Goal: Task Accomplishment & Management: Complete application form

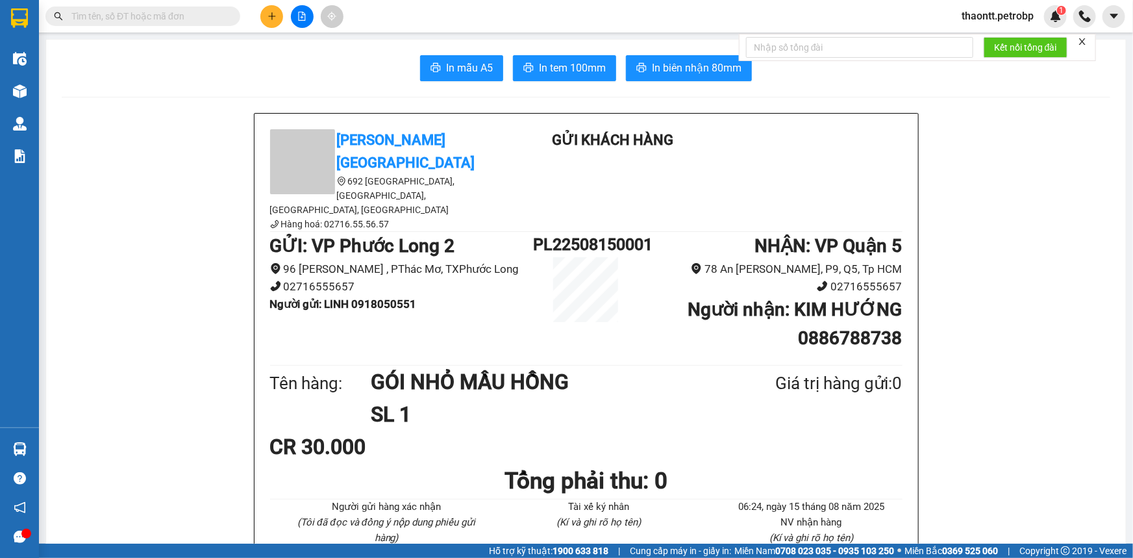
click at [266, 23] on button at bounding box center [271, 16] width 23 height 23
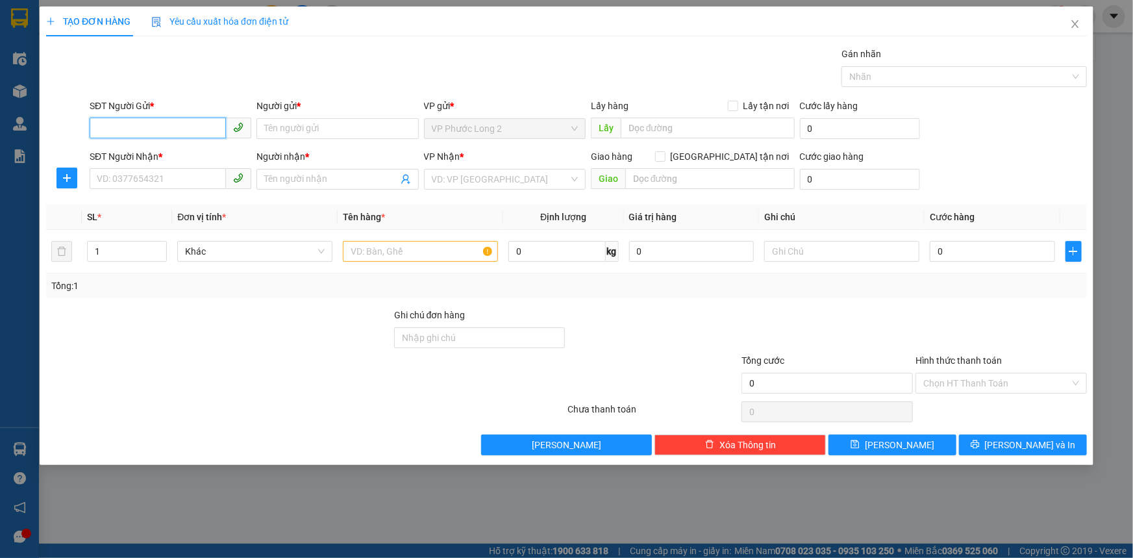
click at [178, 123] on input "SĐT Người Gửi *" at bounding box center [158, 128] width 136 height 21
click at [166, 120] on input "SĐT Người Gửi *" at bounding box center [158, 128] width 136 height 21
click at [200, 150] on div "0865868310 - TÚ" at bounding box center [170, 154] width 146 height 14
type input "0865868310"
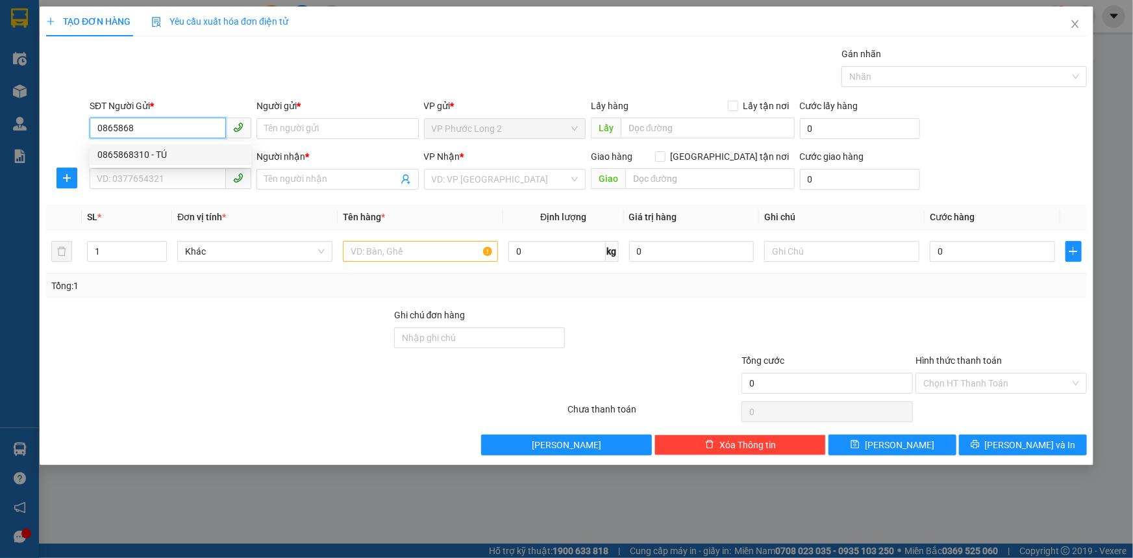
type input "TÚ"
type input "0778398004"
type input "XINH"
type input "60.000"
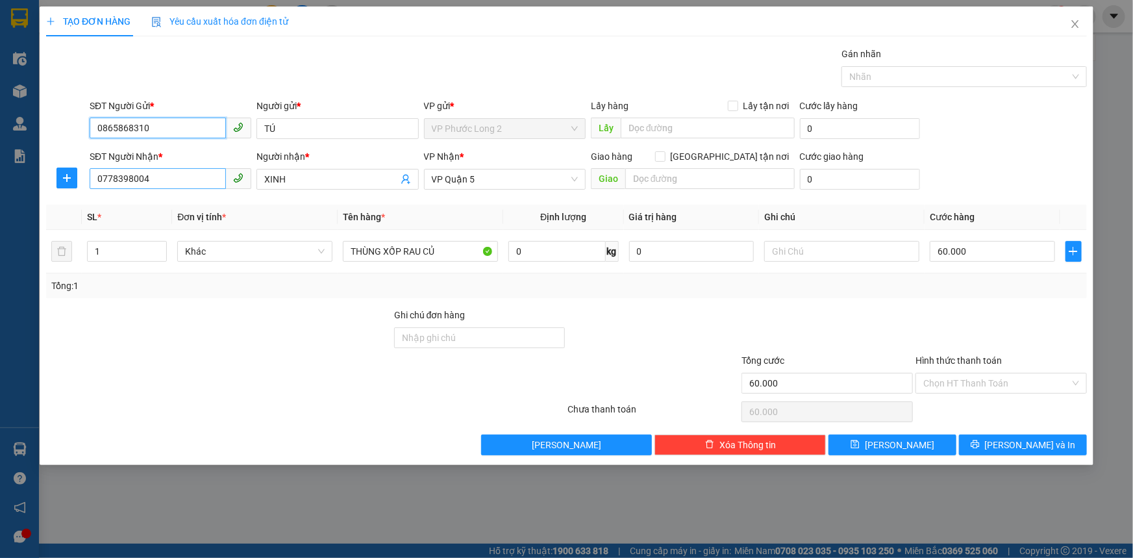
type input "0865868310"
click at [184, 180] on input "0778398004" at bounding box center [158, 178] width 136 height 21
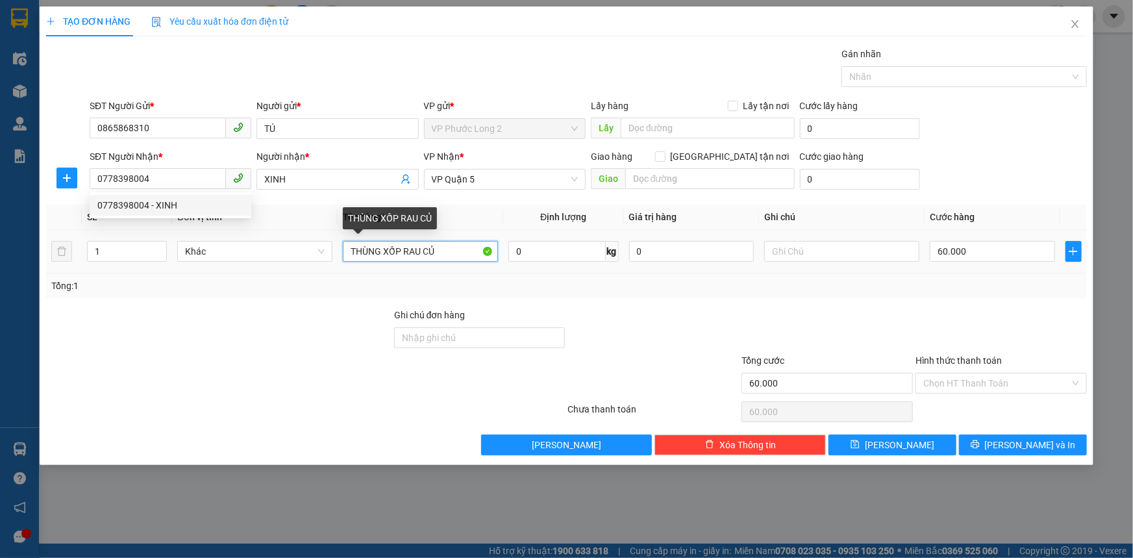
click at [458, 249] on input "THÙNG XỐP RAU CỦ" at bounding box center [420, 251] width 155 height 21
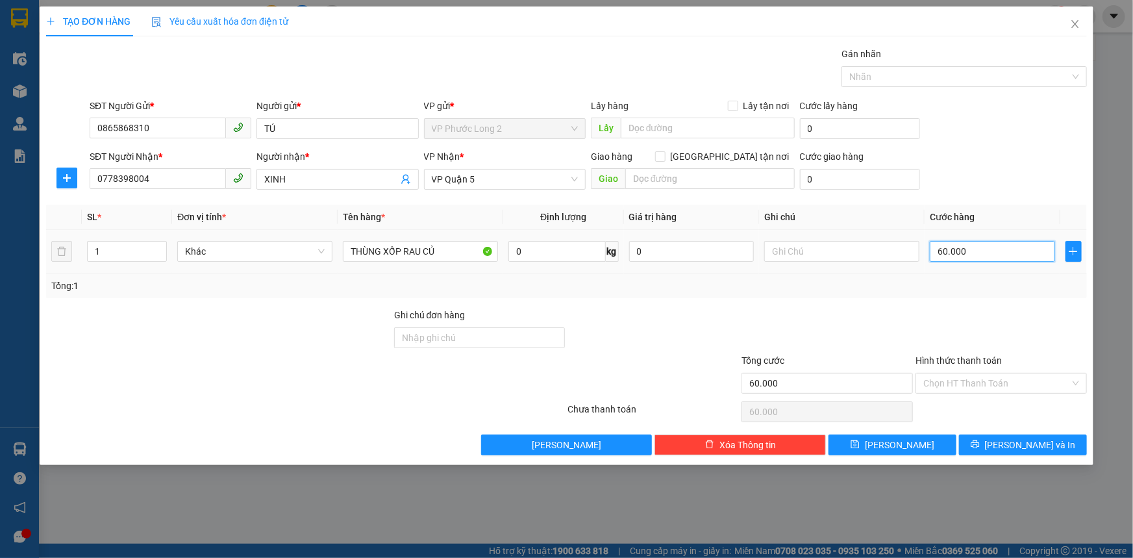
click at [973, 254] on input "60.000" at bounding box center [992, 251] width 125 height 21
type input "0"
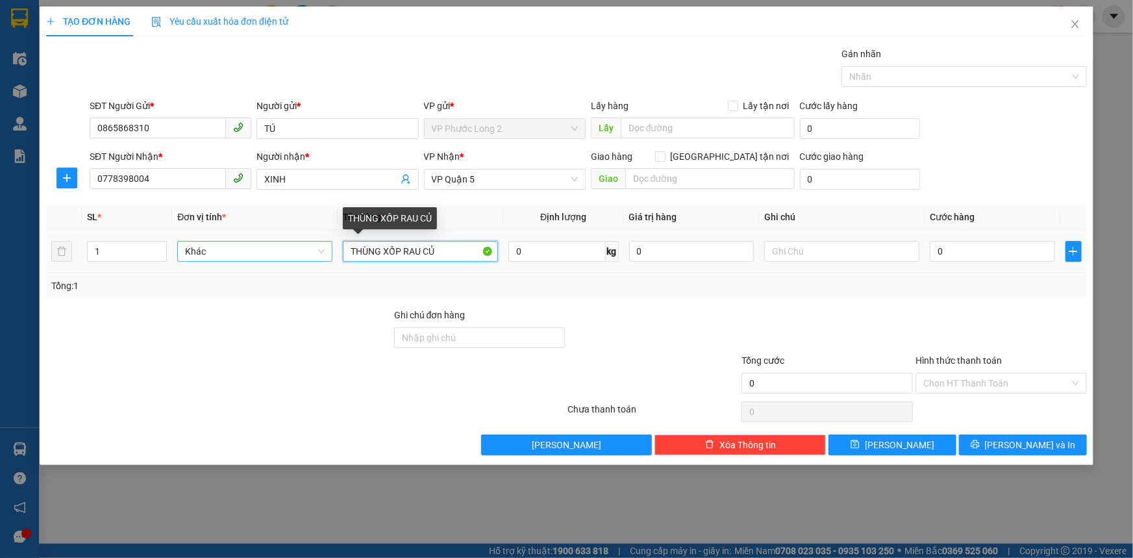
drag, startPoint x: 453, startPoint y: 247, endPoint x: 276, endPoint y: 255, distance: 176.8
click at [312, 248] on tr "1 Khác THÙNG XỐP RAU CỦ 0 kg 0 0" at bounding box center [566, 251] width 1041 height 43
type input "THÙNG XỐP BƠ"
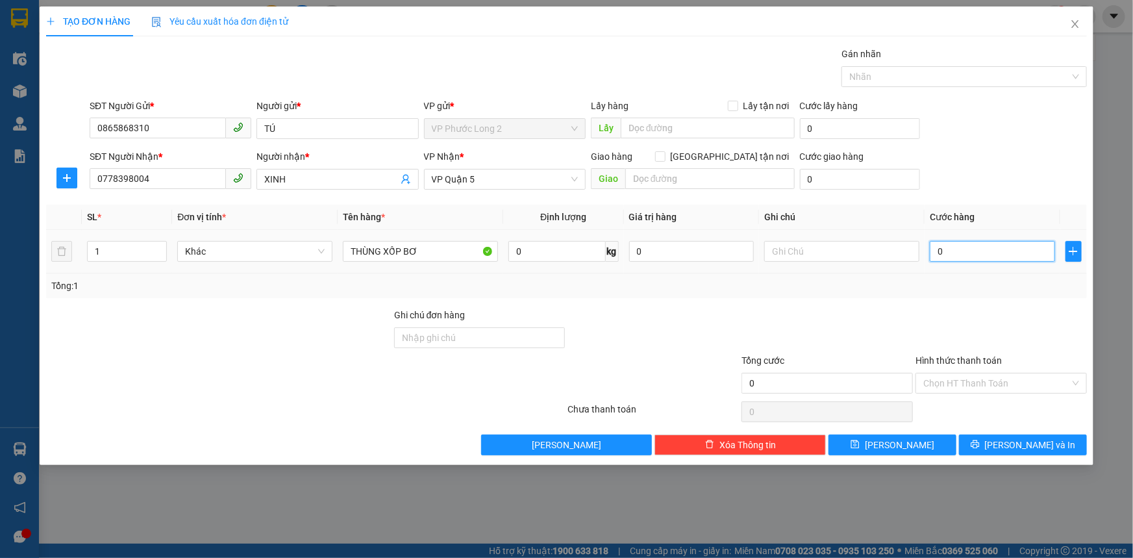
click at [973, 252] on input "0" at bounding box center [992, 251] width 125 height 21
type input "6"
type input "60"
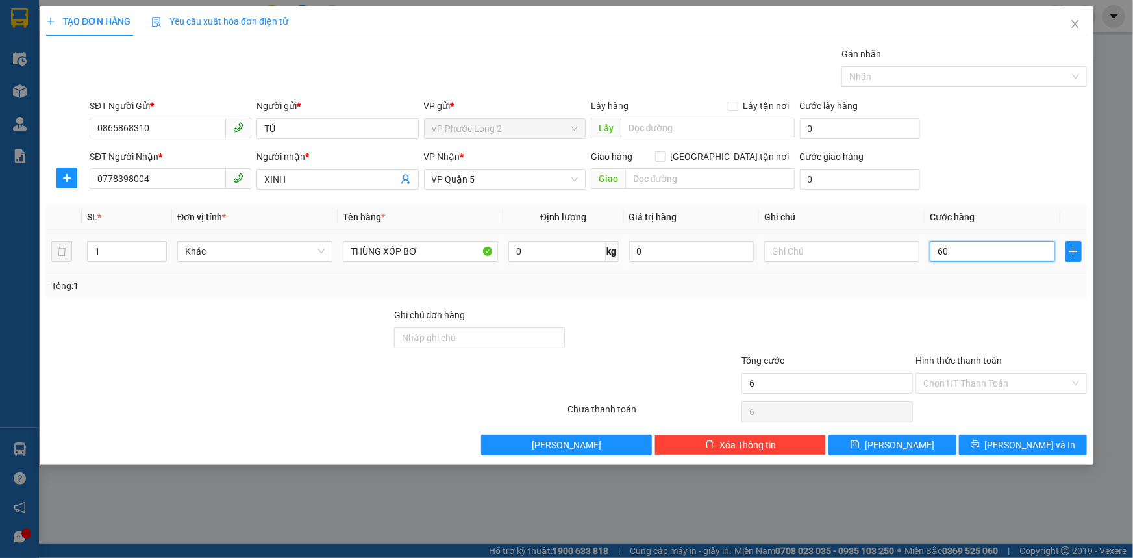
type input "60"
type input "60.000"
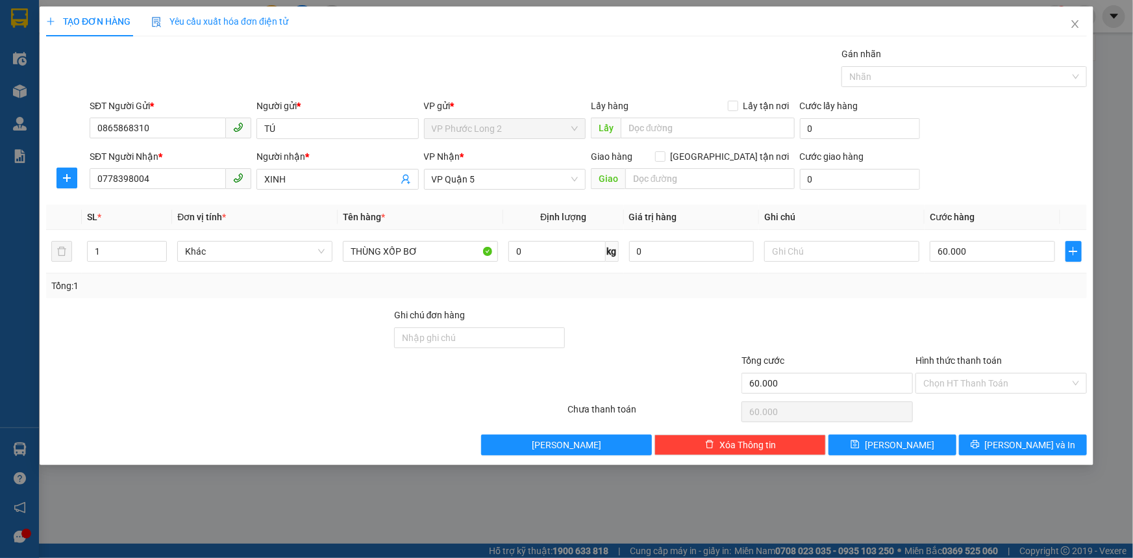
click at [1007, 188] on div "SĐT Người Nhận * 0778398004 Người nhận * XINH VP Nhận * VP Quận 5 Giao hàng [GE…" at bounding box center [588, 171] width 1002 height 45
click at [979, 445] on icon "printer" at bounding box center [975, 444] width 8 height 8
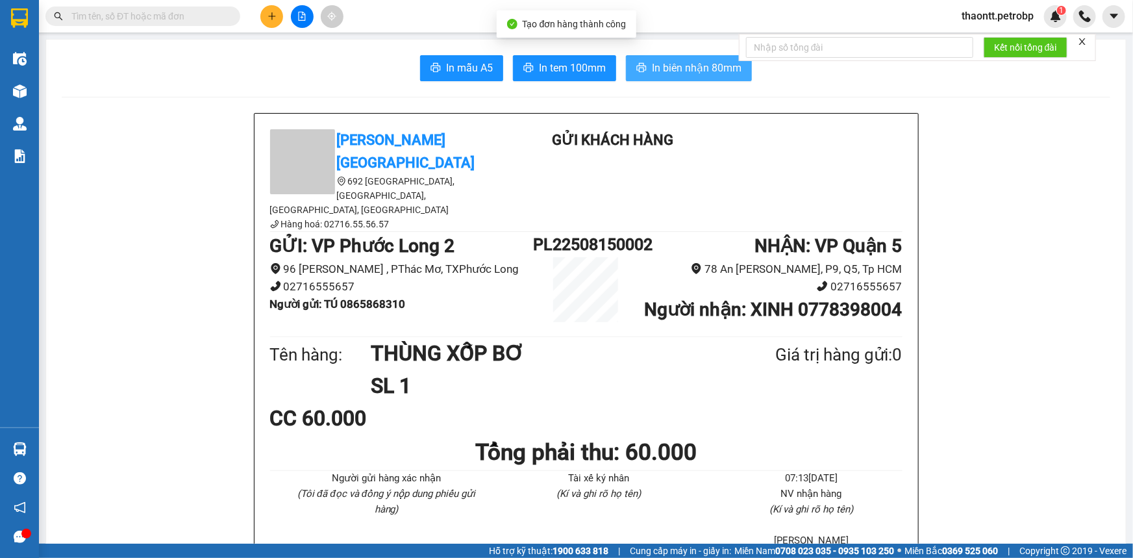
click at [673, 66] on span "In biên nhận 80mm" at bounding box center [697, 68] width 90 height 16
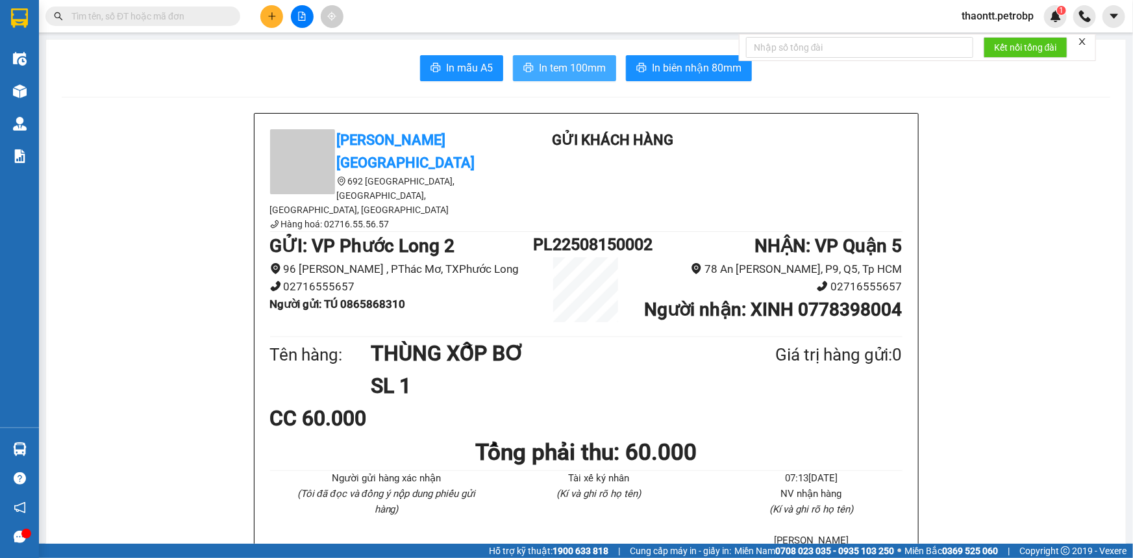
click at [526, 64] on icon "printer" at bounding box center [529, 67] width 10 height 9
click at [270, 10] on button at bounding box center [271, 16] width 23 height 23
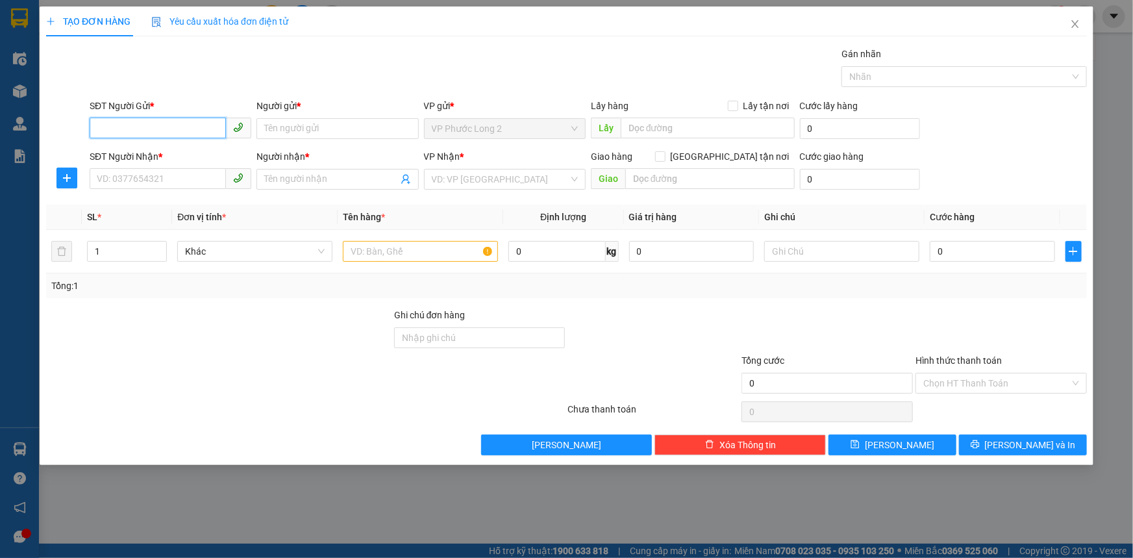
click at [172, 131] on input "SĐT Người Gửi *" at bounding box center [158, 128] width 136 height 21
type input "0973327801"
click at [195, 154] on div "0973327801 - chú ĐỀ" at bounding box center [170, 154] width 146 height 14
type input "chú ĐỀ"
type input "0868931724"
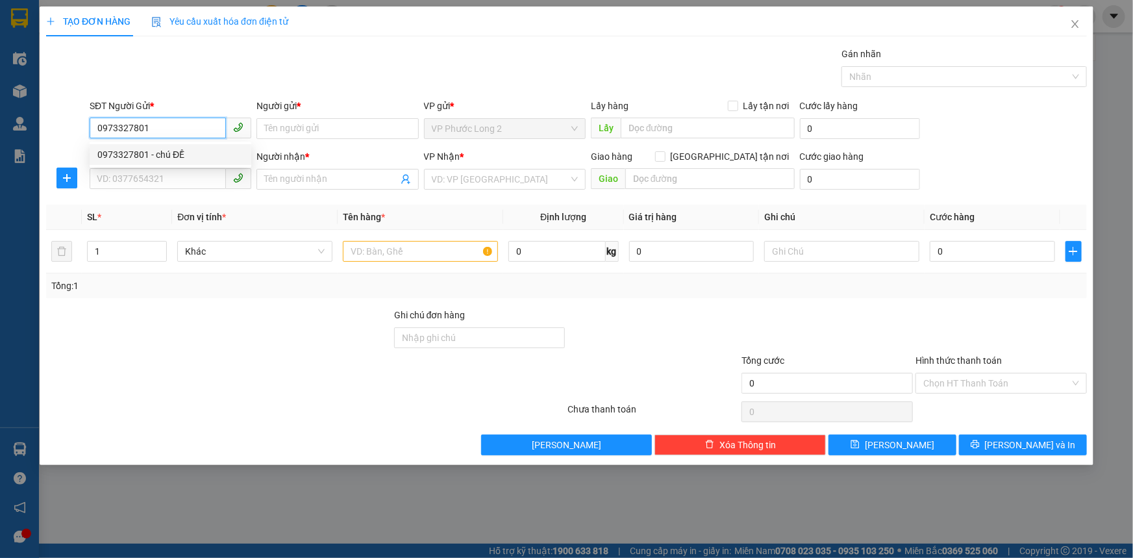
type input "VIỆT"
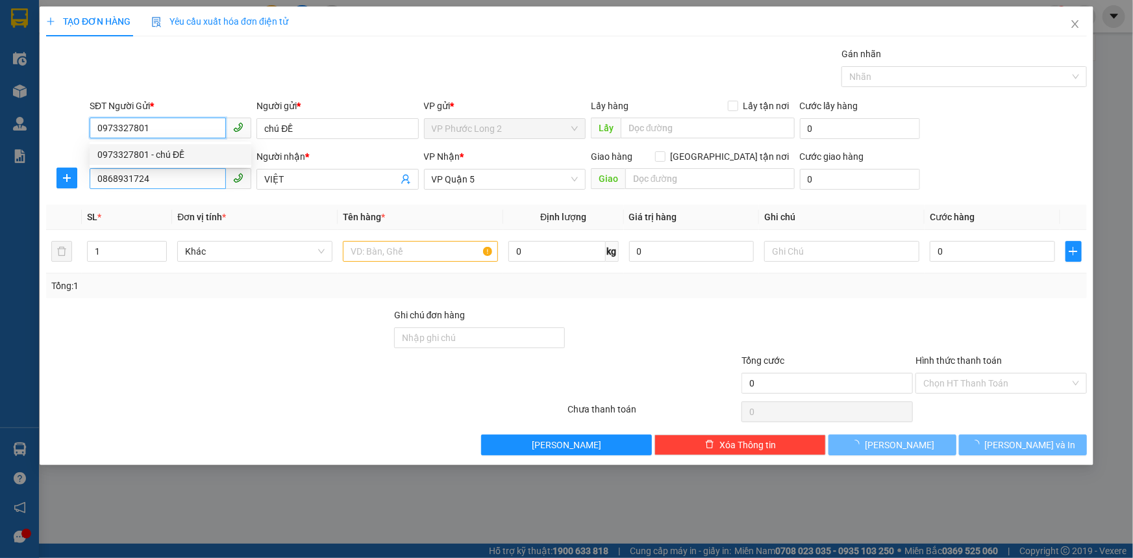
type input "40.000"
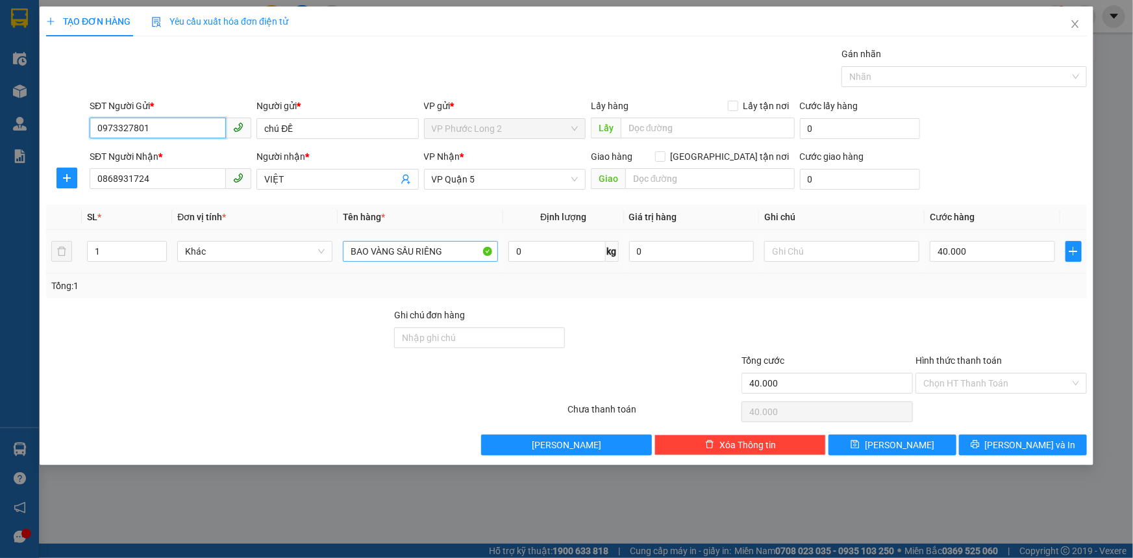
type input "0973327801"
click at [443, 254] on input "BAO VÀNG SẦU RIÊNG" at bounding box center [420, 251] width 155 height 21
type input "BAO VÀNG ĐỒ ĂN"
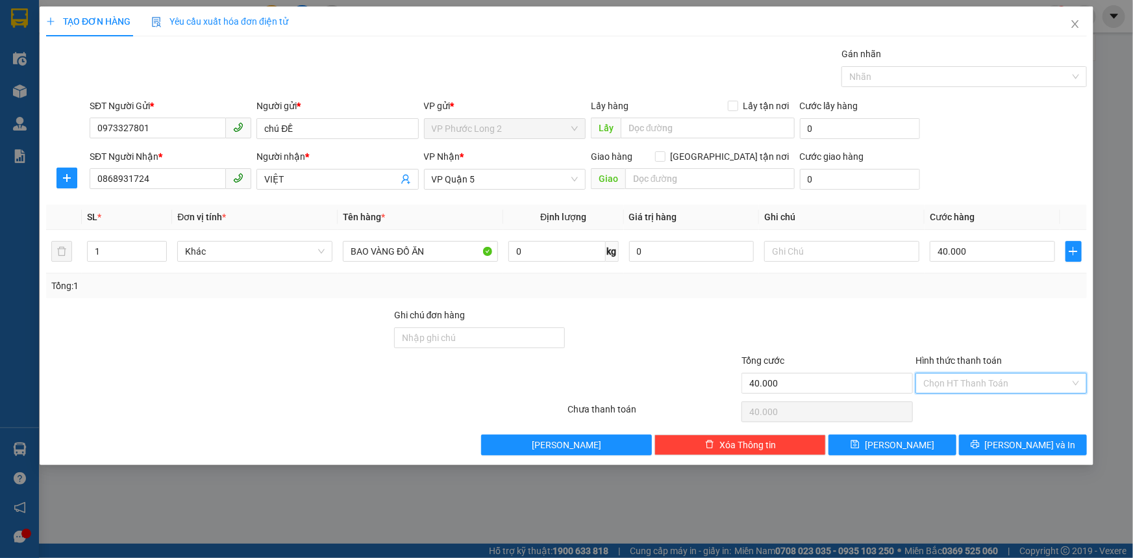
click at [986, 383] on input "Hình thức thanh toán" at bounding box center [996, 382] width 147 height 19
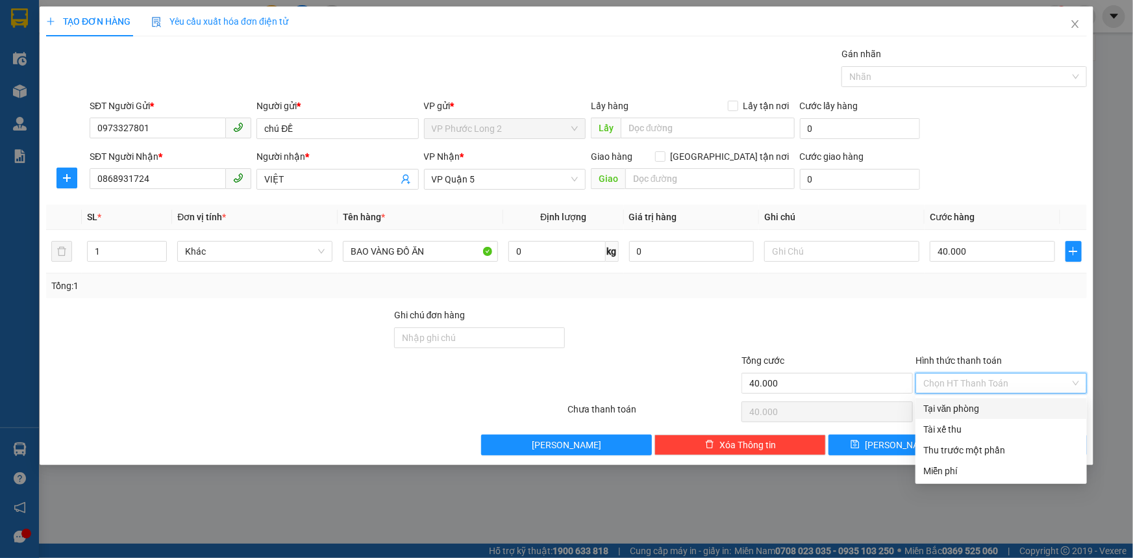
click at [980, 406] on div "Tại văn phòng" at bounding box center [1001, 408] width 156 height 14
type input "0"
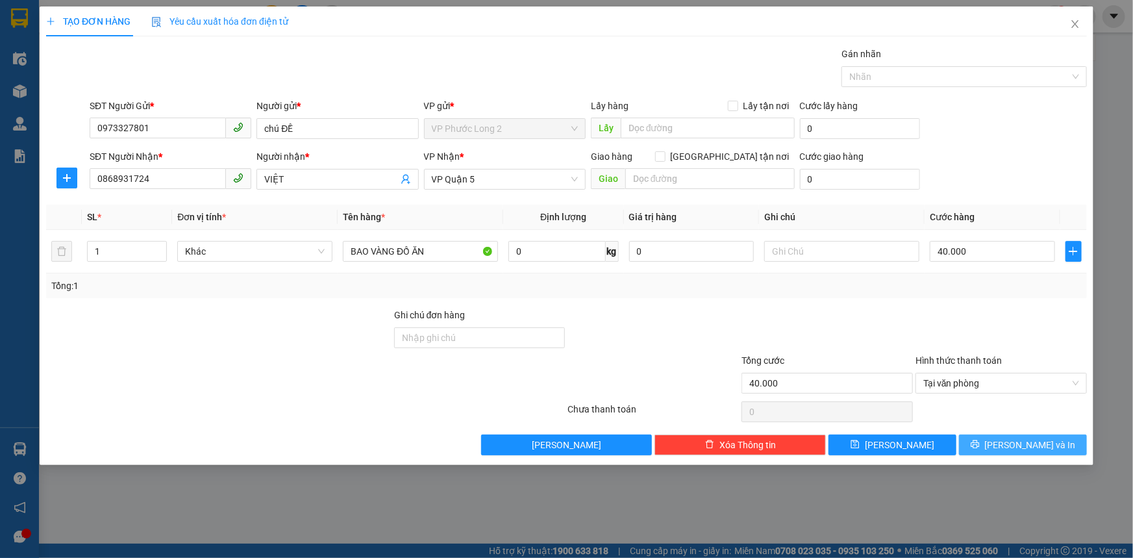
click at [1065, 446] on button "[PERSON_NAME] và In" at bounding box center [1023, 444] width 128 height 21
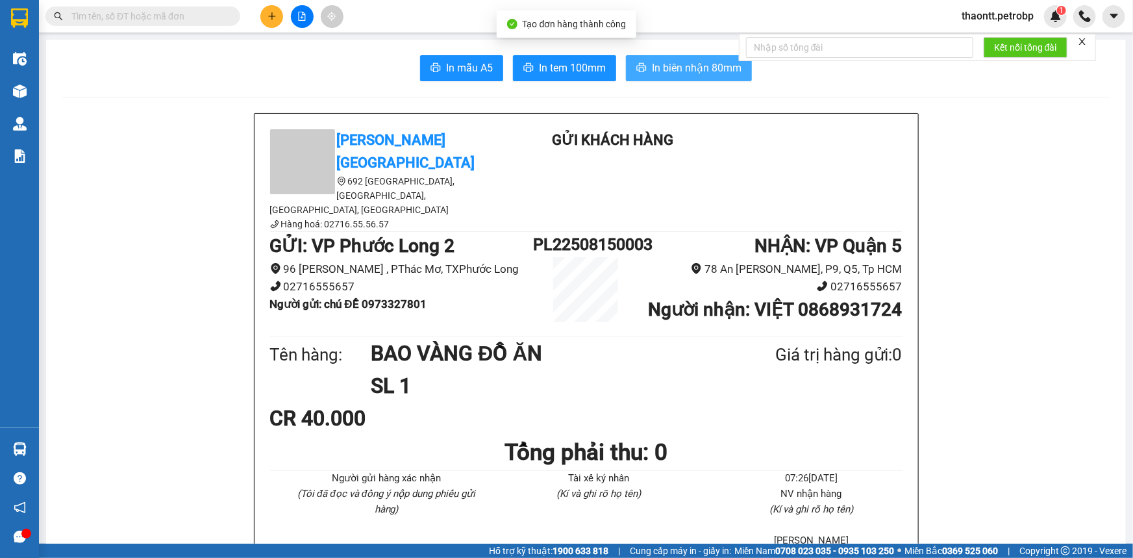
click at [675, 78] on button "In biên nhận 80mm" at bounding box center [689, 68] width 126 height 26
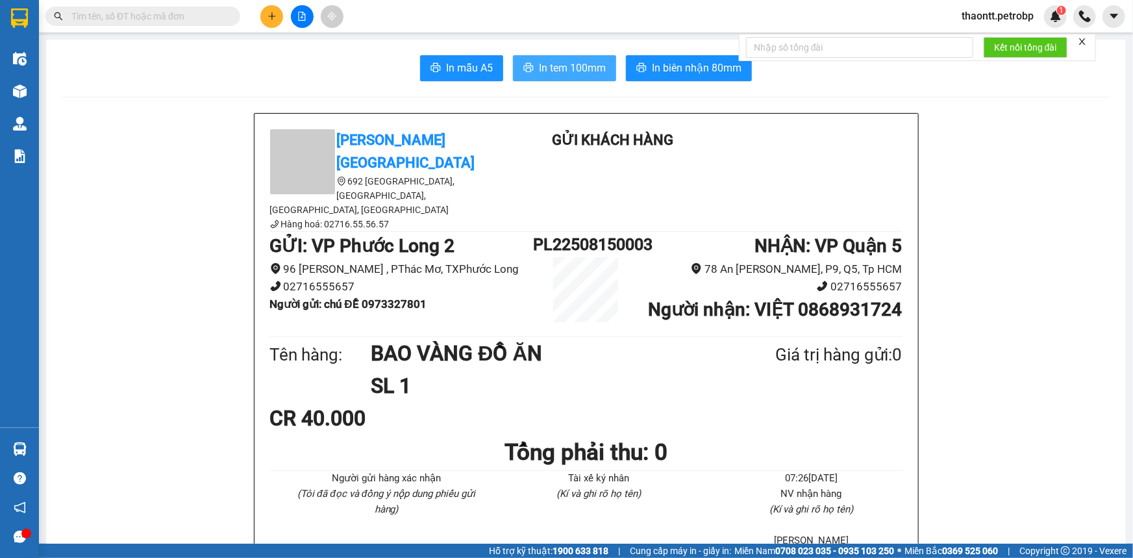
click at [597, 75] on span "In tem 100mm" at bounding box center [572, 68] width 67 height 16
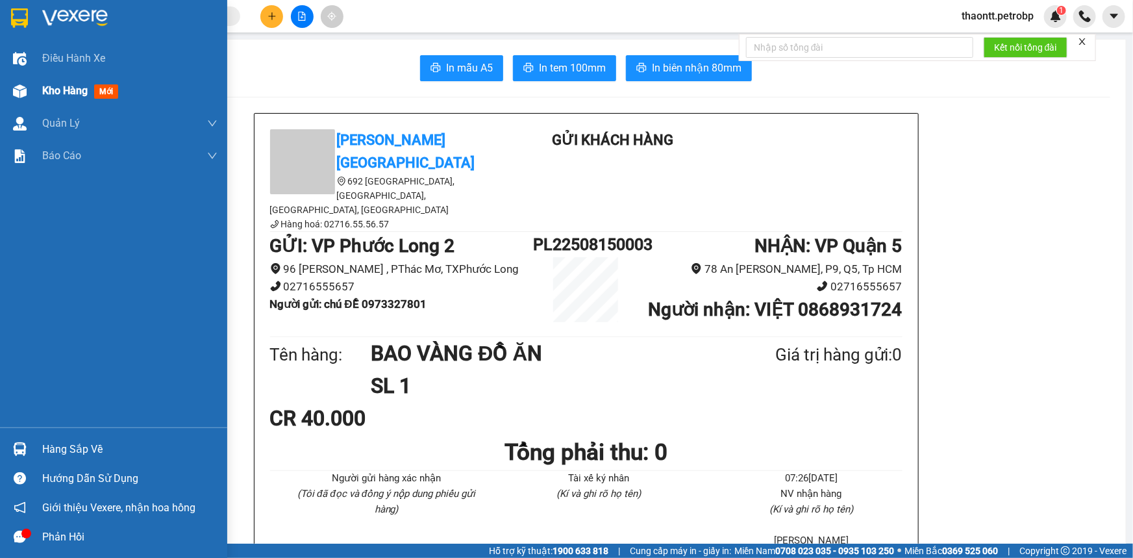
click at [59, 91] on span "Kho hàng" at bounding box center [64, 90] width 45 height 12
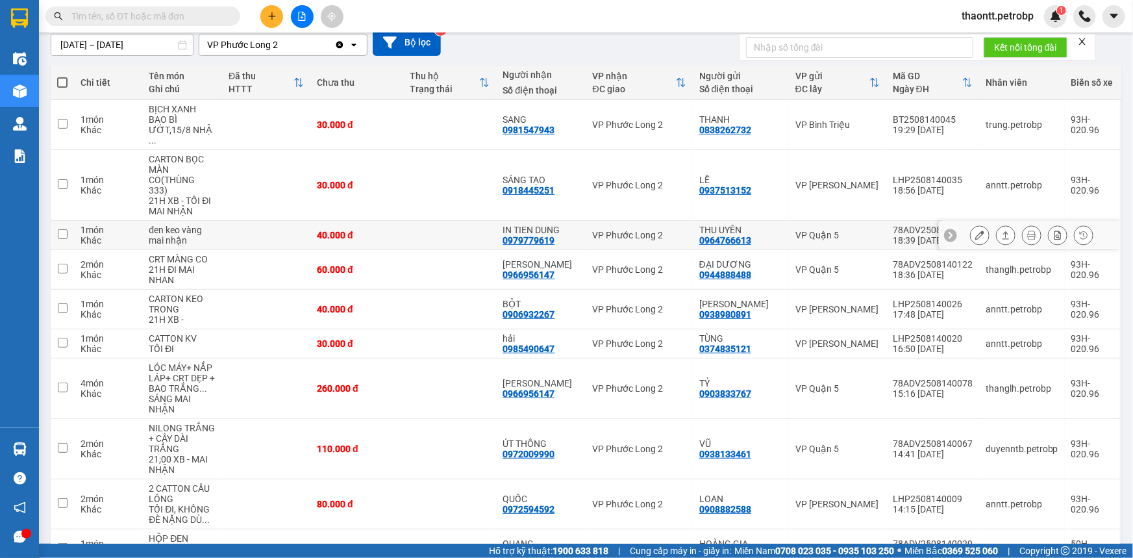
scroll to position [174, 0]
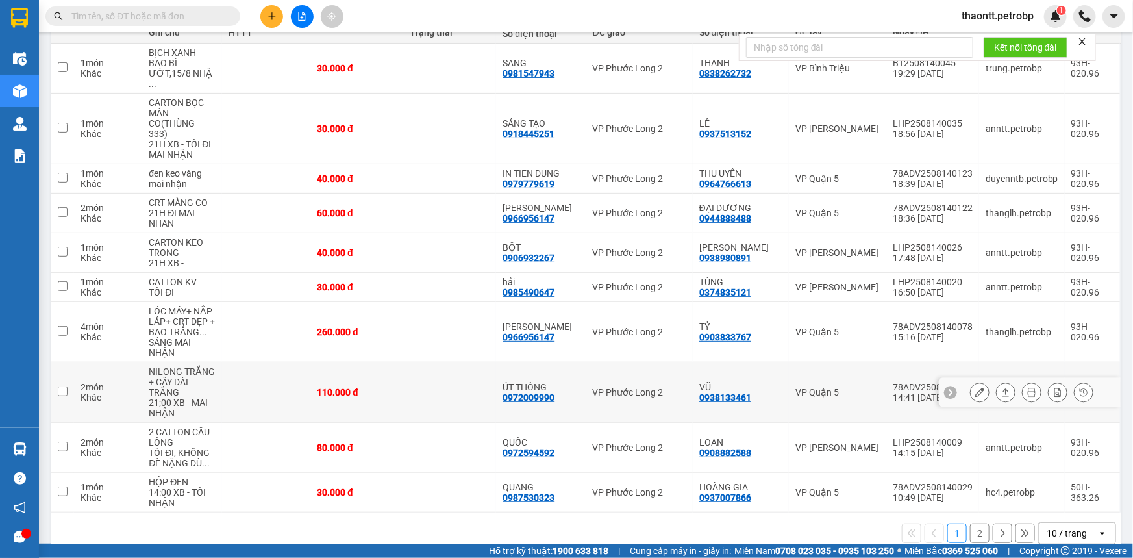
click at [601, 386] on td "VP Phước Long 2" at bounding box center [639, 392] width 106 height 60
checkbox input "true"
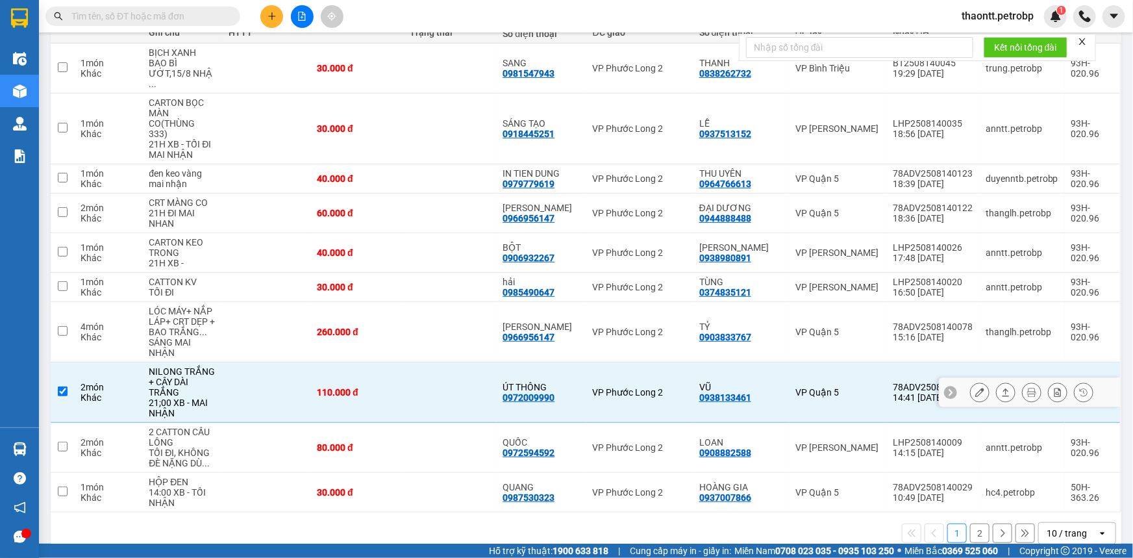
click at [960, 378] on div at bounding box center [1030, 392] width 182 height 29
click at [975, 388] on icon at bounding box center [979, 392] width 9 height 9
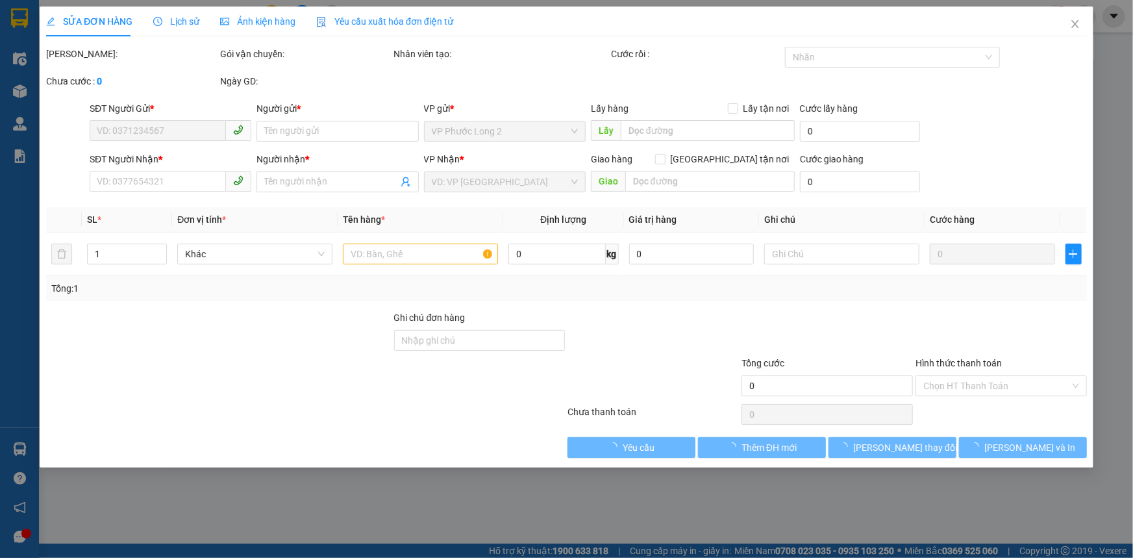
type input "0938133461"
type input "VŨ"
type input "0972009990"
type input "ÚT THÔNG"
type input "110.000"
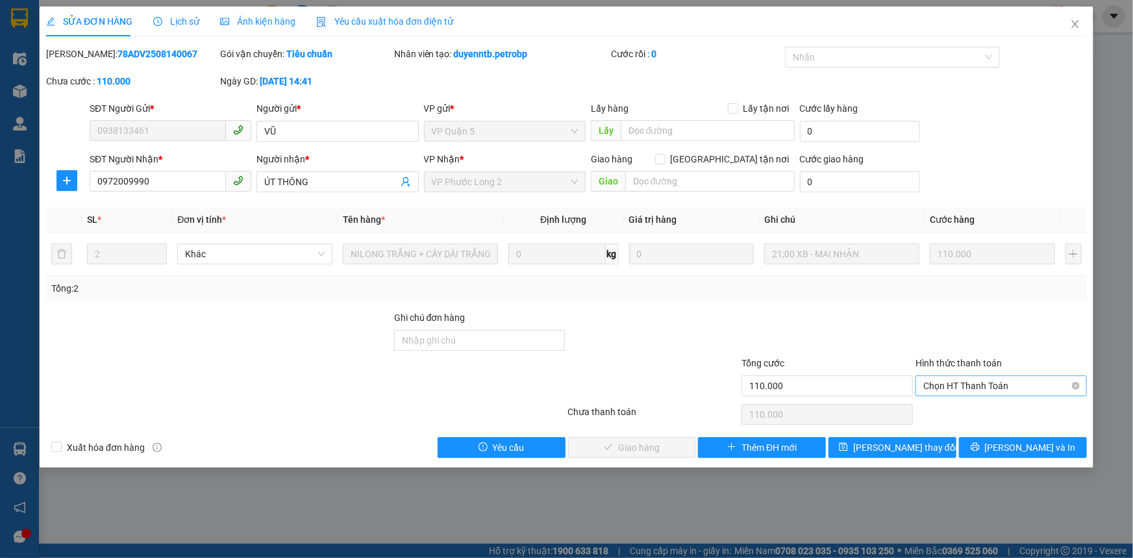
click at [951, 386] on span "Chọn HT Thanh Toán" at bounding box center [1001, 385] width 156 height 19
click at [956, 404] on div "Tại văn phòng" at bounding box center [1001, 411] width 156 height 14
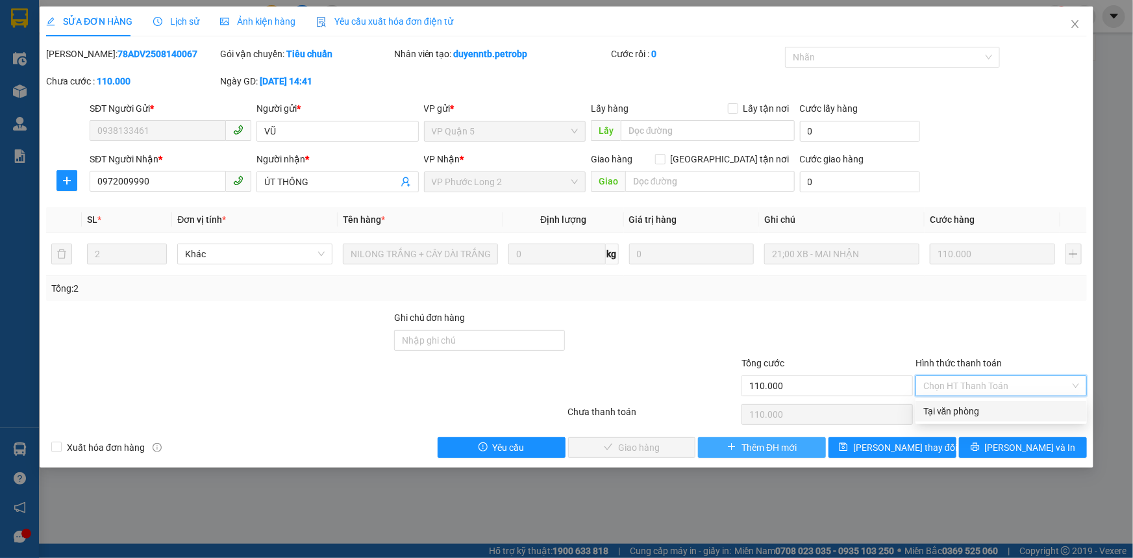
type input "0"
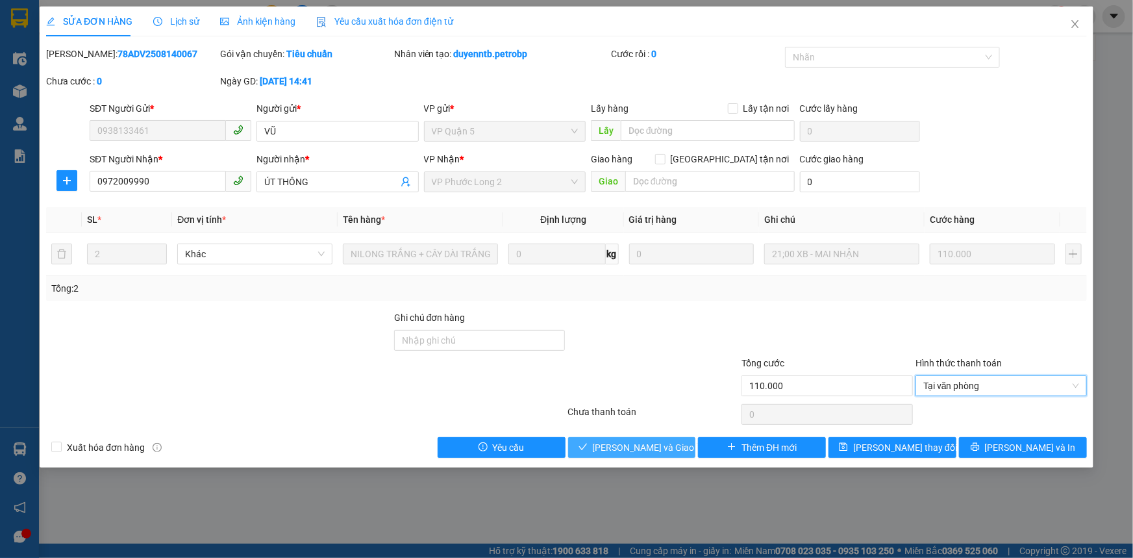
click at [674, 443] on button "[PERSON_NAME] và Giao hàng" at bounding box center [632, 447] width 128 height 21
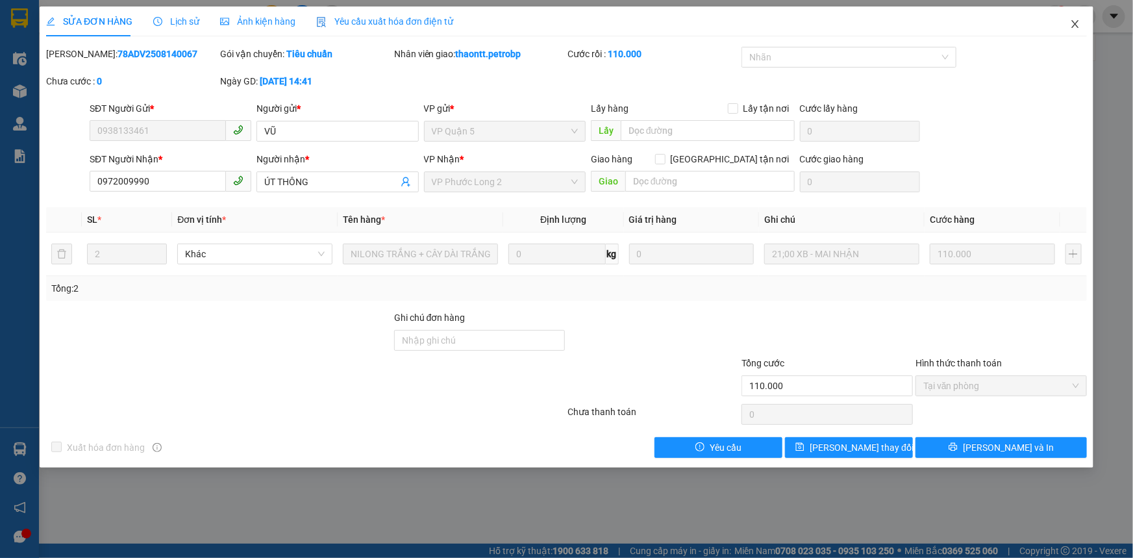
click at [1074, 26] on icon "close" at bounding box center [1075, 24] width 10 height 10
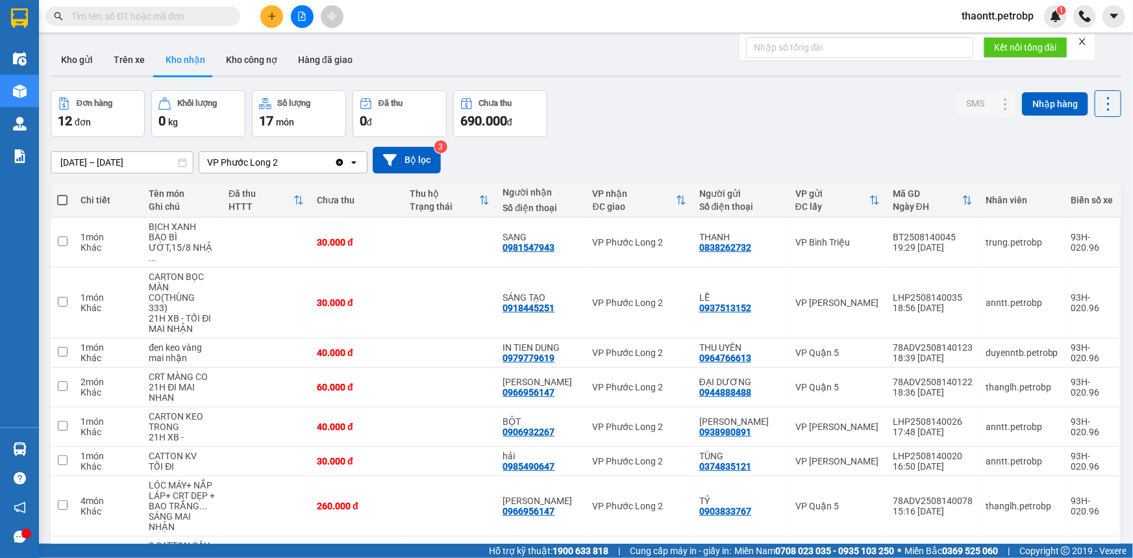
click at [166, 20] on input "text" at bounding box center [147, 16] width 153 height 14
paste input "0937518602"
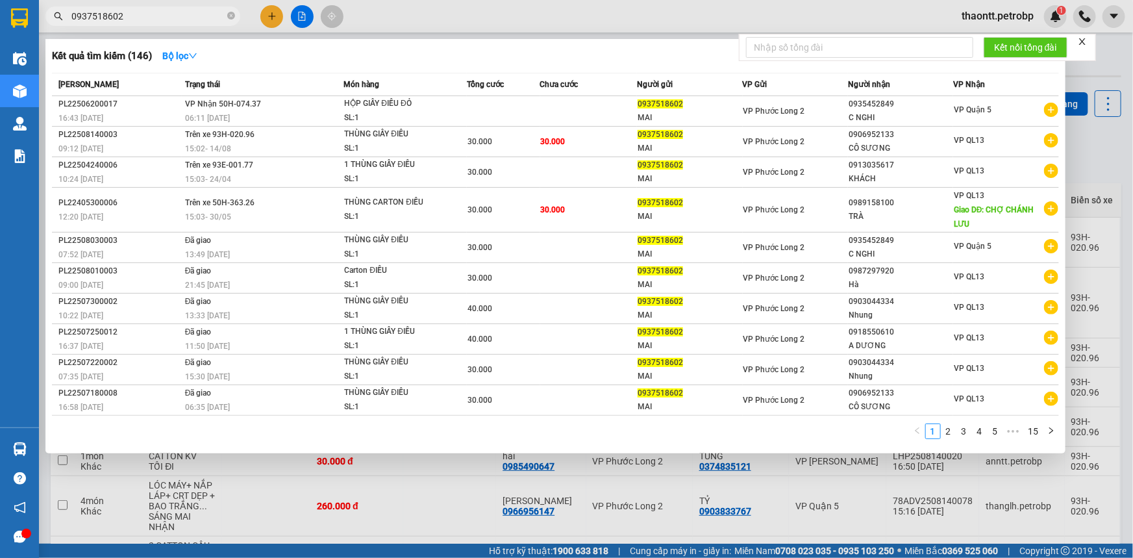
type input "0937518602"
click at [232, 16] on icon "close-circle" at bounding box center [231, 16] width 8 height 8
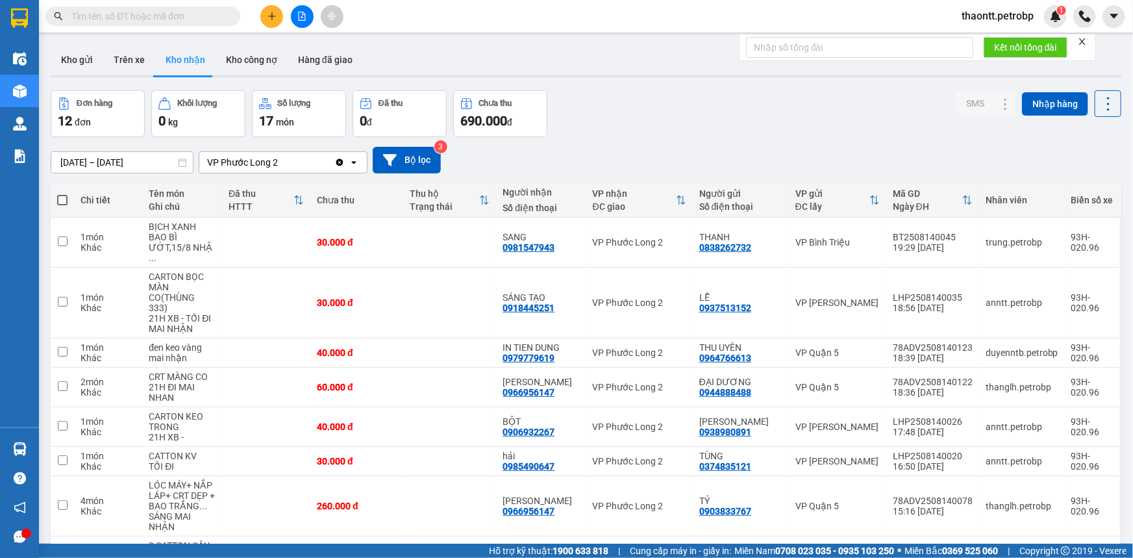
click at [205, 18] on input "text" at bounding box center [147, 16] width 153 height 14
paste input "PL22508140003"
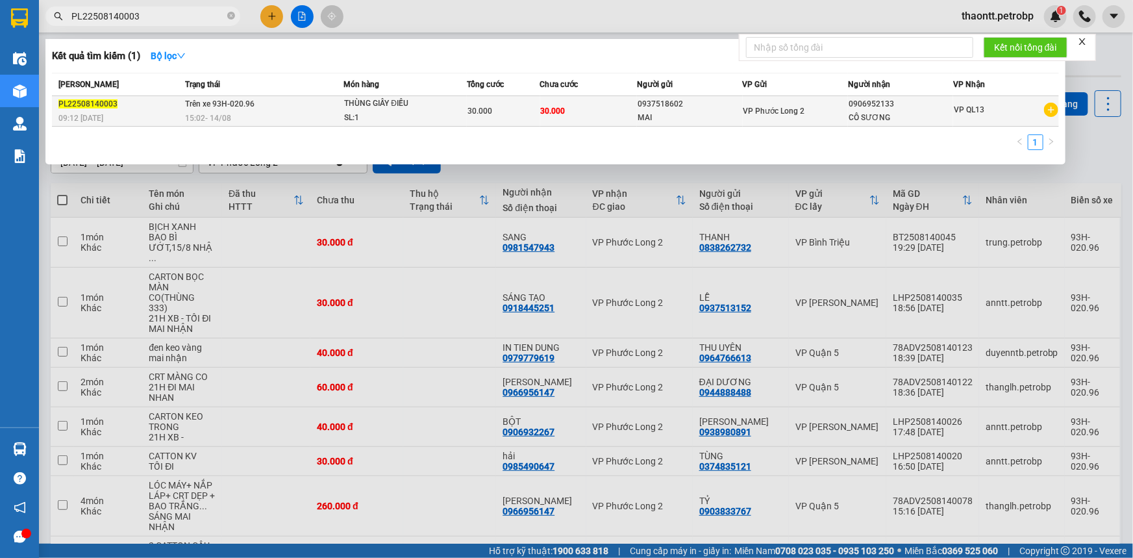
type input "PL22508140003"
click at [530, 114] on div "30.000" at bounding box center [502, 111] width 71 height 14
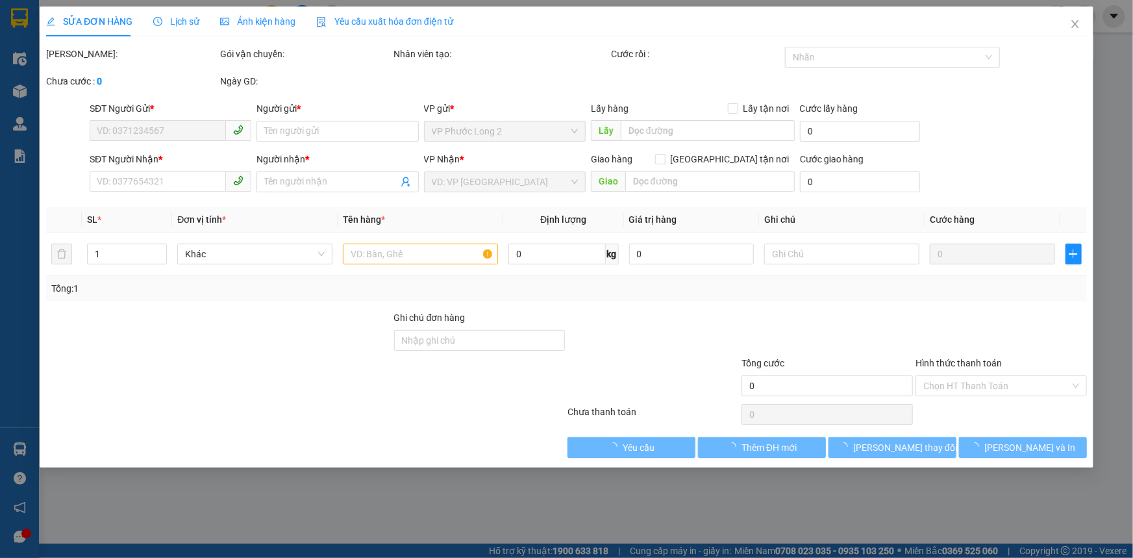
type input "0937518602"
type input "MAI"
type input "0906952133"
type input "CÔ SƯƠNG"
type input "30.000"
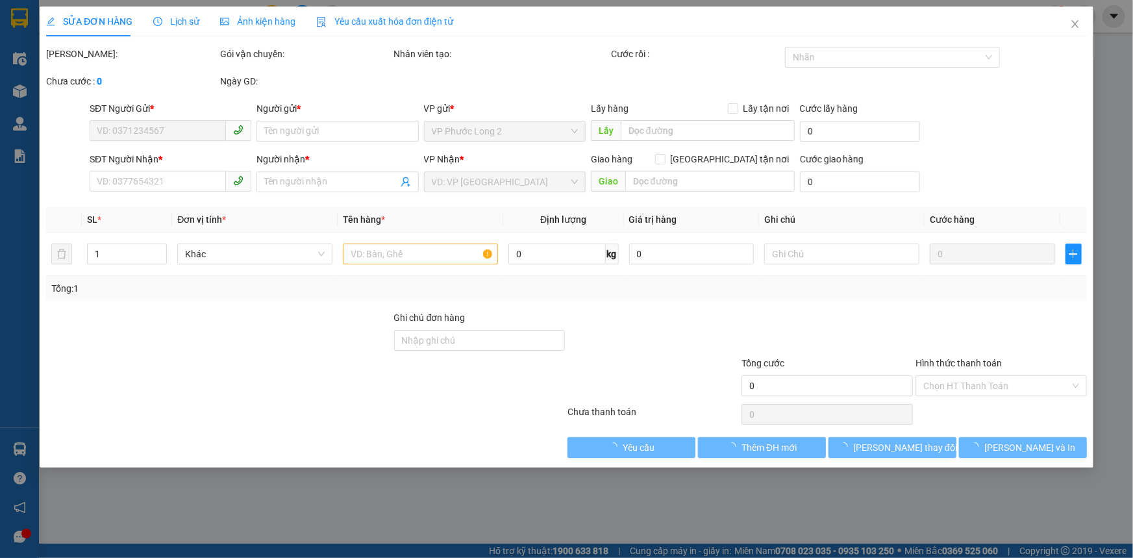
type input "30.000"
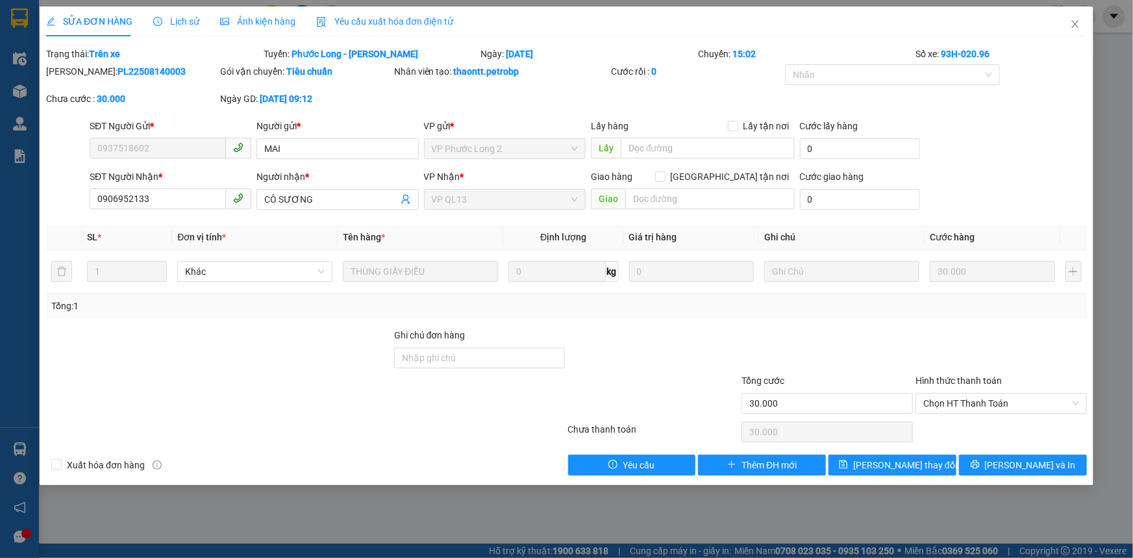
click at [188, 16] on span "Lịch sử" at bounding box center [176, 21] width 46 height 10
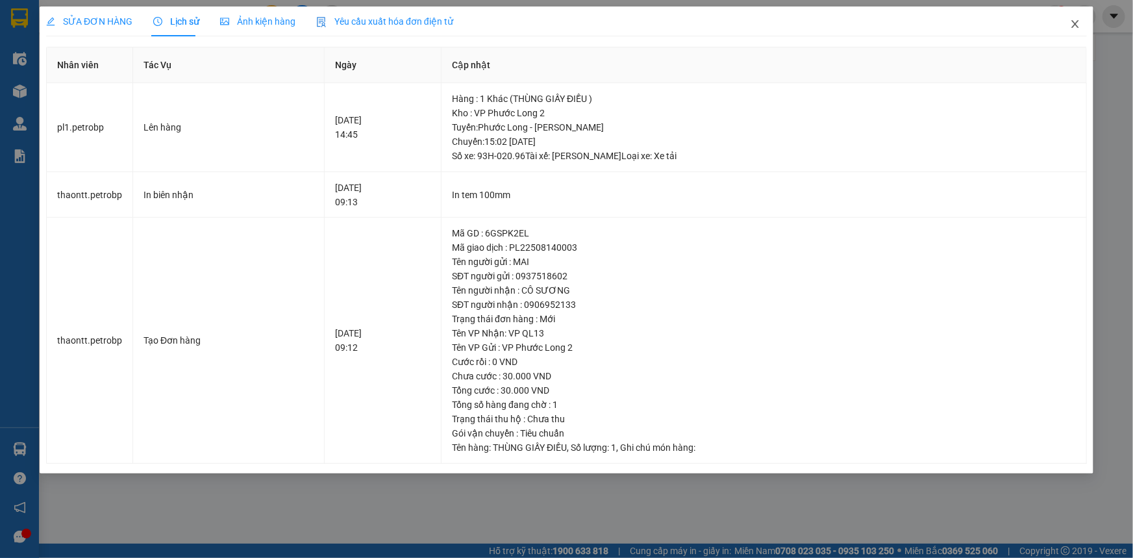
click at [1078, 26] on icon "close" at bounding box center [1075, 24] width 10 height 10
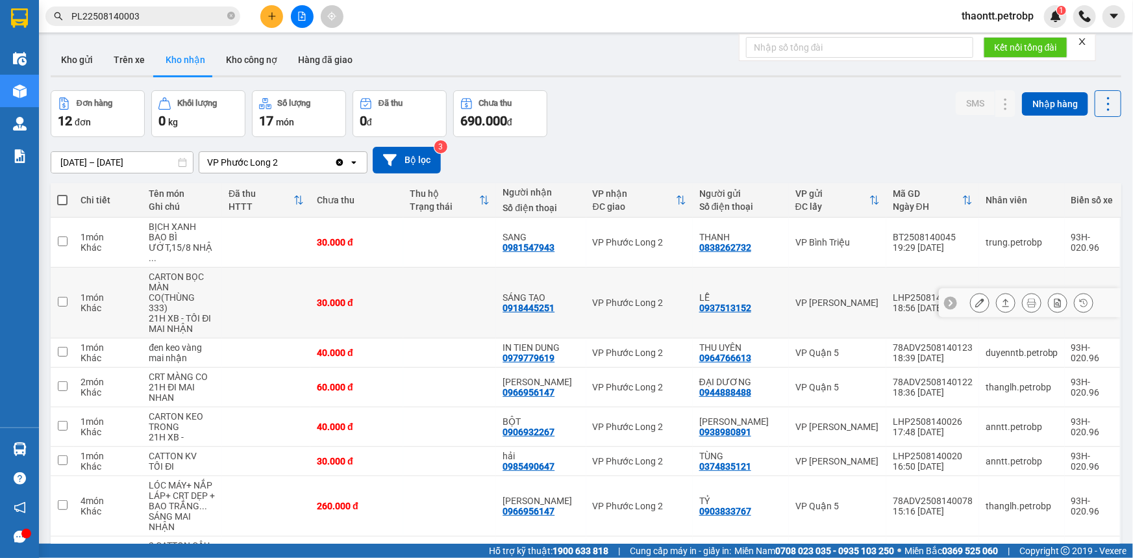
scroll to position [118, 0]
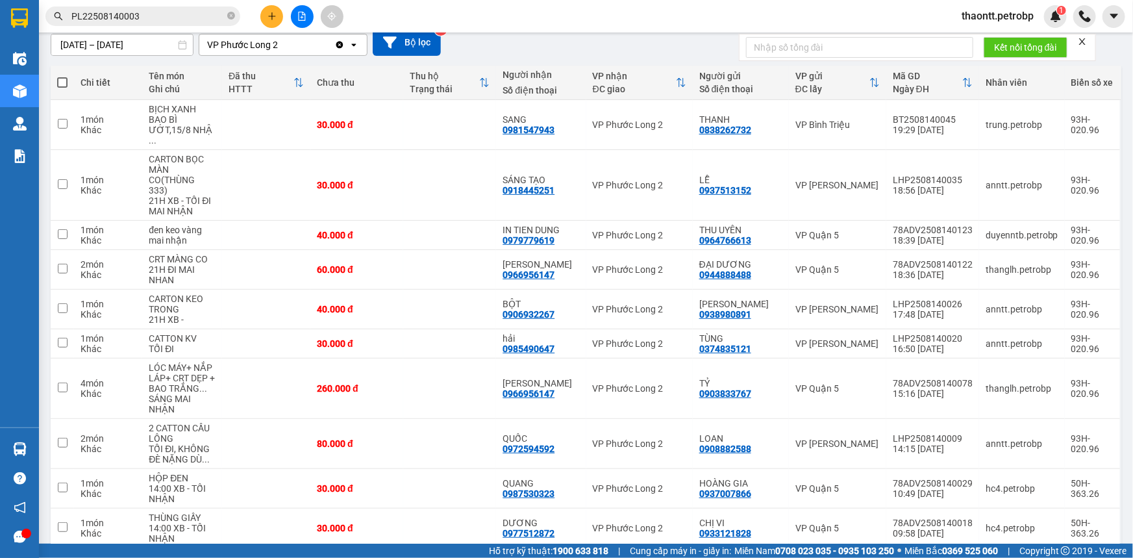
click at [188, 7] on span "PL22508140003" at bounding box center [142, 15] width 195 height 19
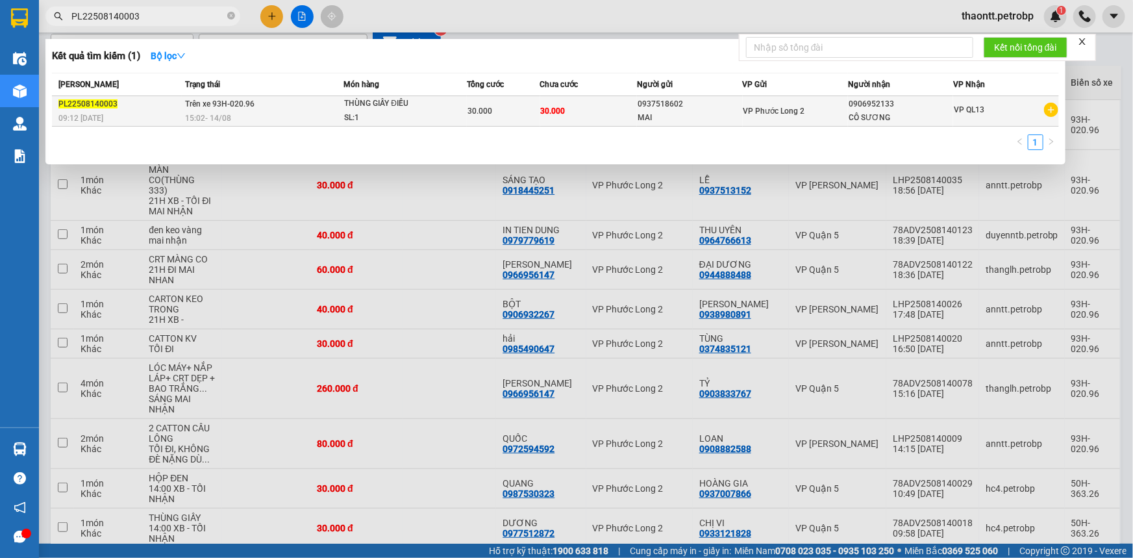
click at [418, 114] on div "SL: 1" at bounding box center [392, 118] width 97 height 14
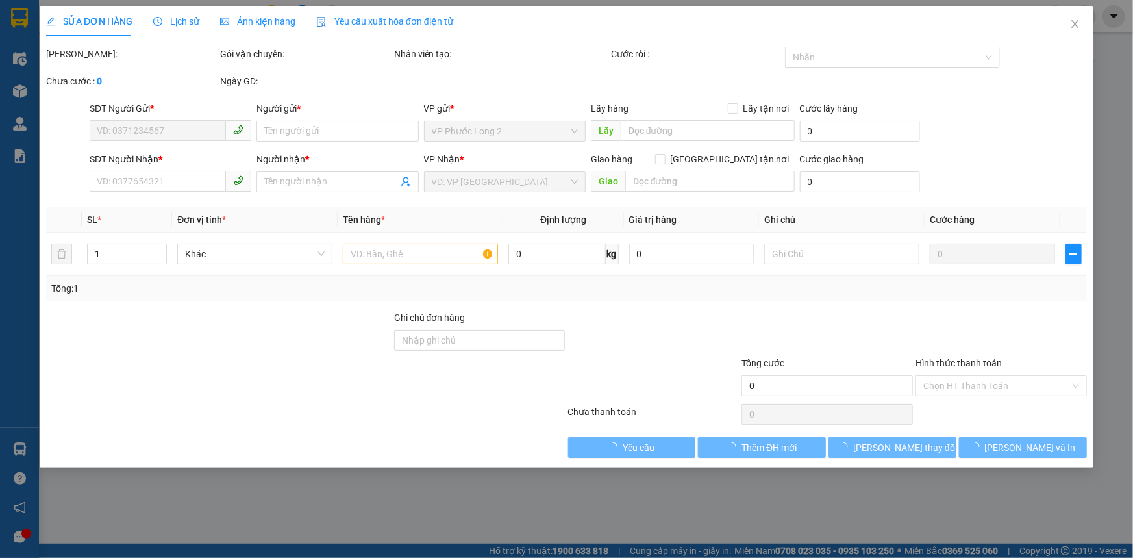
type input "0937518602"
type input "MAI"
type input "0906952133"
type input "CÔ SƯƠNG"
type input "30.000"
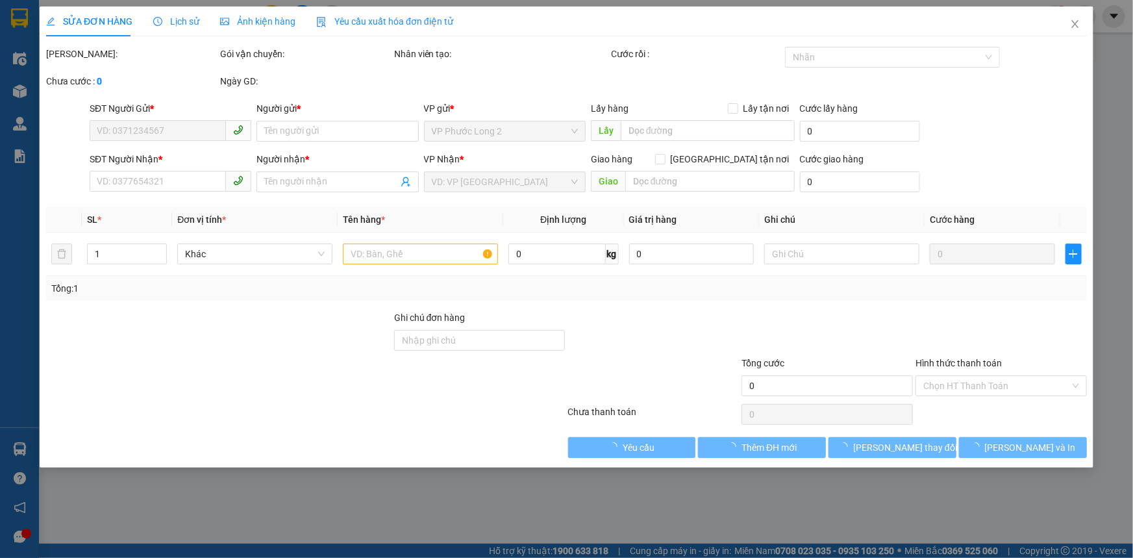
type input "30.000"
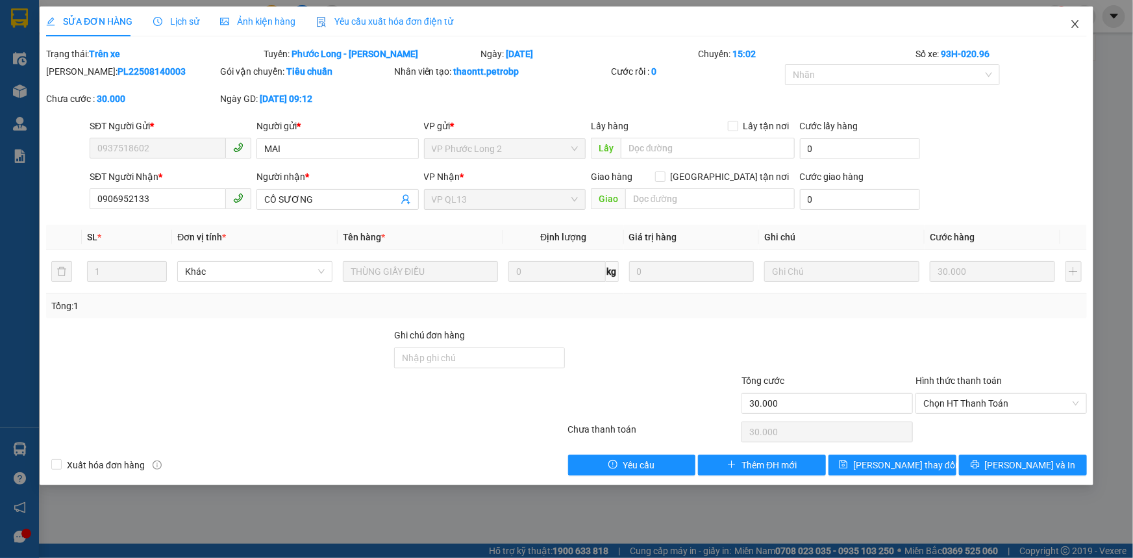
click at [1078, 27] on icon "close" at bounding box center [1075, 24] width 10 height 10
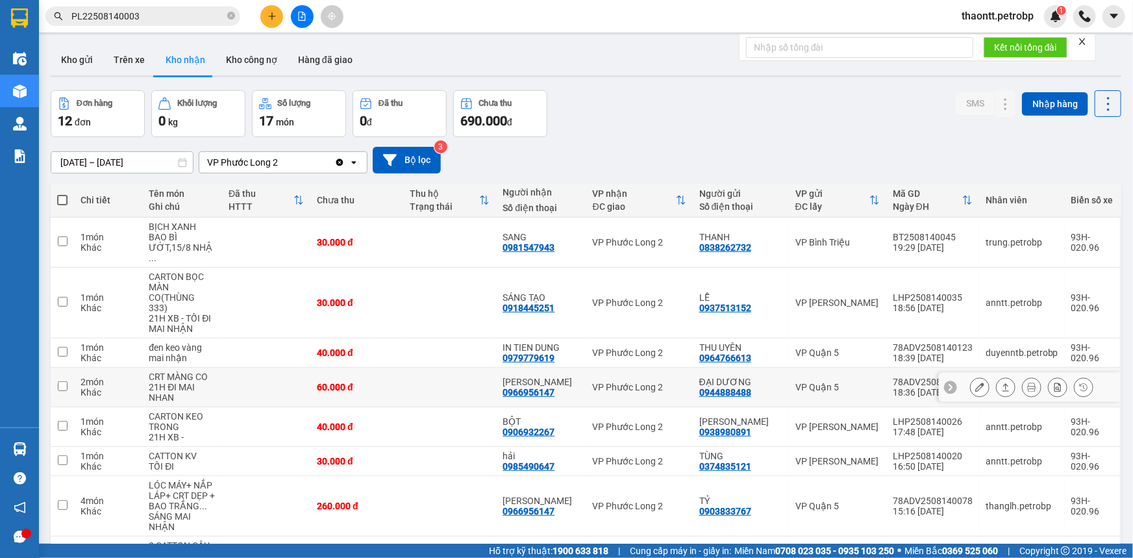
scroll to position [118, 0]
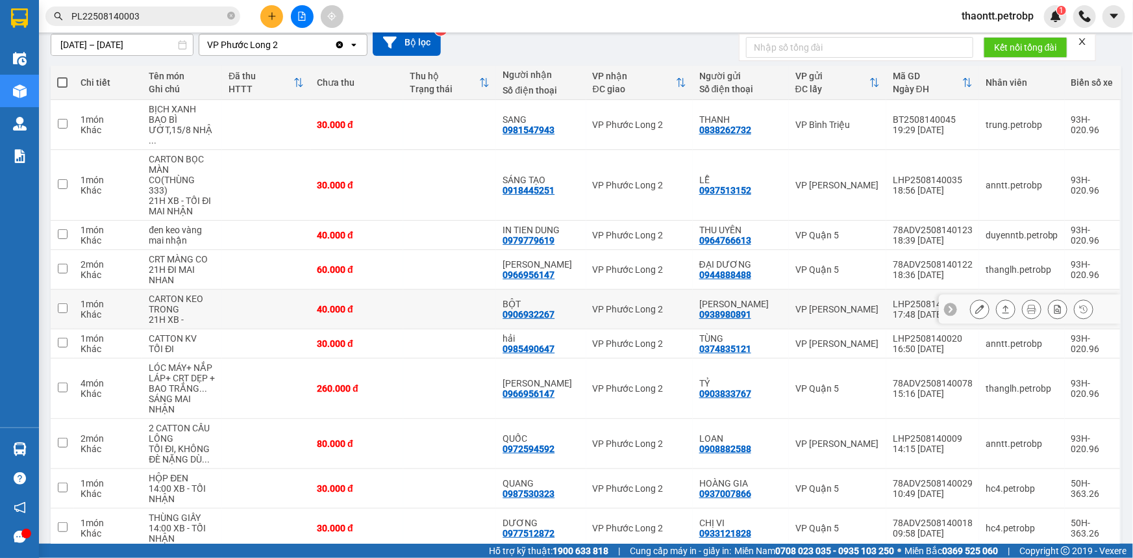
click at [480, 259] on td at bounding box center [449, 270] width 93 height 40
checkbox input "true"
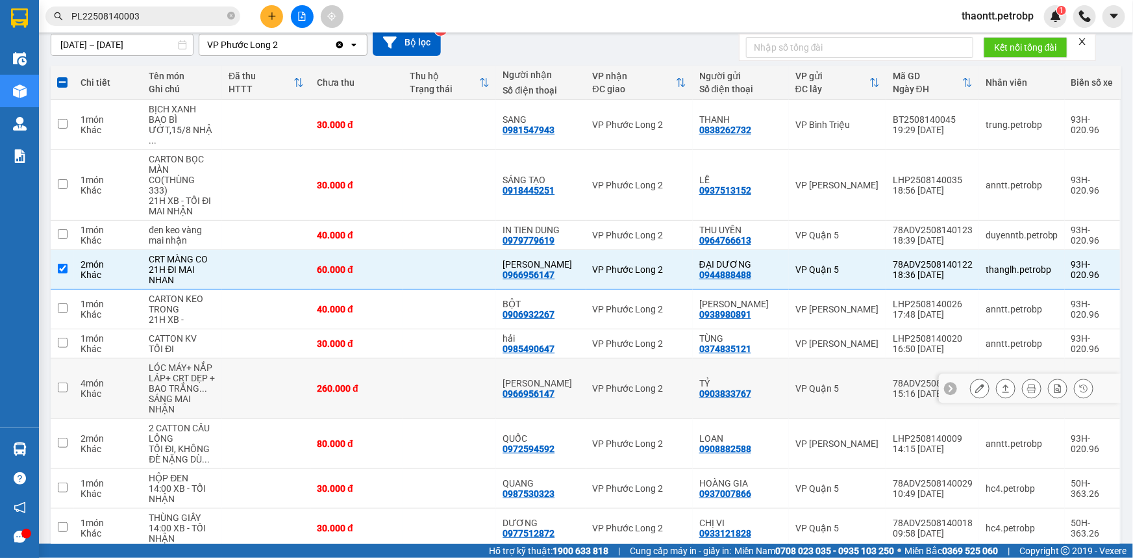
click at [484, 362] on td at bounding box center [449, 388] width 93 height 60
checkbox input "true"
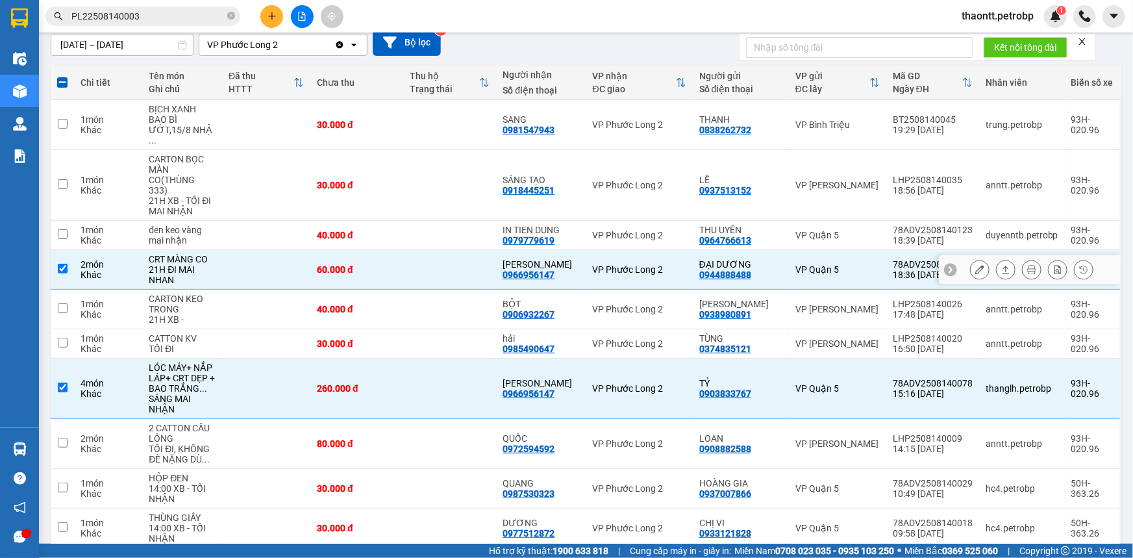
click at [971, 258] on button at bounding box center [980, 269] width 18 height 23
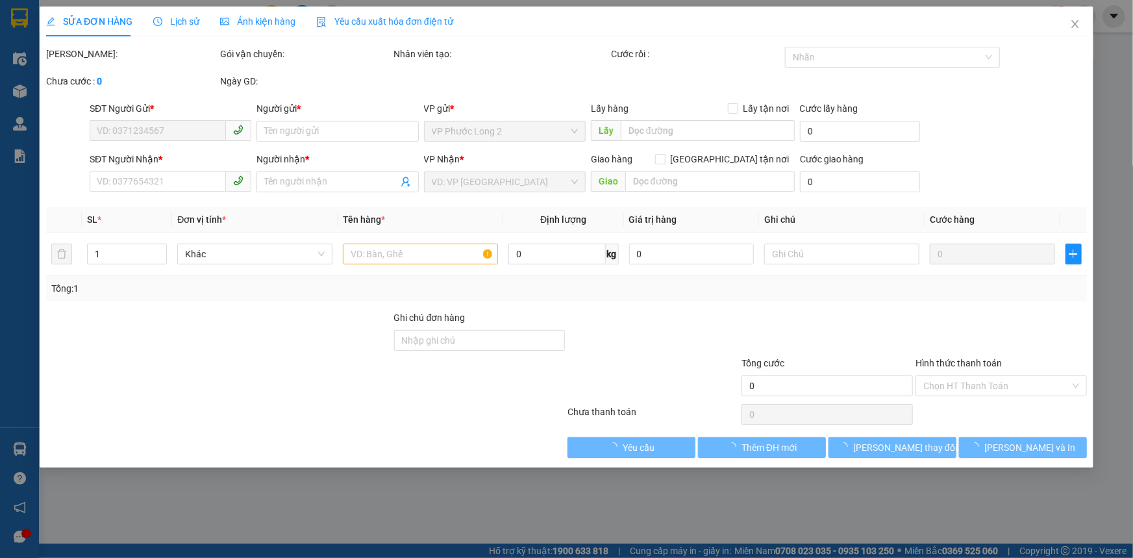
type input "0944888488"
type input "ĐẠI DƯƠNG"
type input "0966956147"
type input "[PERSON_NAME]"
type input "60.000"
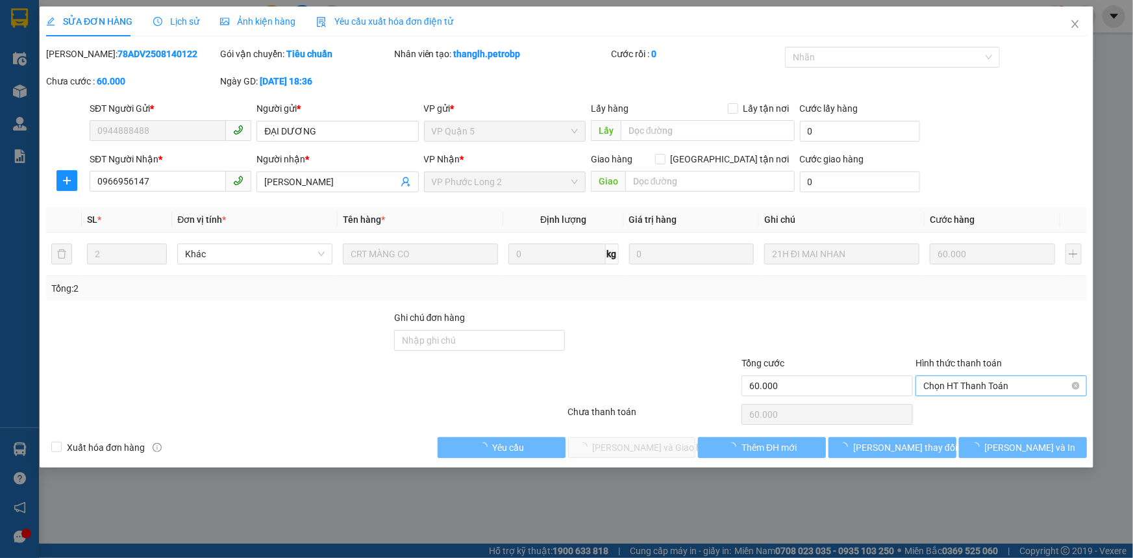
click at [981, 390] on span "Chọn HT Thanh Toán" at bounding box center [1001, 385] width 156 height 19
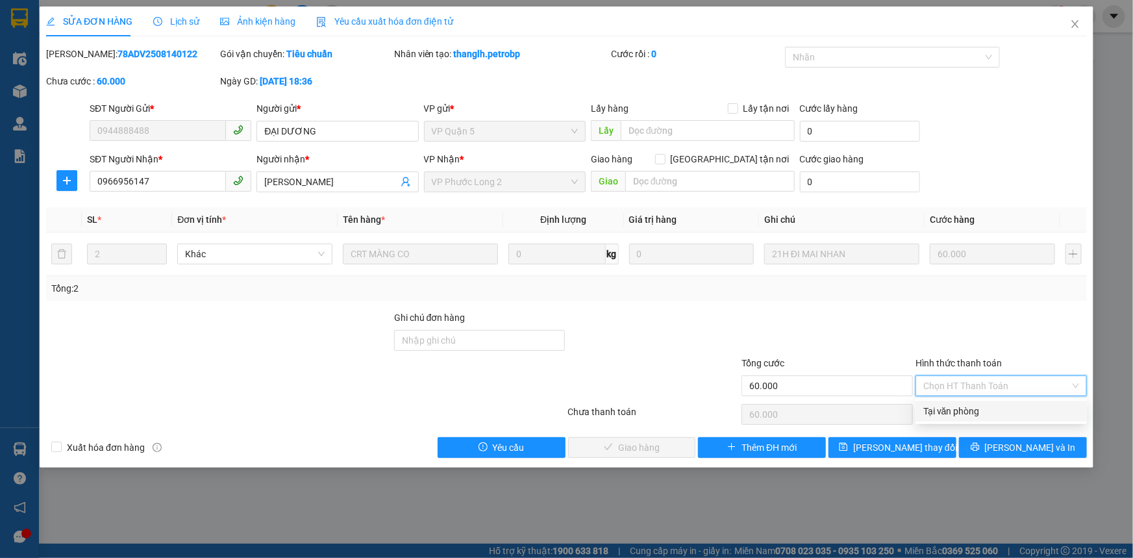
click at [961, 416] on div "Tại văn phòng" at bounding box center [1001, 411] width 156 height 14
type input "0"
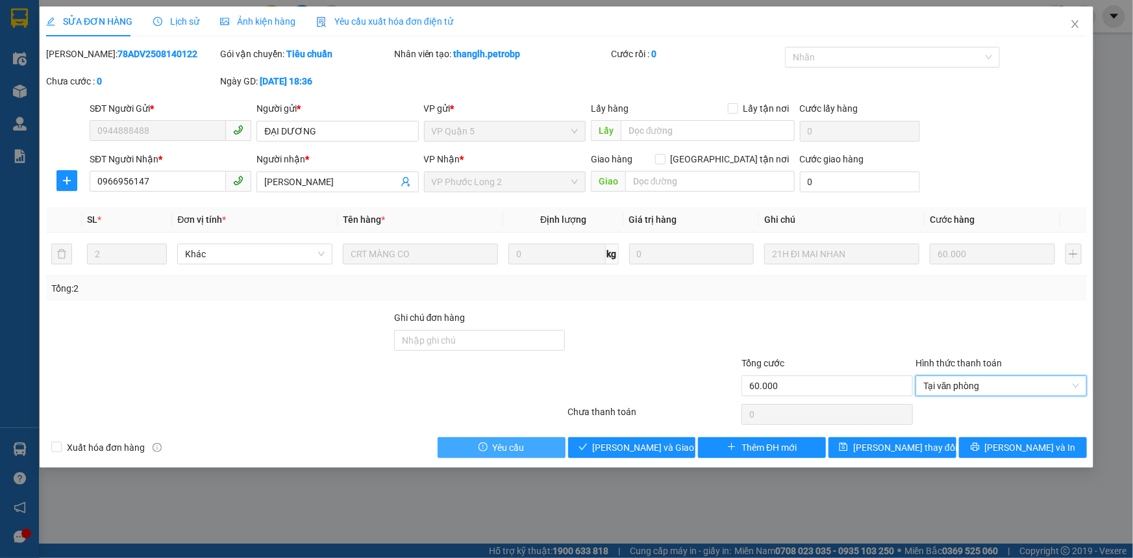
click at [551, 447] on button "Yêu cầu" at bounding box center [502, 447] width 128 height 21
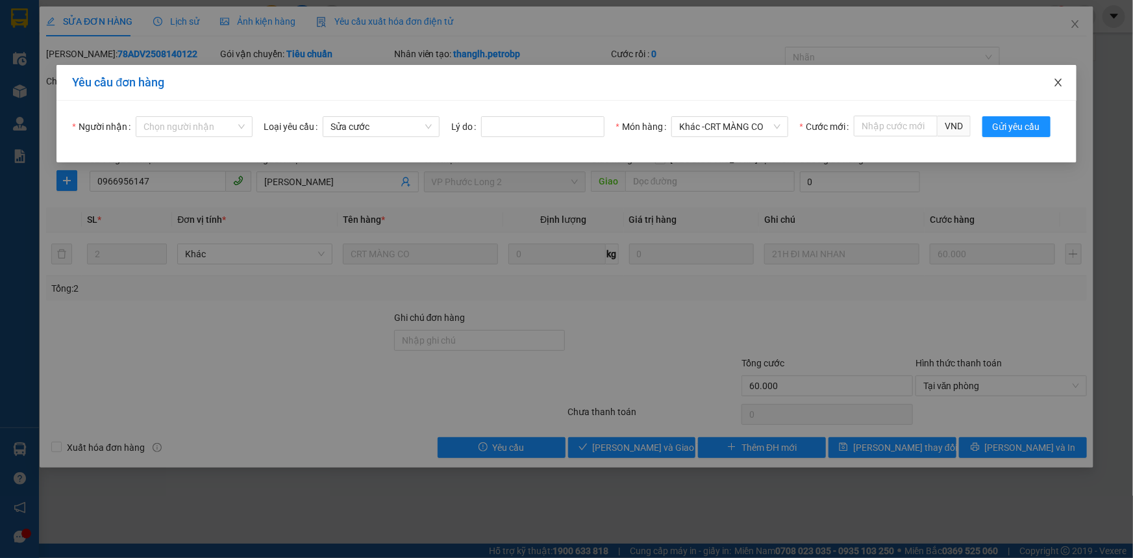
click at [1060, 79] on icon "close" at bounding box center [1058, 82] width 10 height 10
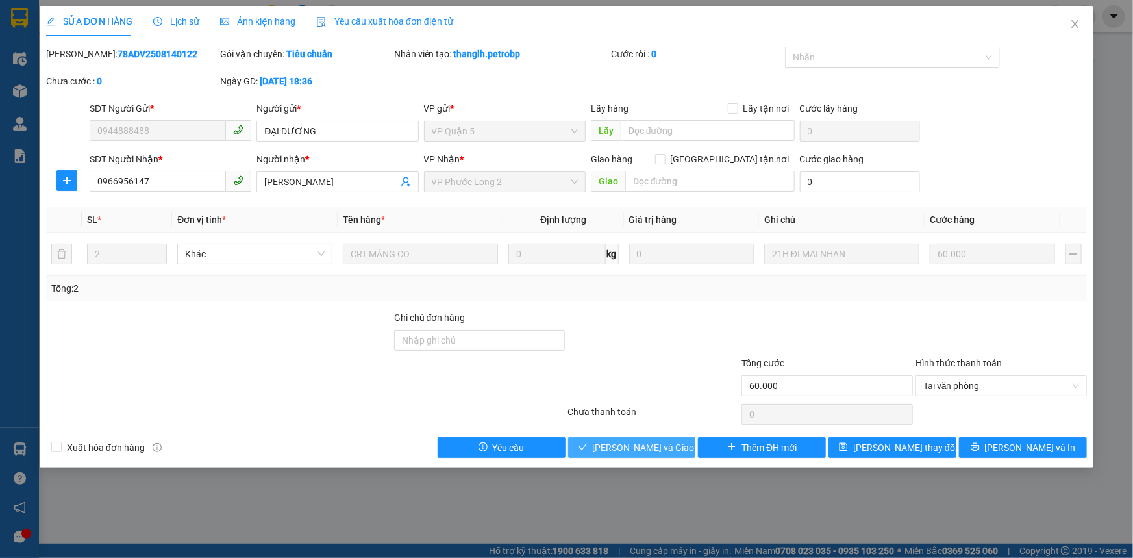
click at [654, 440] on span "[PERSON_NAME] và Giao hàng" at bounding box center [655, 447] width 125 height 14
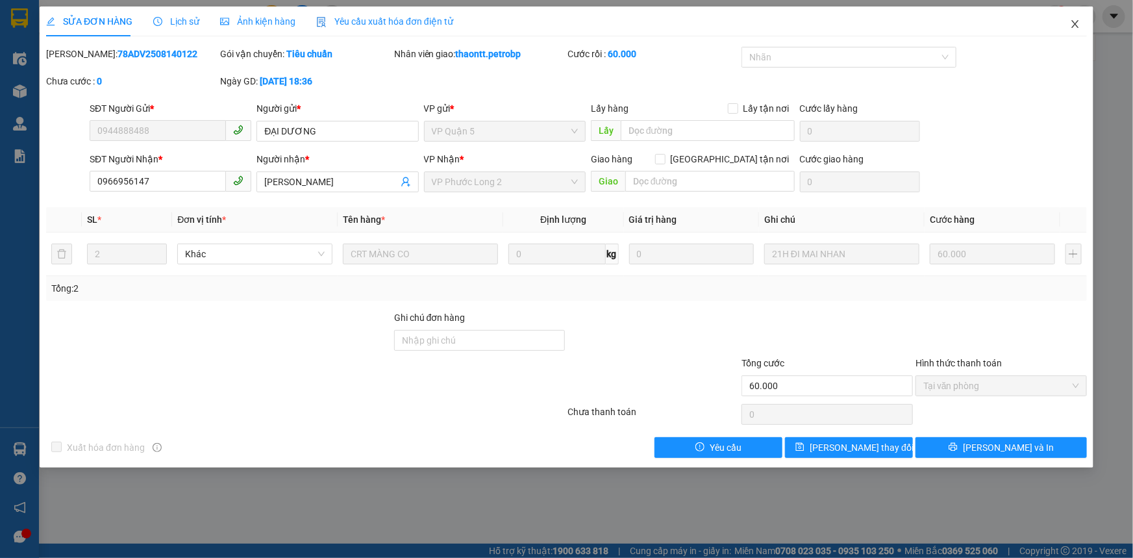
click at [1073, 27] on icon "close" at bounding box center [1074, 24] width 7 height 8
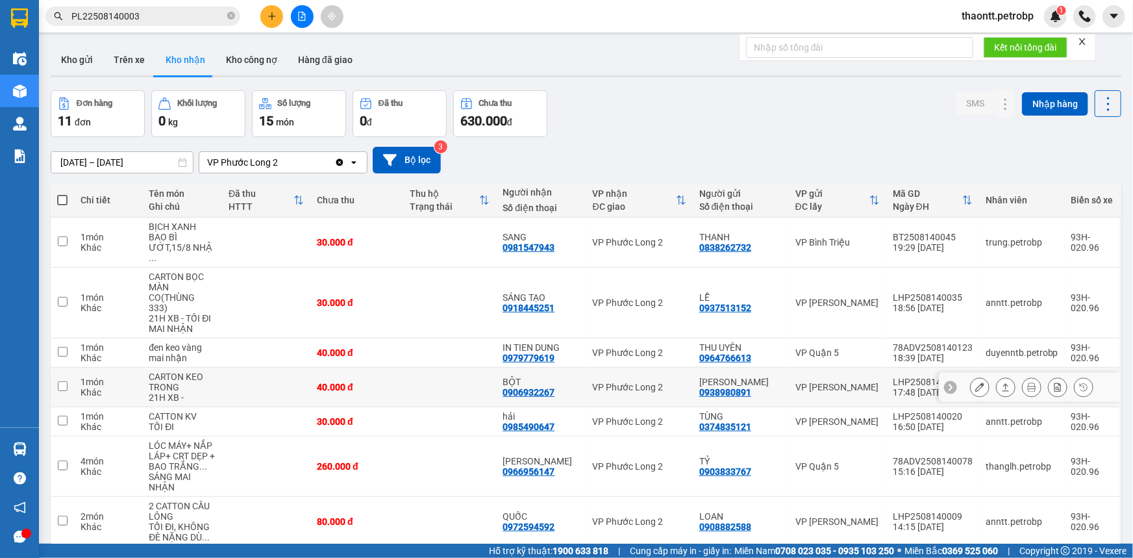
scroll to position [118, 0]
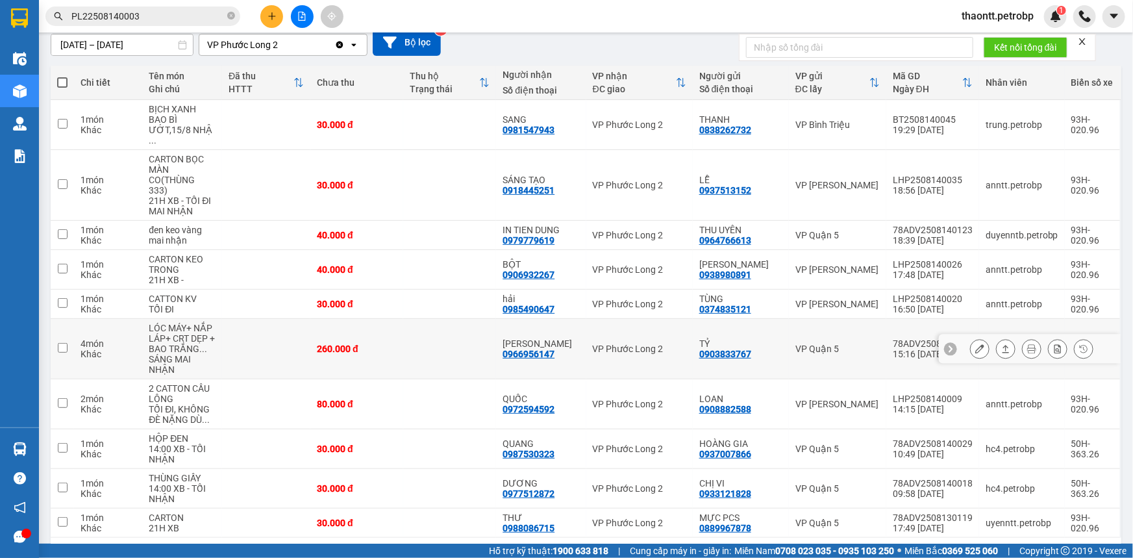
click at [975, 344] on icon at bounding box center [979, 348] width 9 height 9
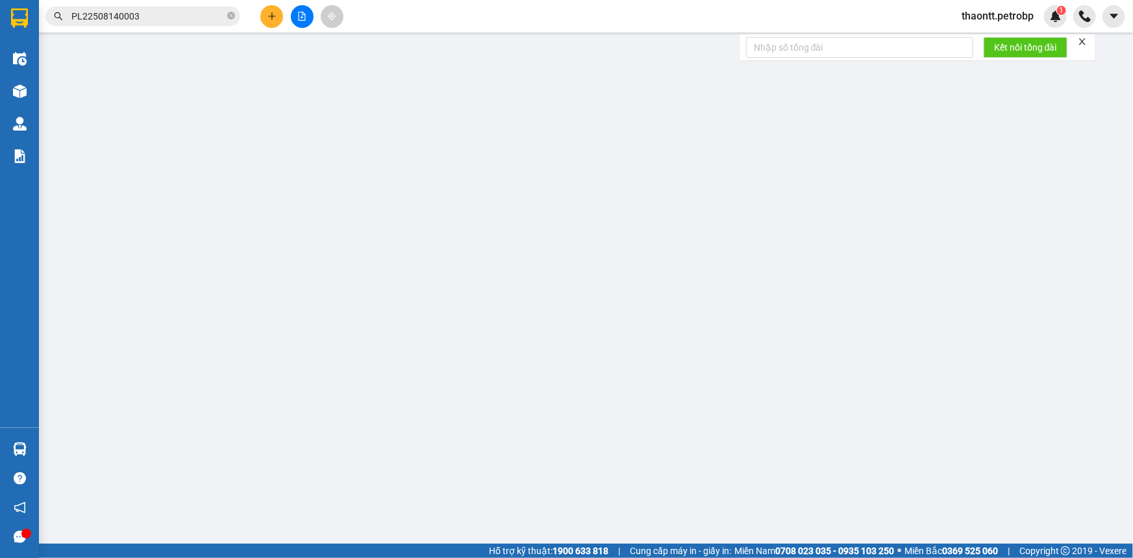
type input "0903833767"
type input "TỶ"
type input "0966956147"
type input "[PERSON_NAME]"
type input "260.000"
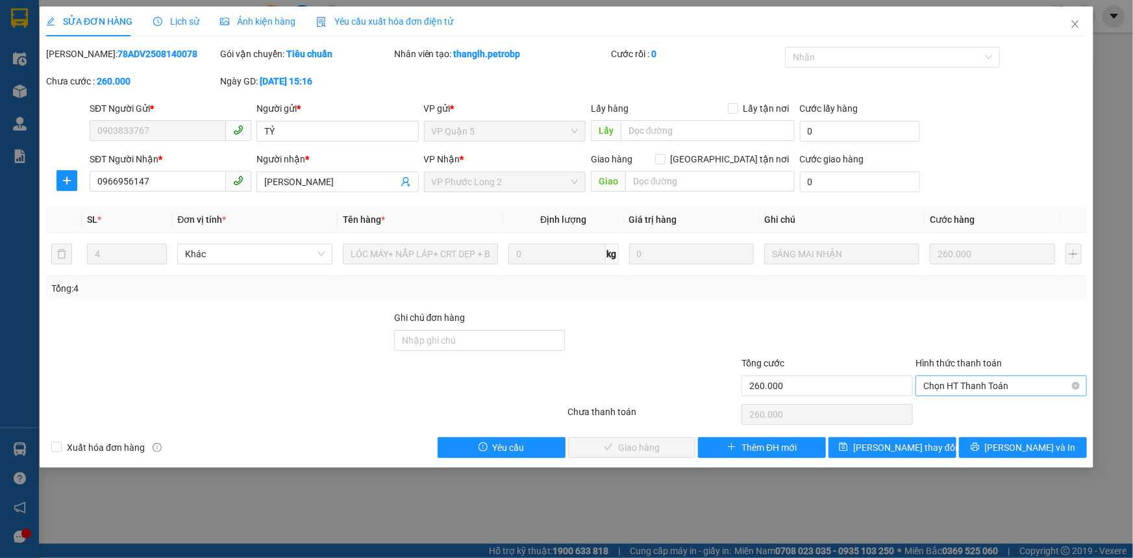
click at [967, 382] on span "Chọn HT Thanh Toán" at bounding box center [1001, 385] width 156 height 19
click at [953, 407] on div "Tại văn phòng" at bounding box center [1001, 411] width 156 height 14
type input "0"
click at [604, 448] on span "[PERSON_NAME] và Giao hàng" at bounding box center [655, 447] width 125 height 14
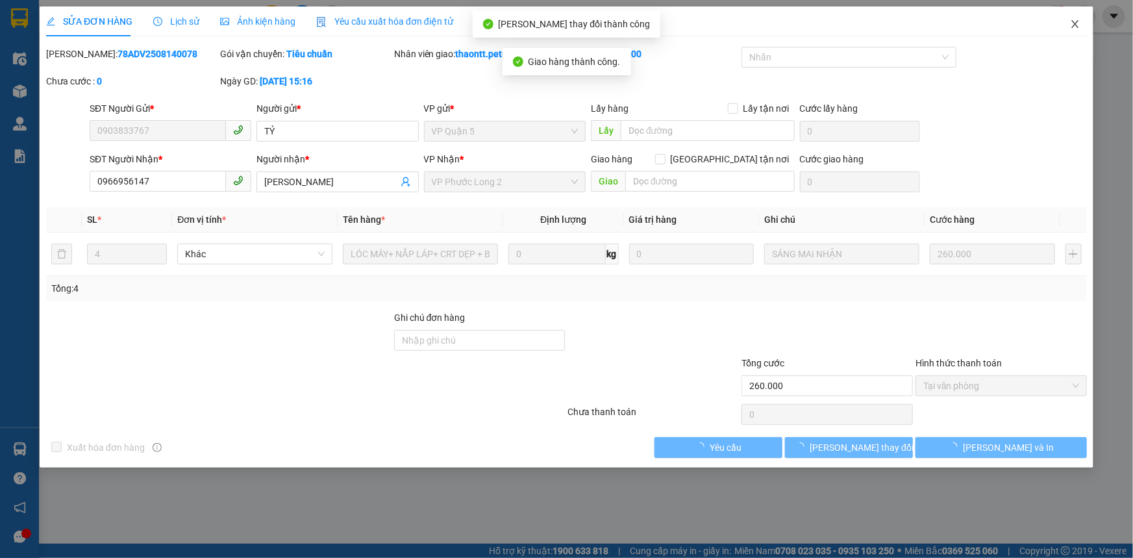
click at [1078, 26] on icon "close" at bounding box center [1075, 24] width 10 height 10
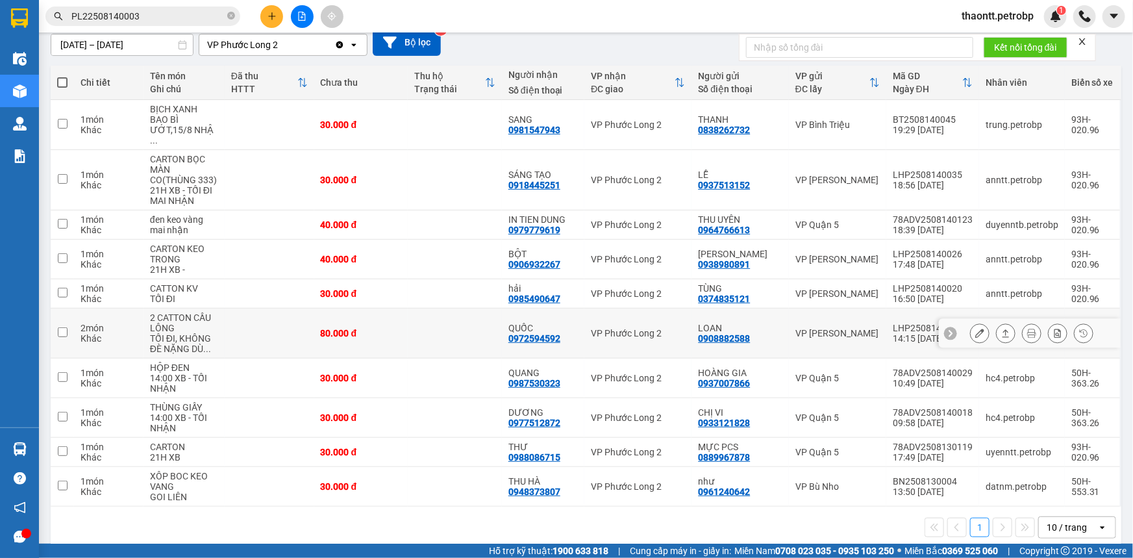
scroll to position [122, 0]
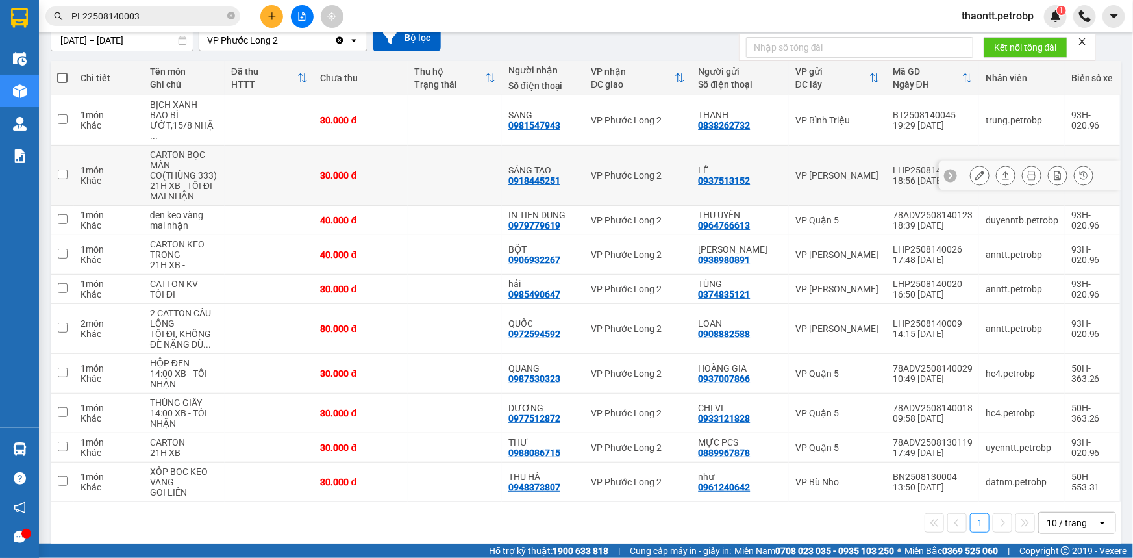
click at [588, 175] on td "VP Phước Long 2" at bounding box center [637, 175] width 107 height 60
checkbox input "true"
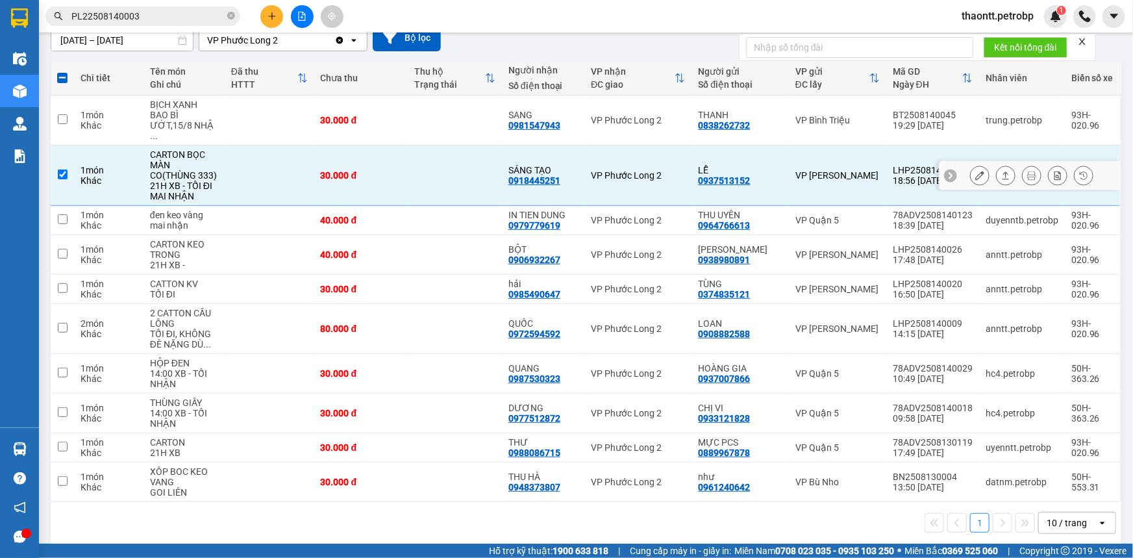
click at [975, 171] on icon at bounding box center [979, 175] width 9 height 9
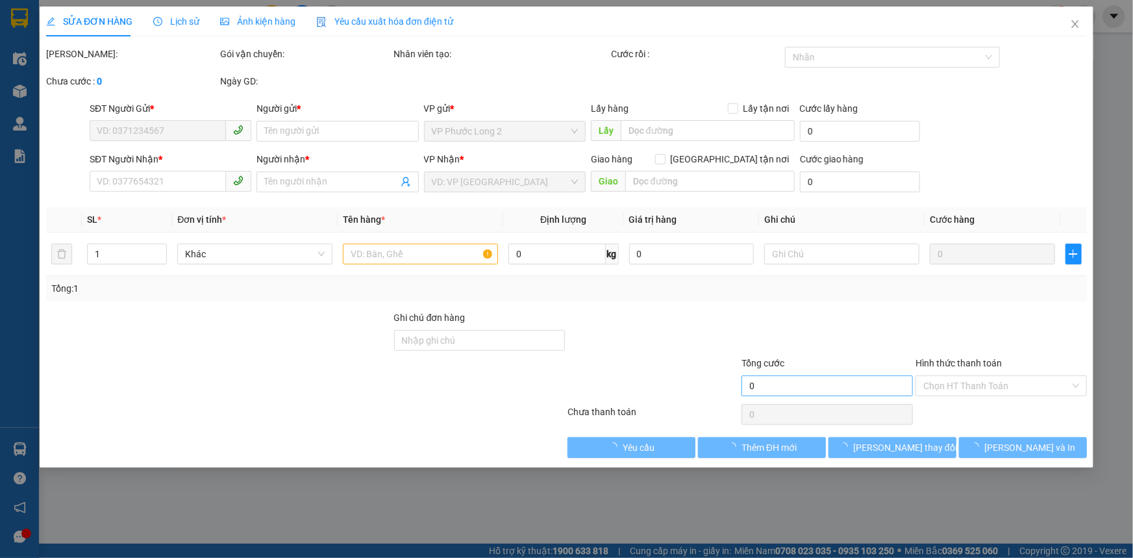
type input "0937513152"
type input "LỄ"
type input "0918445251"
type input "SÁNG TẠO"
type input "30.000"
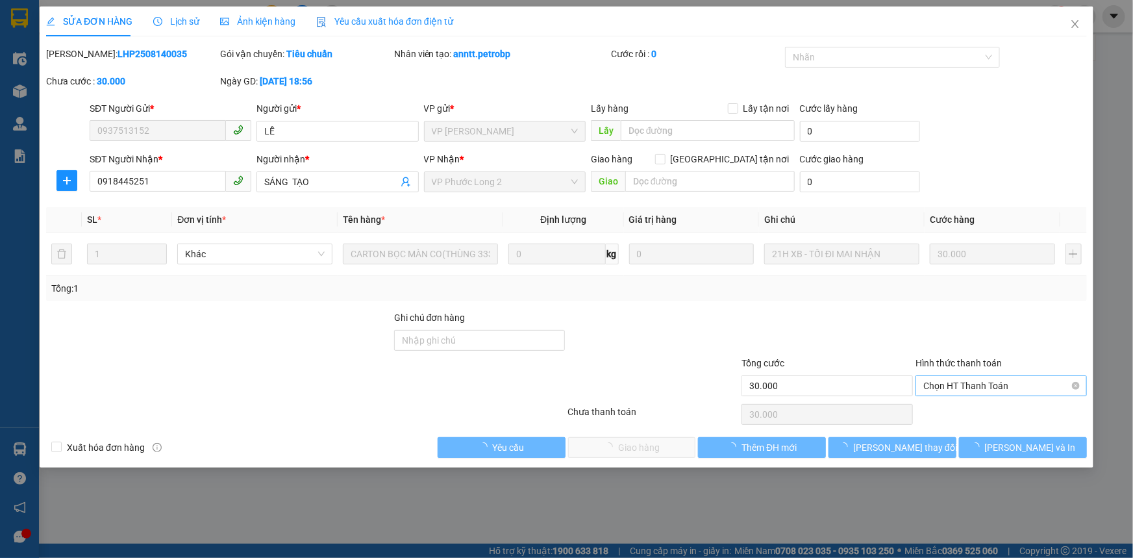
click at [939, 390] on span "Chọn HT Thanh Toán" at bounding box center [1001, 385] width 156 height 19
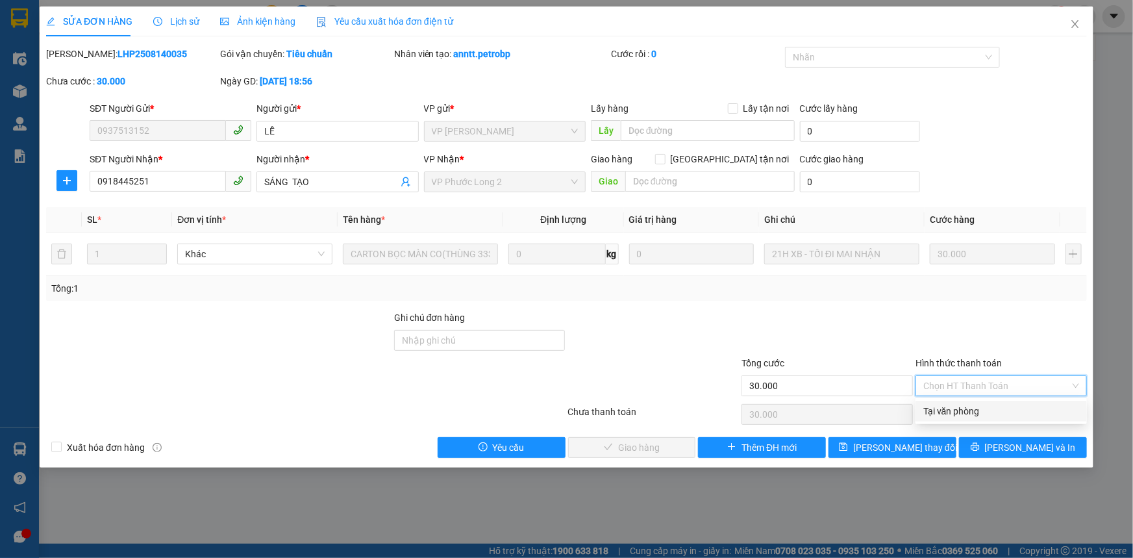
click at [932, 419] on div "Tại văn phòng" at bounding box center [1000, 411] width 171 height 21
type input "0"
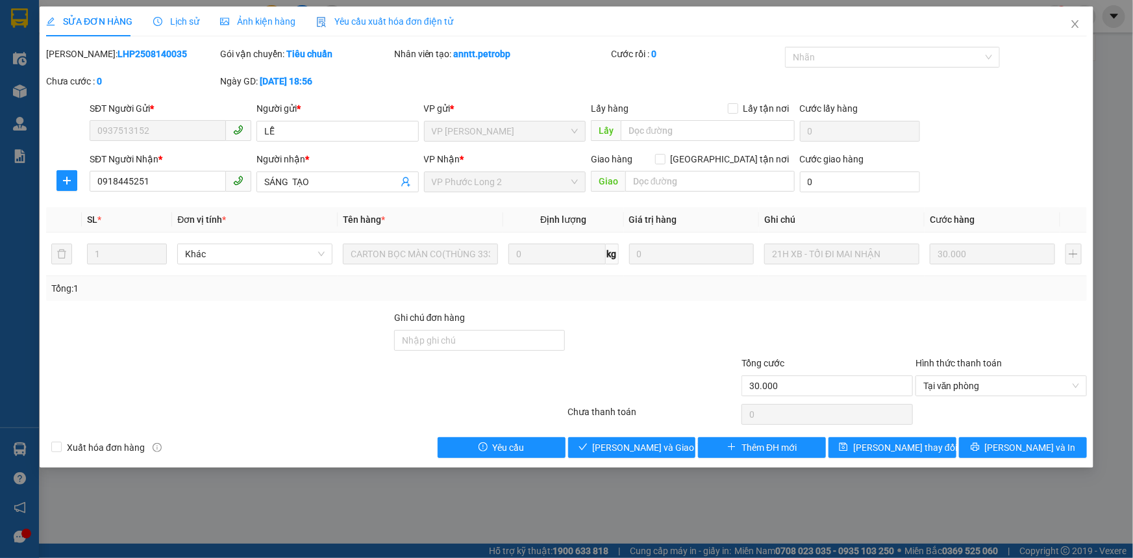
click at [649, 458] on div "SỬA ĐƠN HÀNG Lịch sử Ảnh kiện hàng Yêu cầu xuất hóa đơn điện tử Total Paid Fee …" at bounding box center [567, 236] width 1054 height 461
click at [635, 451] on span "[PERSON_NAME] và Giao hàng" at bounding box center [655, 447] width 125 height 14
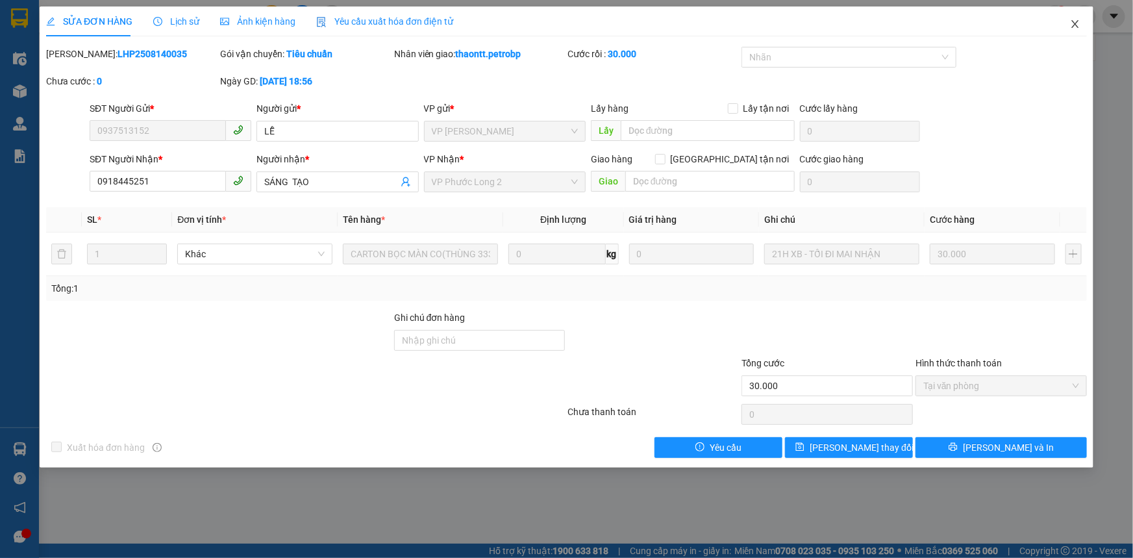
click at [1074, 23] on icon "close" at bounding box center [1074, 24] width 7 height 8
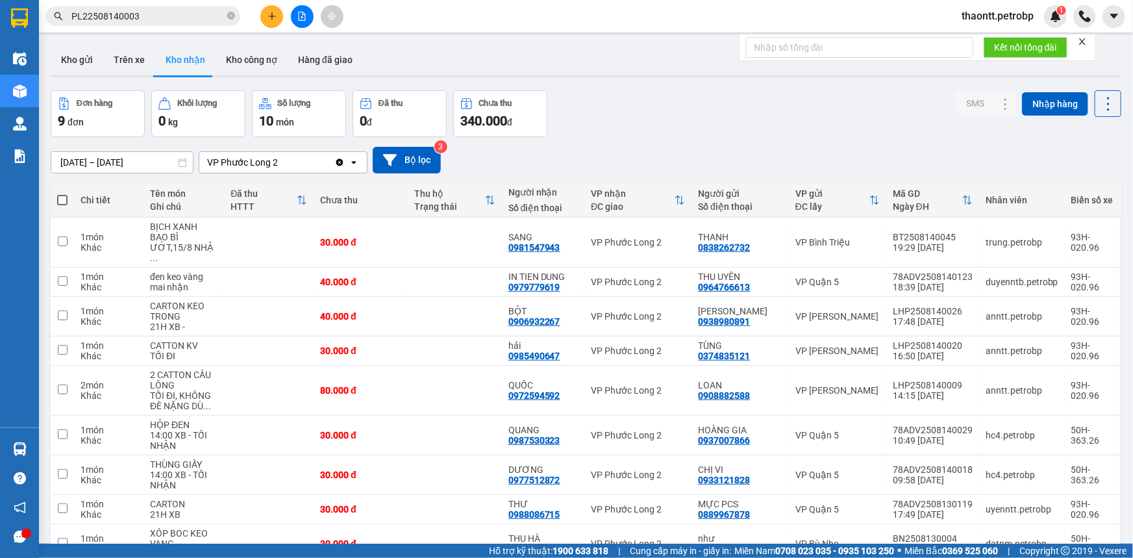
click at [273, 14] on icon "plus" at bounding box center [271, 16] width 9 height 9
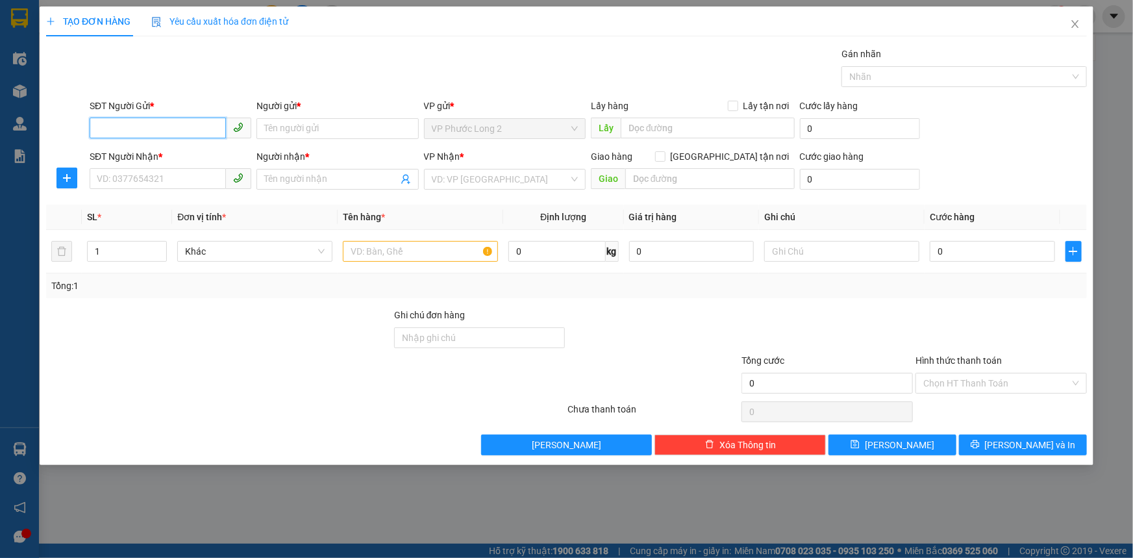
click at [179, 134] on input "SĐT Người Gửi *" at bounding box center [158, 128] width 136 height 21
click at [172, 130] on input "SĐT Người Gửi *" at bounding box center [158, 128] width 136 height 21
click at [173, 126] on input "0971100910" at bounding box center [158, 128] width 136 height 21
click at [173, 163] on div "0971100900 - HUY" at bounding box center [171, 154] width 162 height 21
type input "0971100900"
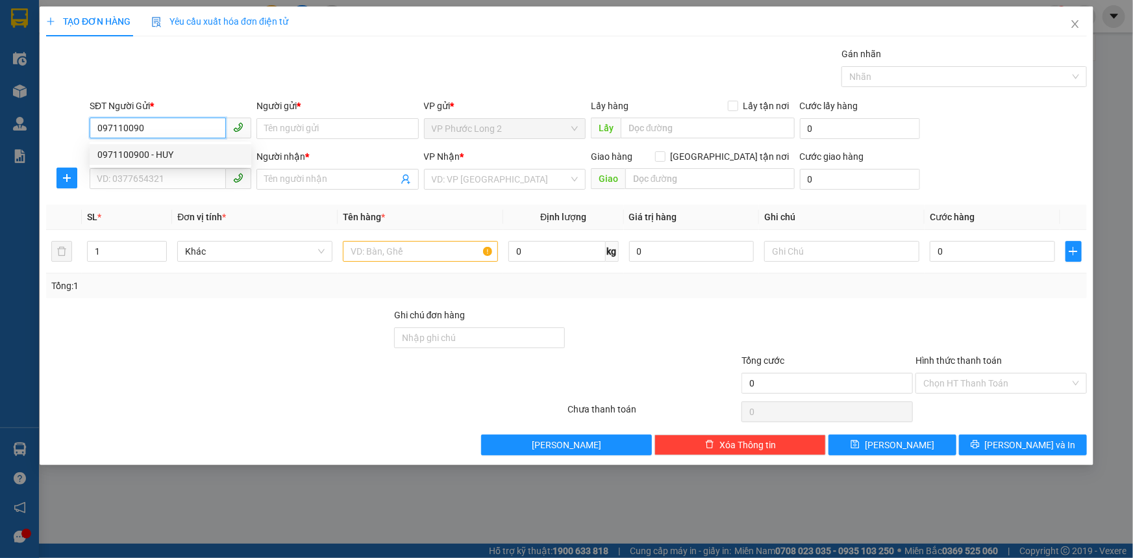
type input "HUY"
type input "0901336797"
type input "TUẤN"
type input "30.000"
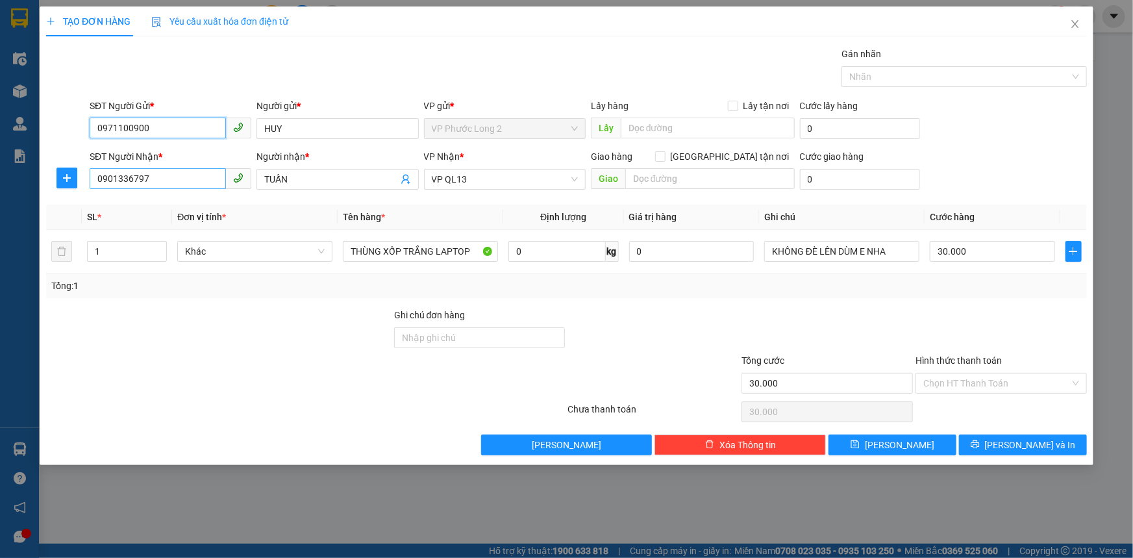
type input "0971100900"
click at [199, 182] on input "0901336797" at bounding box center [158, 178] width 136 height 21
click at [367, 175] on input "TUẤN" at bounding box center [330, 179] width 133 height 14
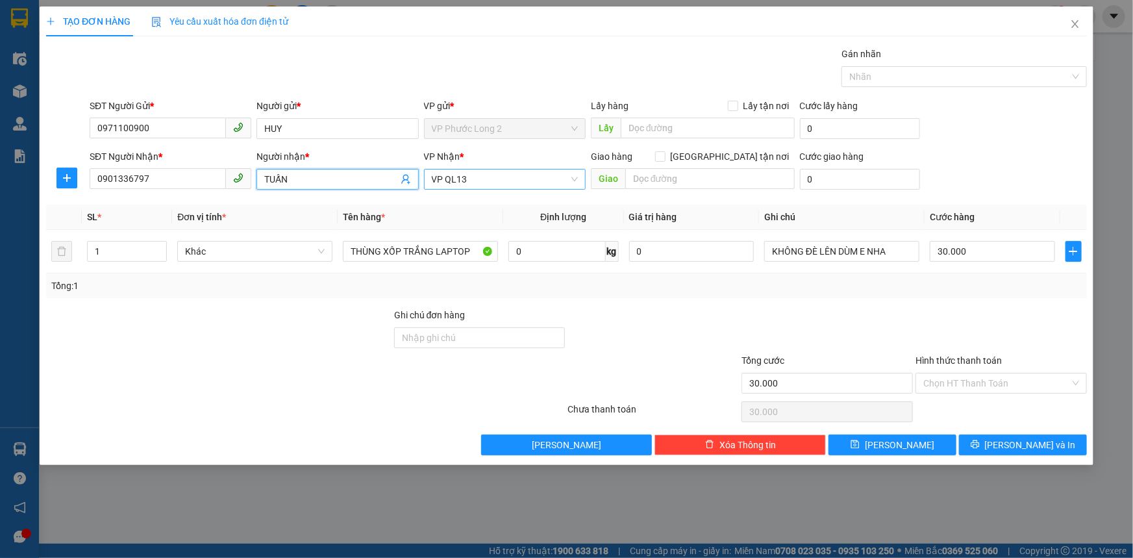
click at [564, 169] on span "VP QL13" at bounding box center [505, 178] width 146 height 19
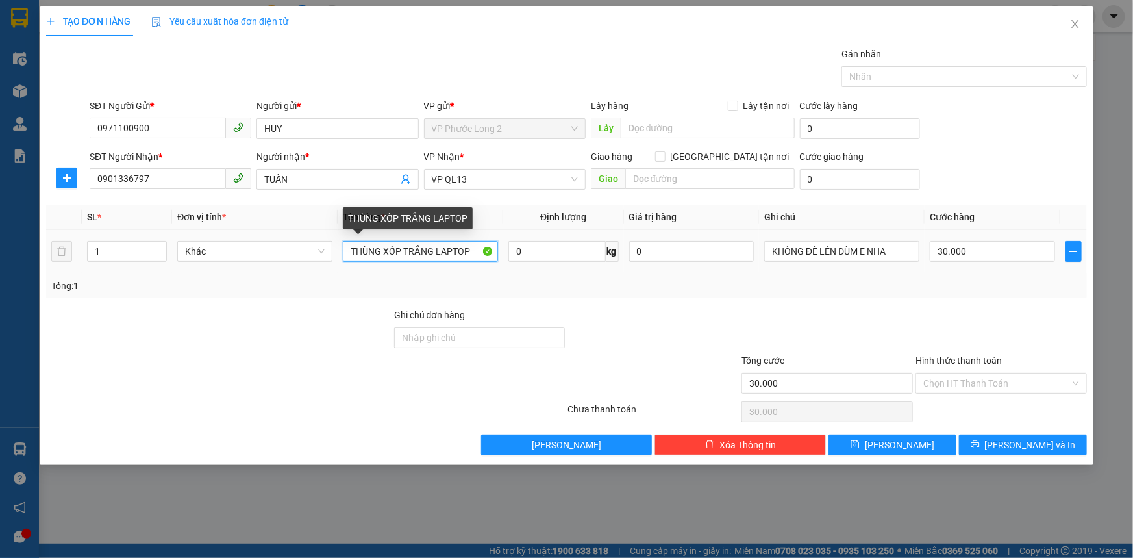
click at [396, 245] on input "THÙNG XỐP TRẮNG LAPTOP" at bounding box center [420, 251] width 155 height 21
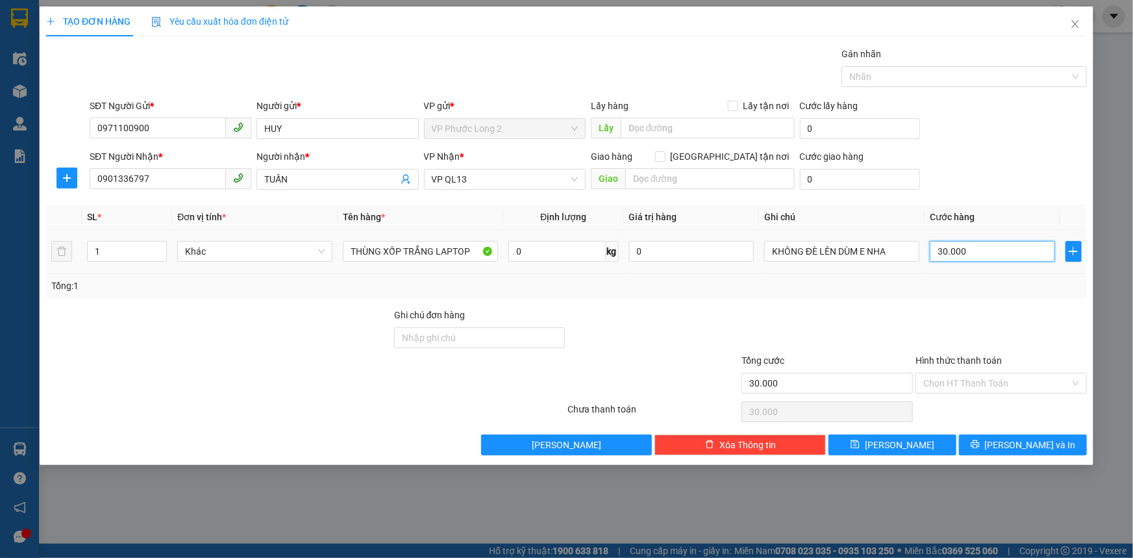
click at [976, 256] on input "30.000" at bounding box center [992, 251] width 125 height 21
click at [991, 256] on input "30.000" at bounding box center [992, 251] width 125 height 21
click at [999, 380] on input "Hình thức thanh toán" at bounding box center [996, 382] width 147 height 19
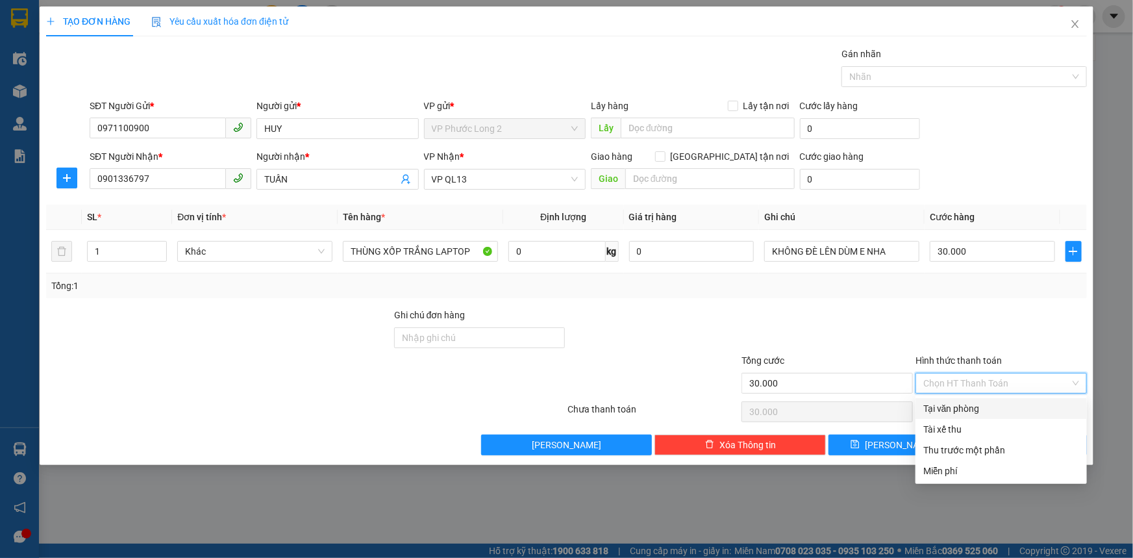
click at [940, 412] on div "Tại văn phòng" at bounding box center [1001, 408] width 156 height 14
type input "0"
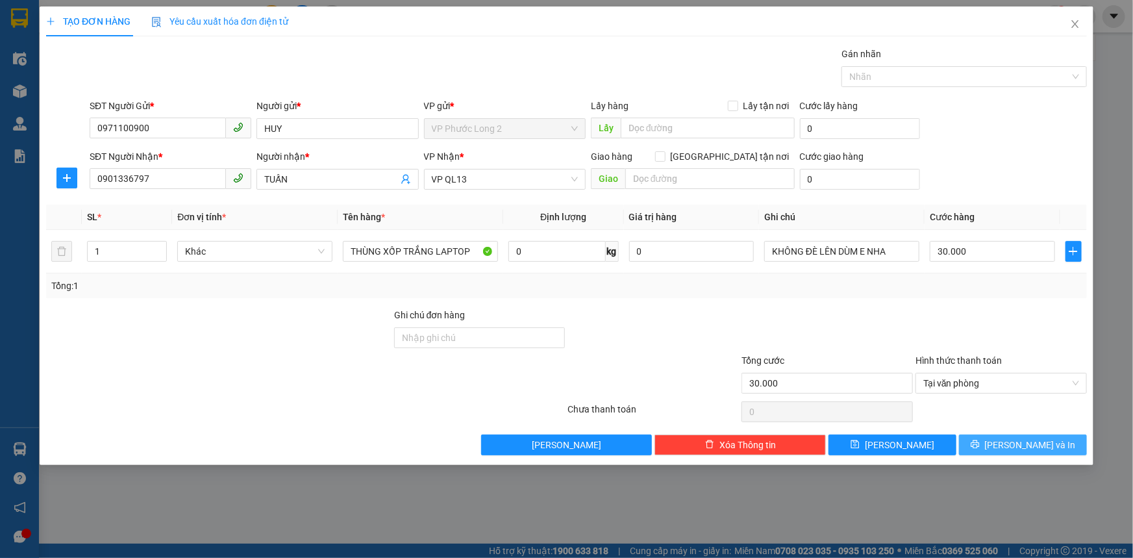
click at [980, 444] on icon "printer" at bounding box center [975, 444] width 9 height 9
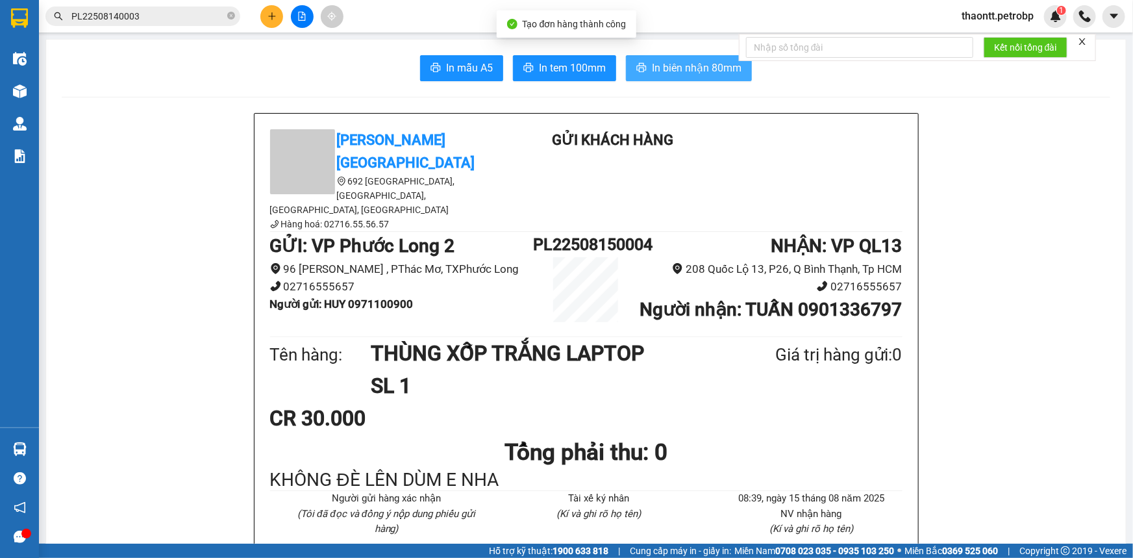
click at [678, 58] on button "In biên nhận 80mm" at bounding box center [689, 68] width 126 height 26
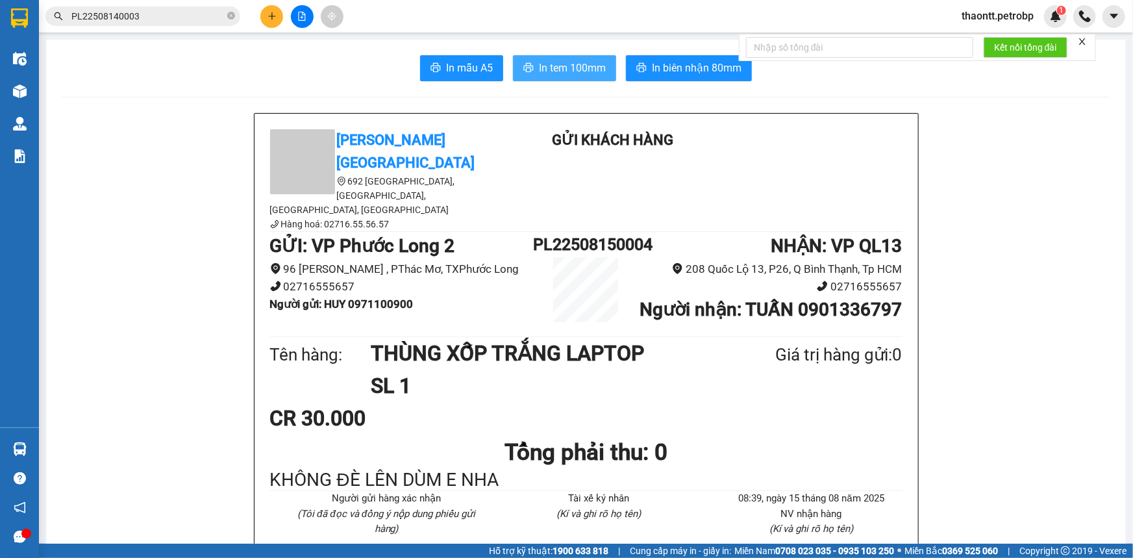
click at [582, 68] on span "In tem 100mm" at bounding box center [572, 68] width 67 height 16
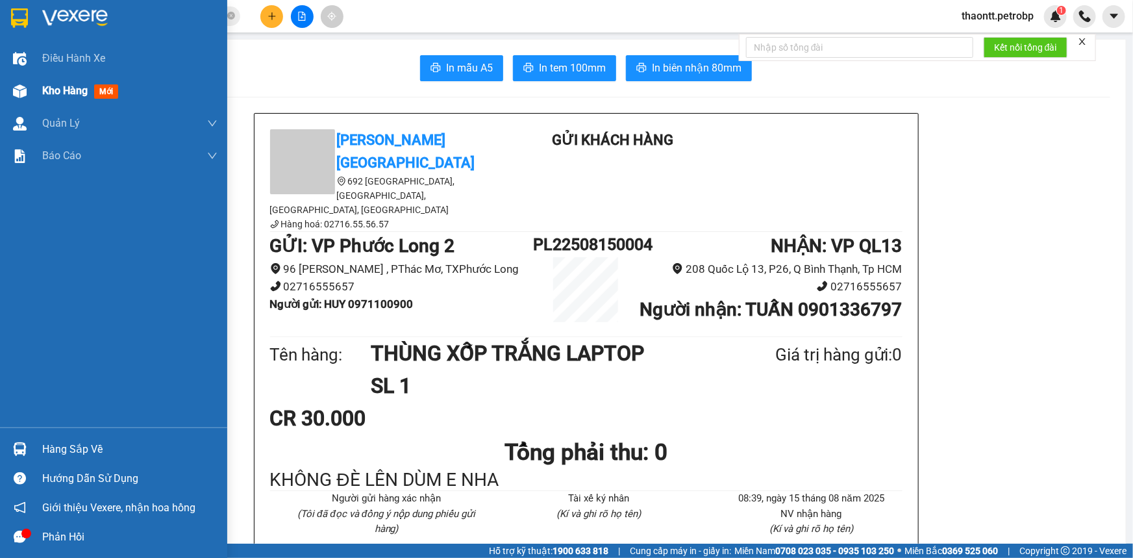
click at [48, 92] on span "Kho hàng" at bounding box center [64, 90] width 45 height 12
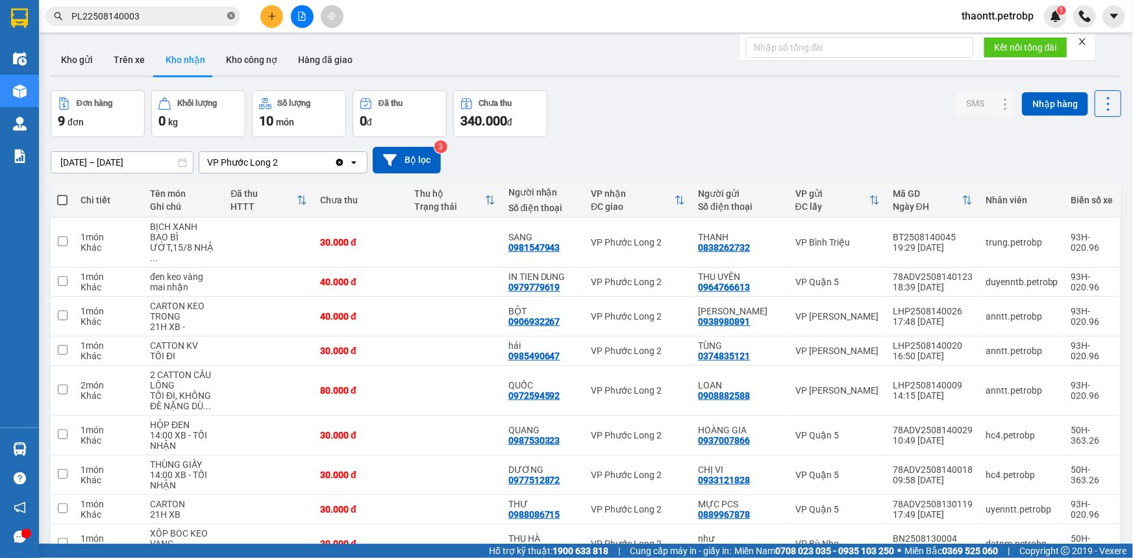
click at [227, 19] on span at bounding box center [231, 16] width 8 height 12
click at [206, 18] on input "text" at bounding box center [147, 16] width 153 height 14
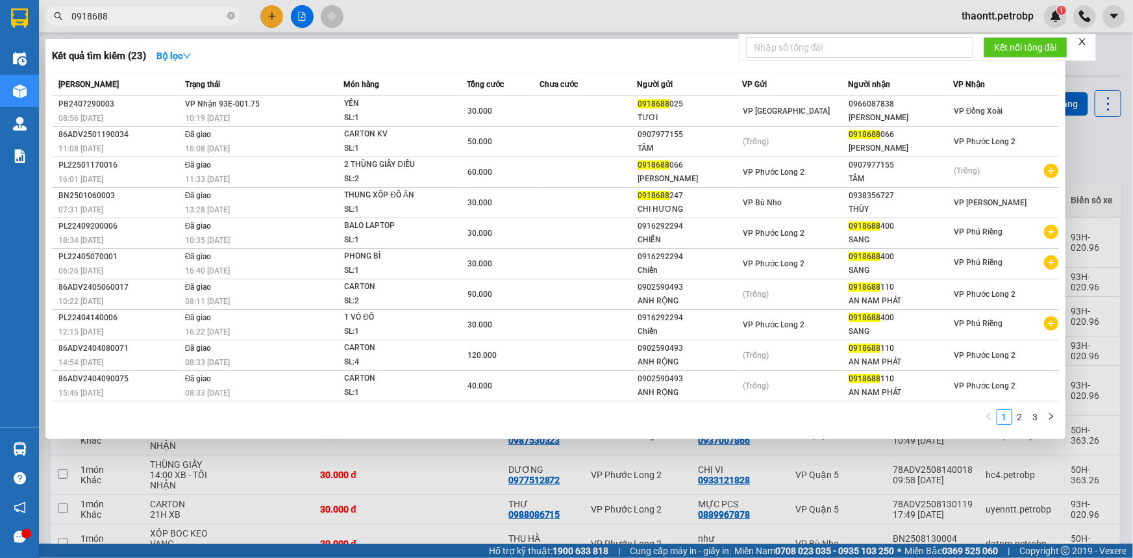
type input "0918688"
click at [1086, 142] on div at bounding box center [566, 279] width 1133 height 558
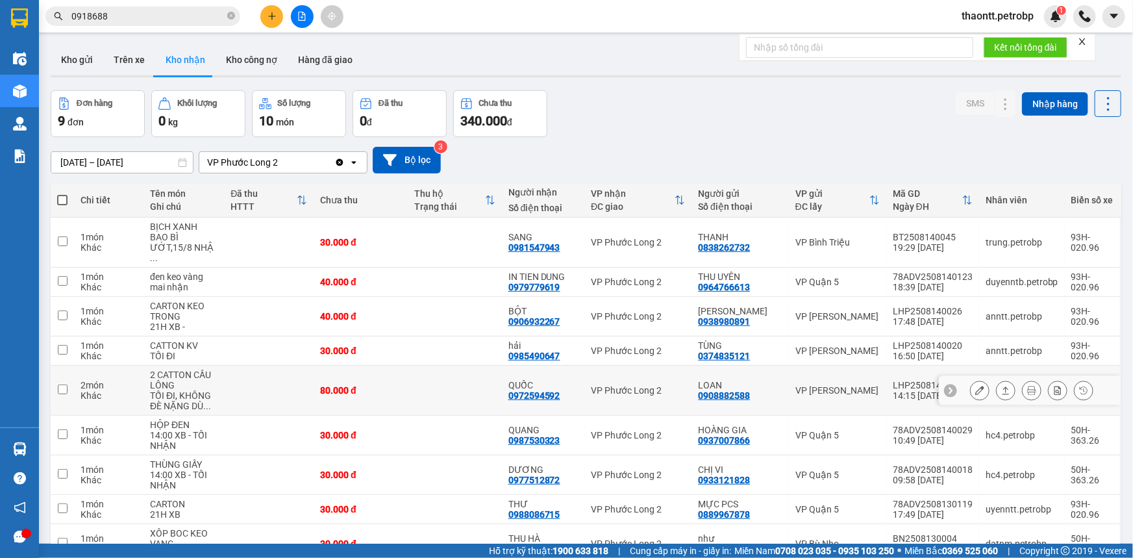
scroll to position [58, 0]
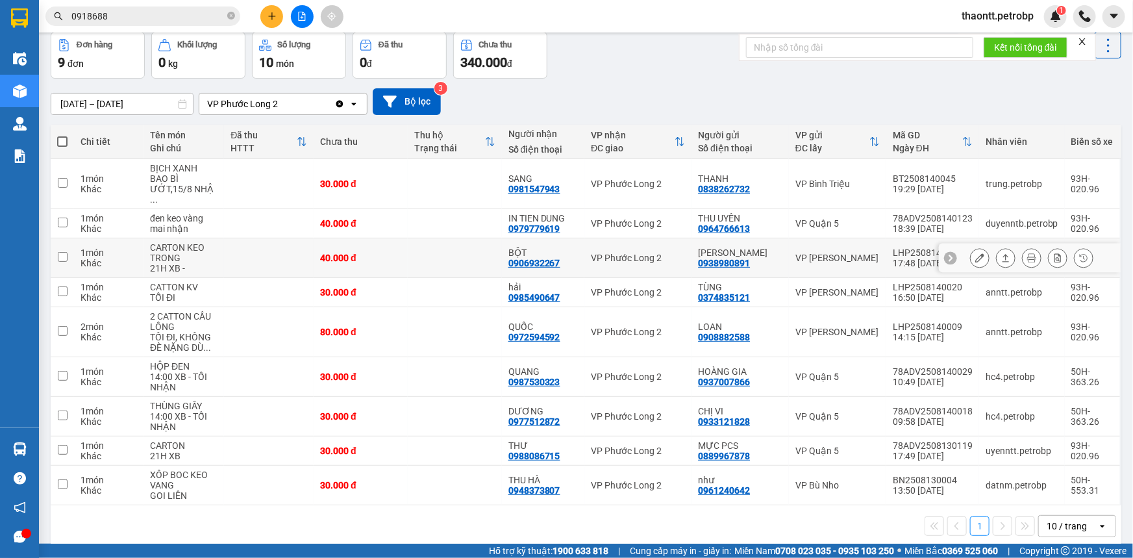
click at [614, 253] on div "VP Phước Long 2" at bounding box center [638, 258] width 94 height 10
checkbox input "true"
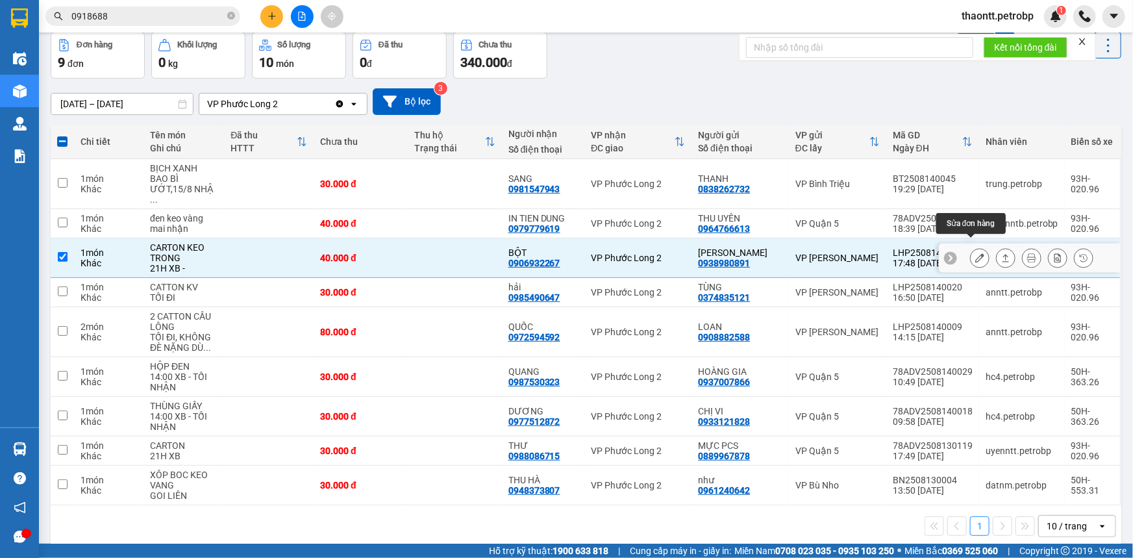
click at [975, 253] on icon at bounding box center [979, 257] width 9 height 9
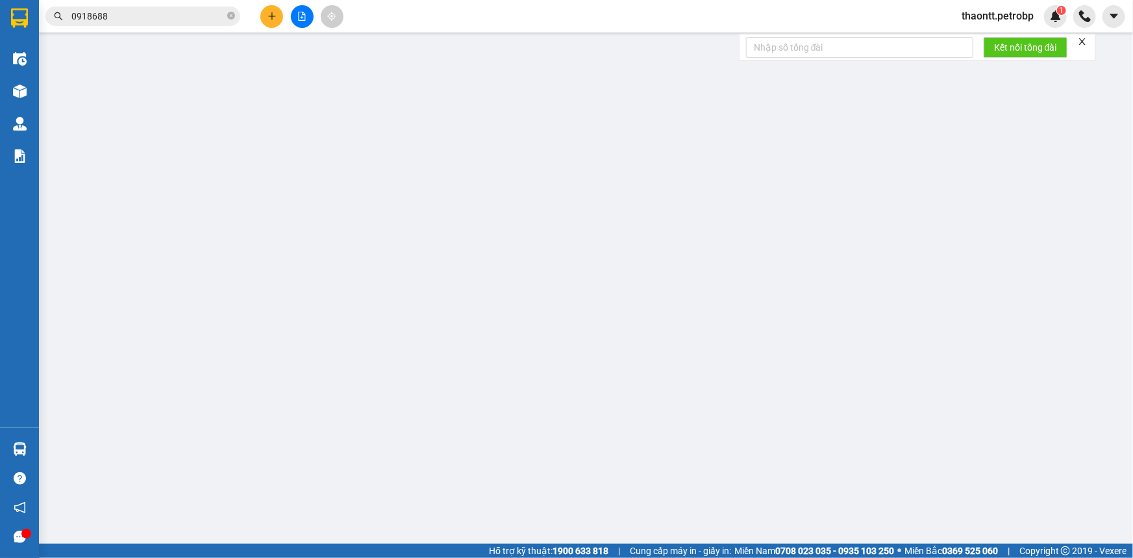
type input "0938980891"
type input "[PERSON_NAME]"
type input "0906932267"
type input "BỘT"
type input "40.000"
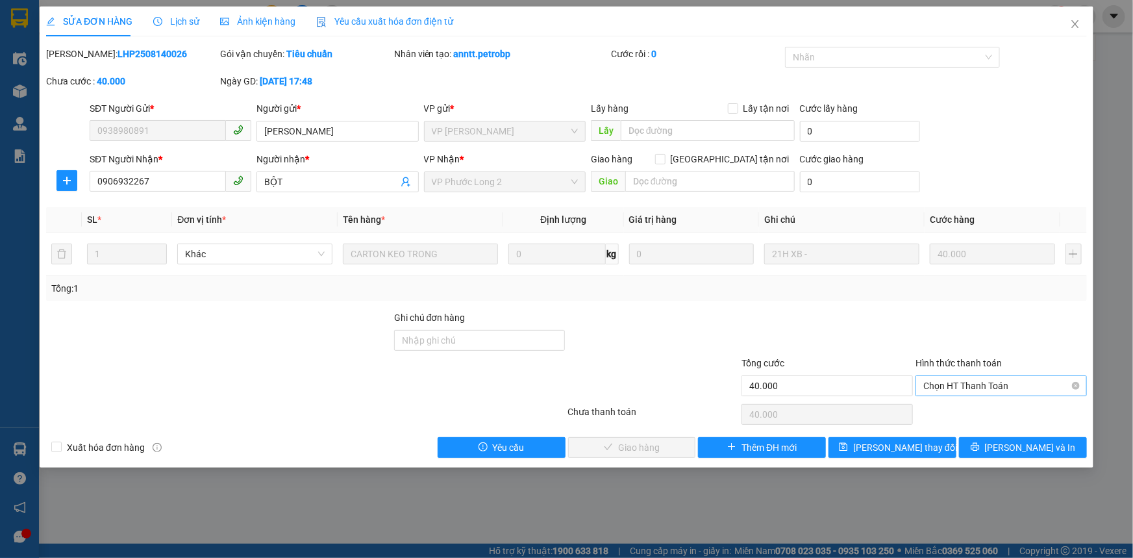
click at [939, 389] on span "Chọn HT Thanh Toán" at bounding box center [1001, 385] width 156 height 19
click at [946, 410] on div "Tại văn phòng" at bounding box center [1001, 411] width 156 height 14
type input "0"
click at [667, 446] on span "[PERSON_NAME] và Giao hàng" at bounding box center [655, 447] width 125 height 14
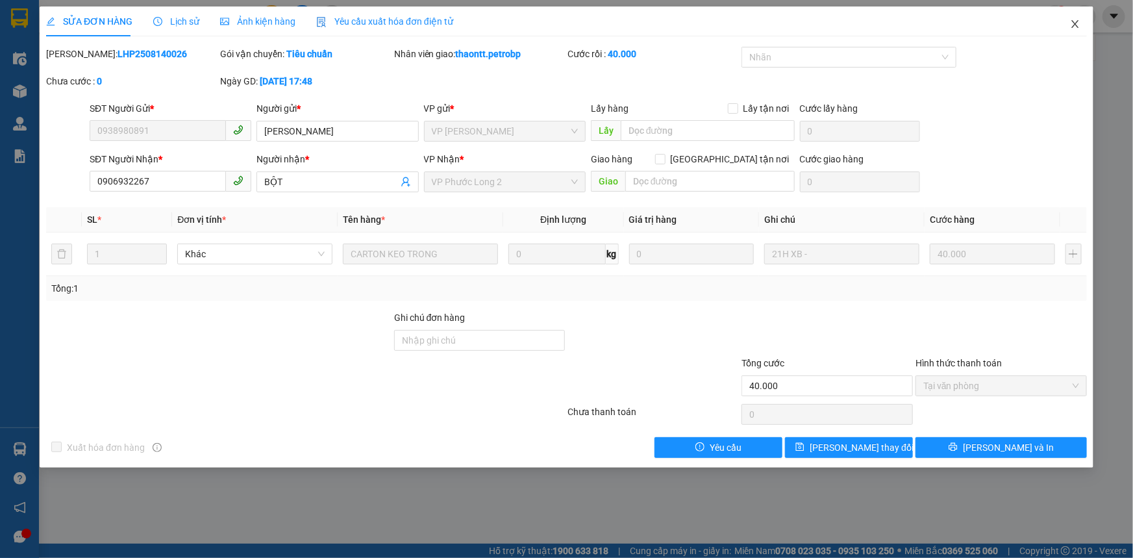
click at [1066, 23] on span "Close" at bounding box center [1075, 24] width 36 height 36
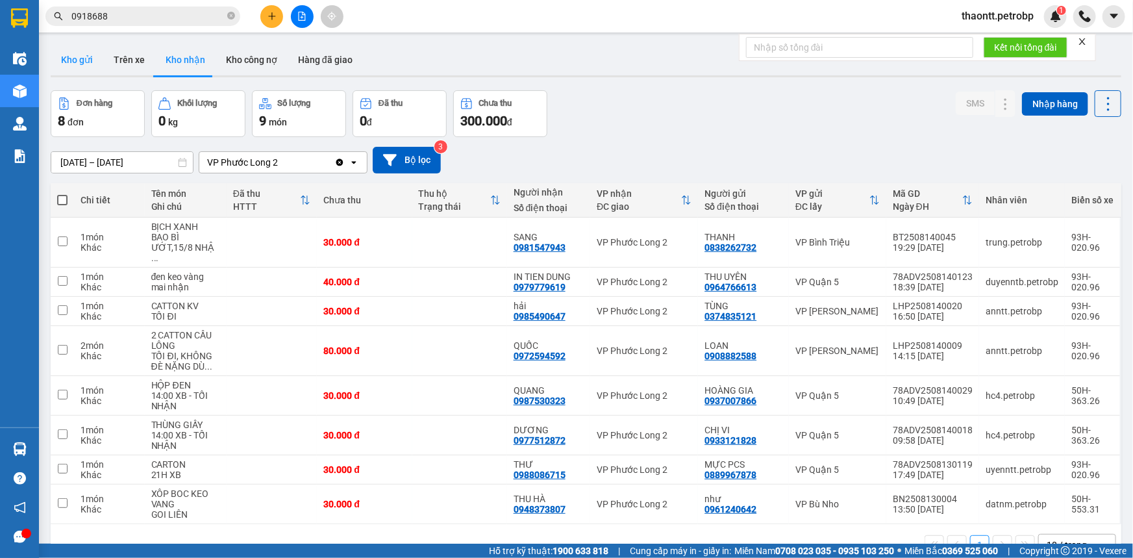
click at [84, 55] on button "Kho gửi" at bounding box center [77, 59] width 53 height 31
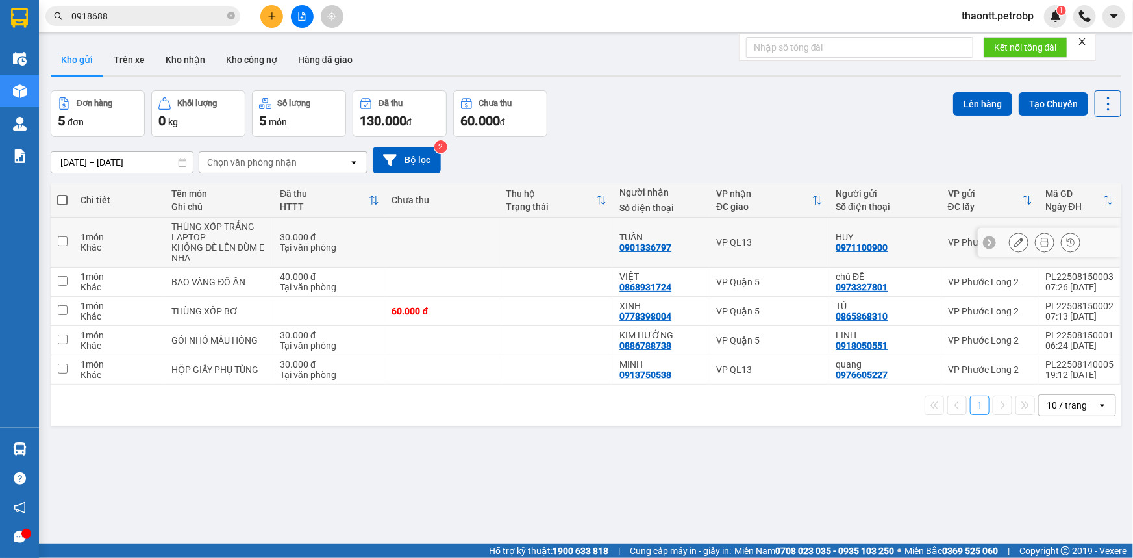
click at [236, 249] on div "KHÔNG ĐÈ LÊN DÙM E NHA" at bounding box center [218, 252] width 95 height 21
checkbox input "true"
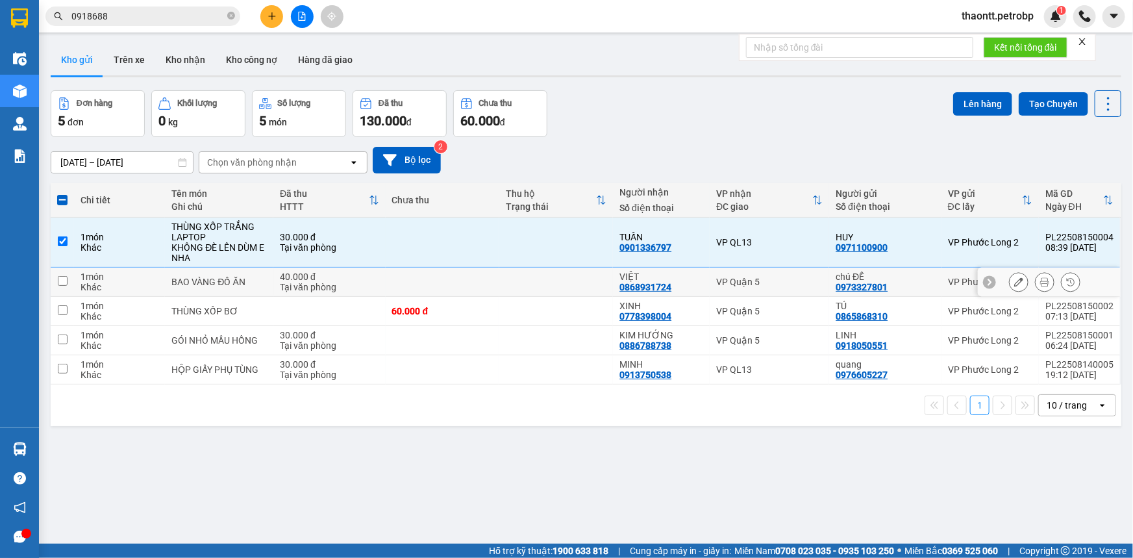
click at [227, 286] on div "BAO VÀNG ĐỒ ĂN" at bounding box center [218, 282] width 95 height 10
checkbox input "true"
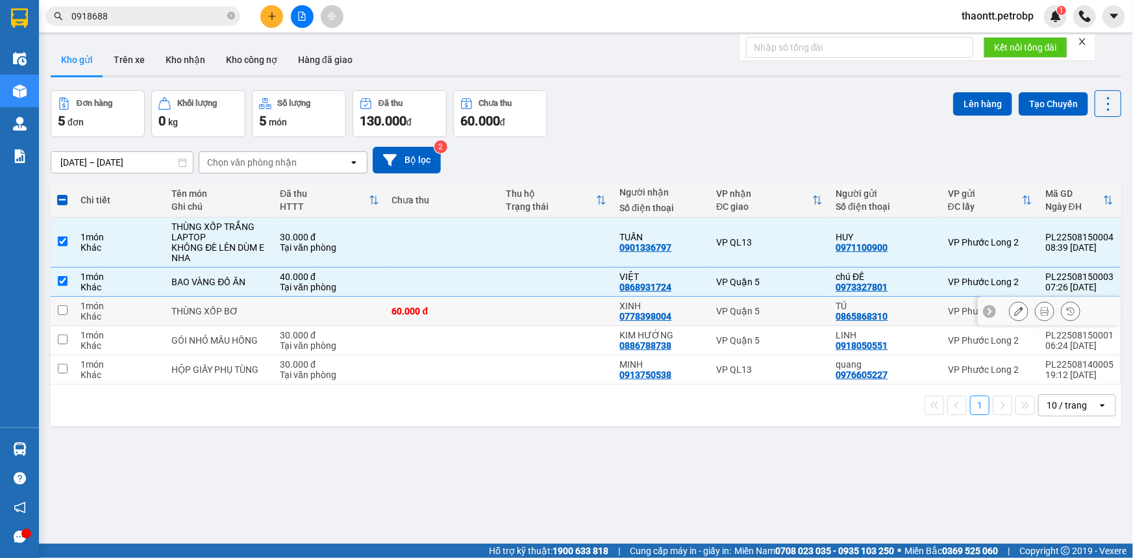
click at [243, 317] on td "THÙNG XỐP BƠ" at bounding box center [219, 311] width 108 height 29
checkbox input "true"
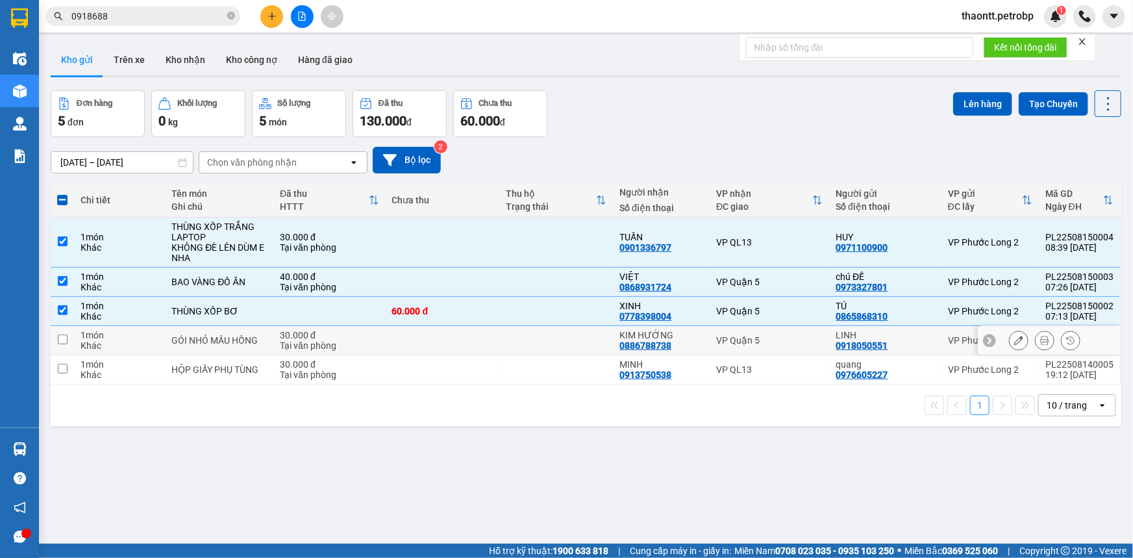
click at [245, 346] on td "GÓI NHỎ MẦU HỒNG" at bounding box center [219, 340] width 108 height 29
checkbox input "true"
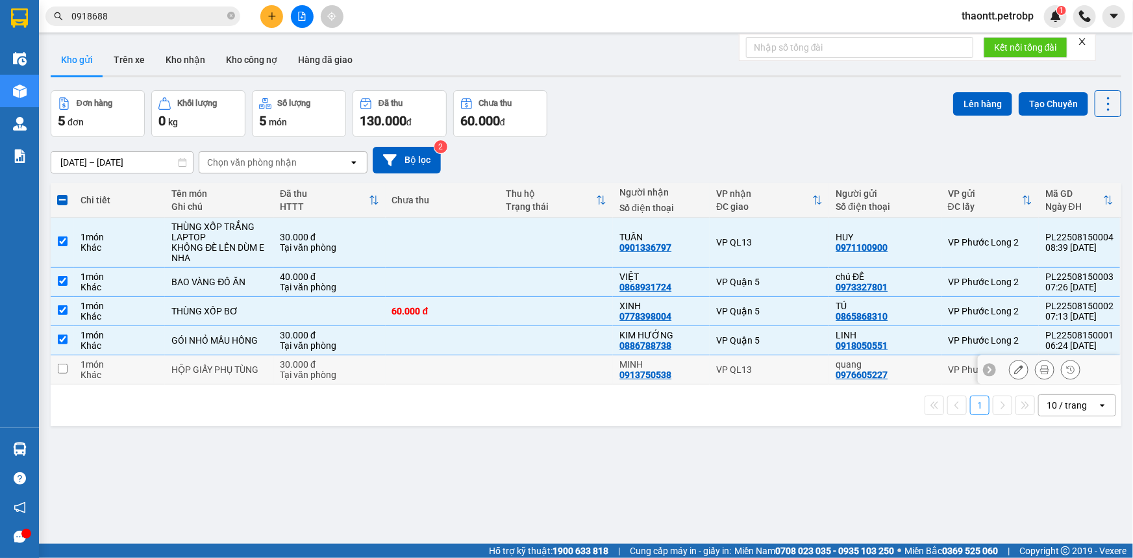
click at [254, 369] on div "HỘP GIẤY PHỤ TÙNG" at bounding box center [218, 369] width 95 height 10
checkbox input "true"
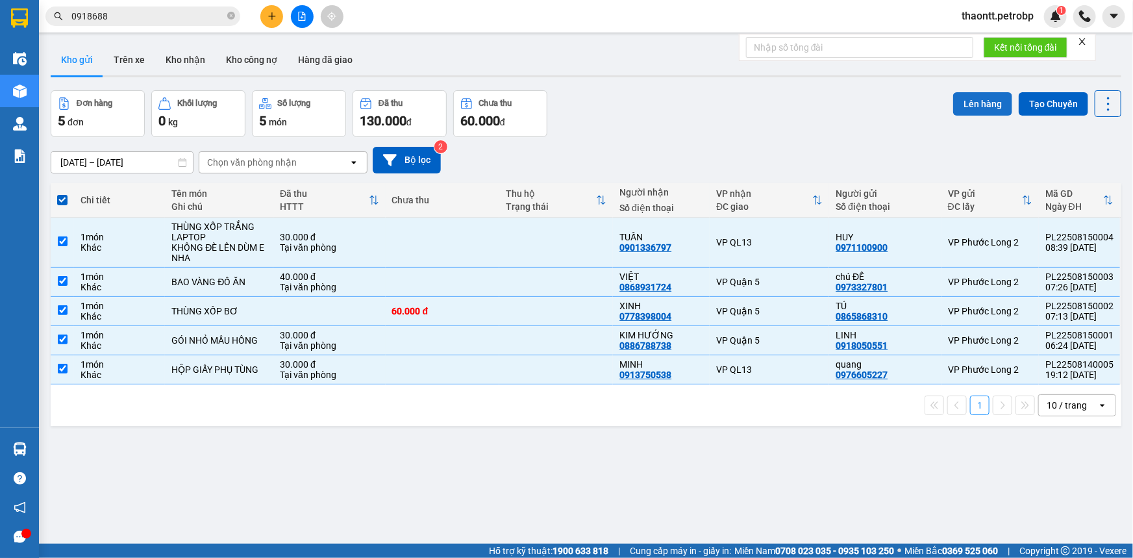
click at [982, 106] on button "Lên hàng" at bounding box center [982, 103] width 59 height 23
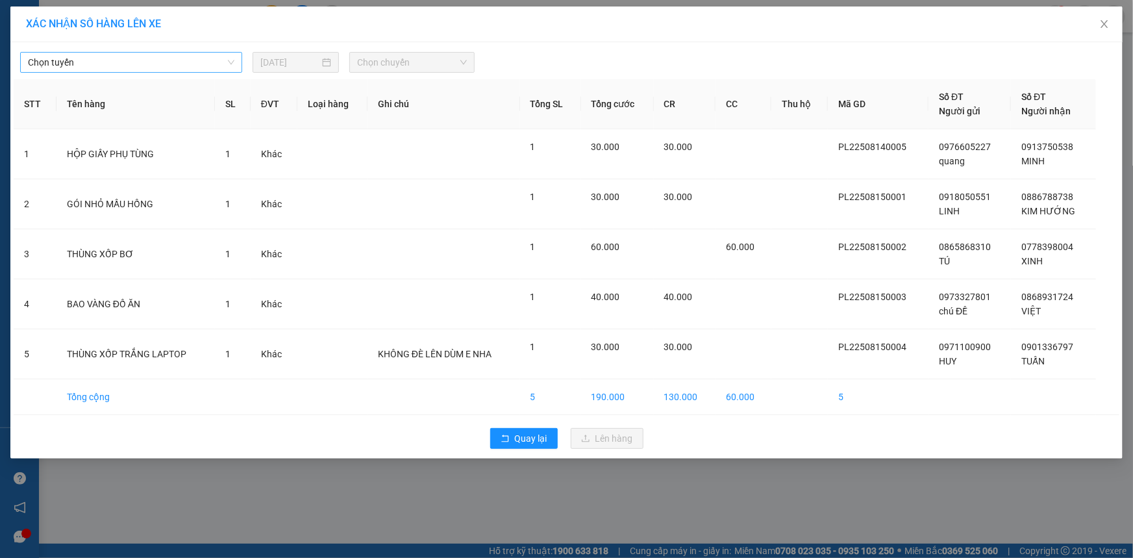
click at [151, 57] on span "Chọn tuyến" at bounding box center [131, 62] width 206 height 19
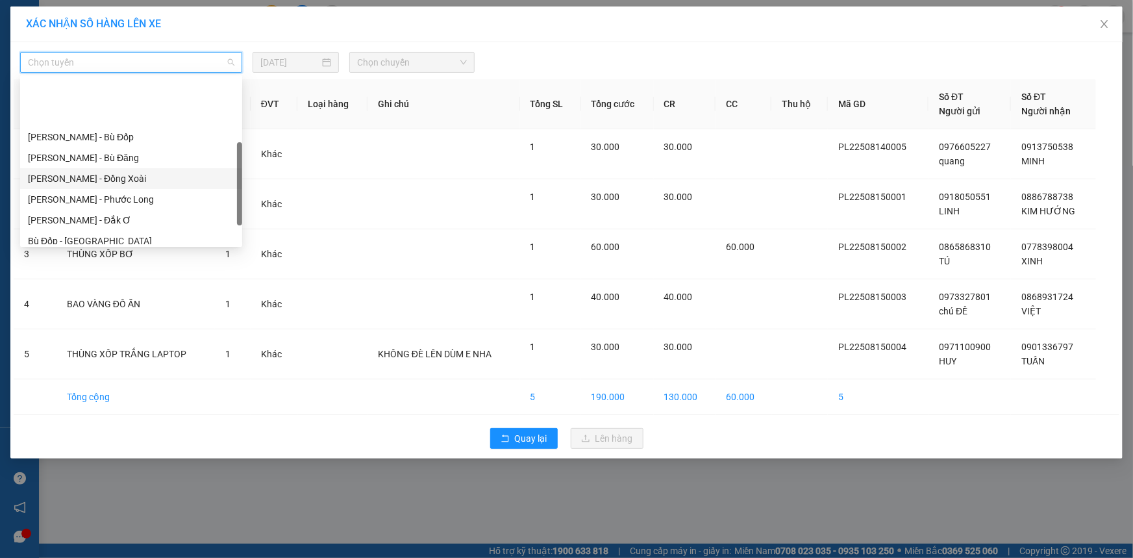
scroll to position [236, 0]
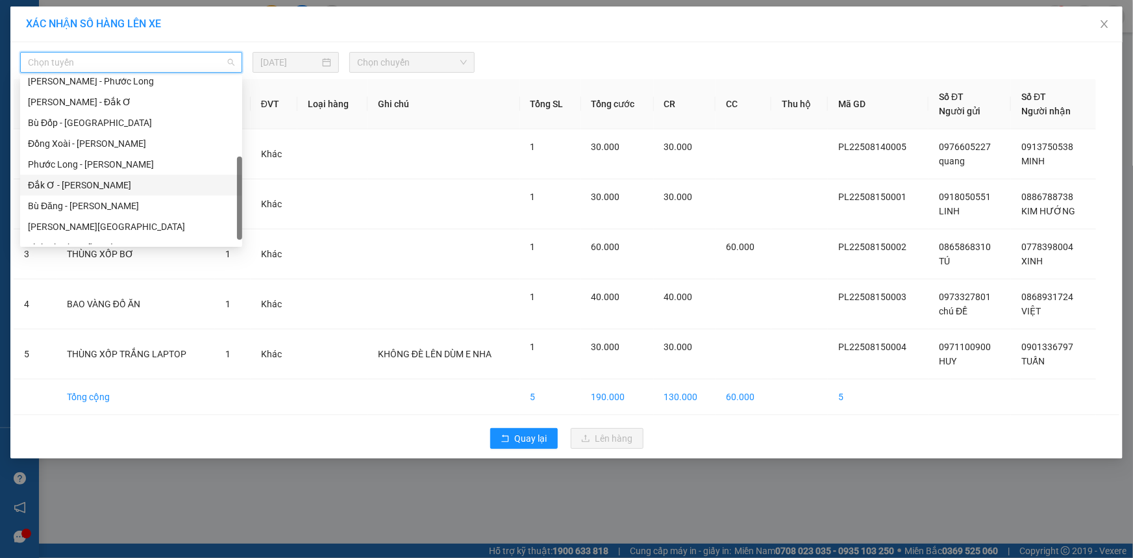
click at [100, 169] on div "Phước Long - [PERSON_NAME]" at bounding box center [131, 164] width 206 height 14
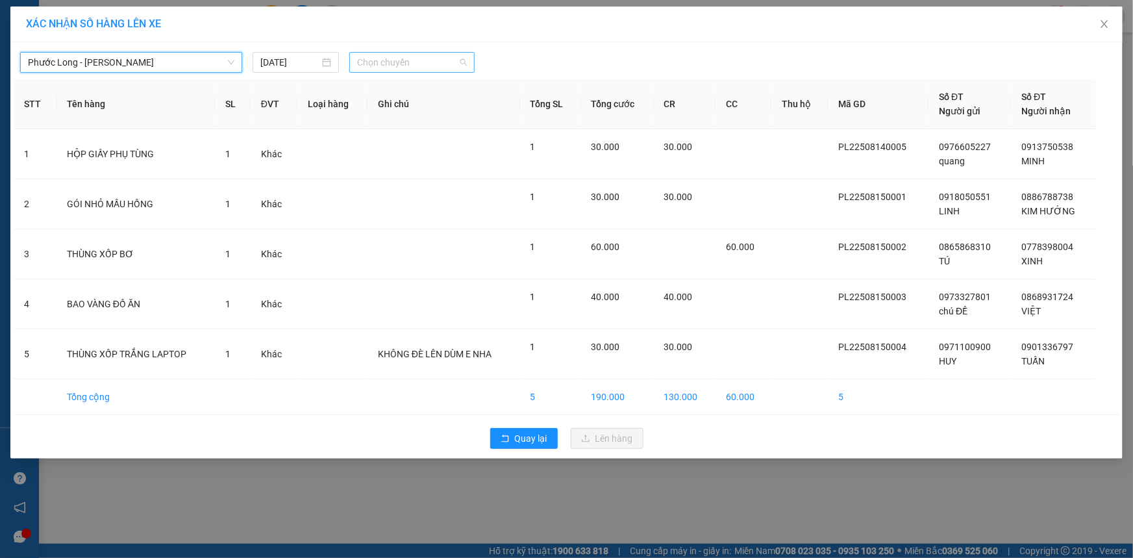
click at [374, 63] on span "Chọn chuyến" at bounding box center [412, 62] width 110 height 19
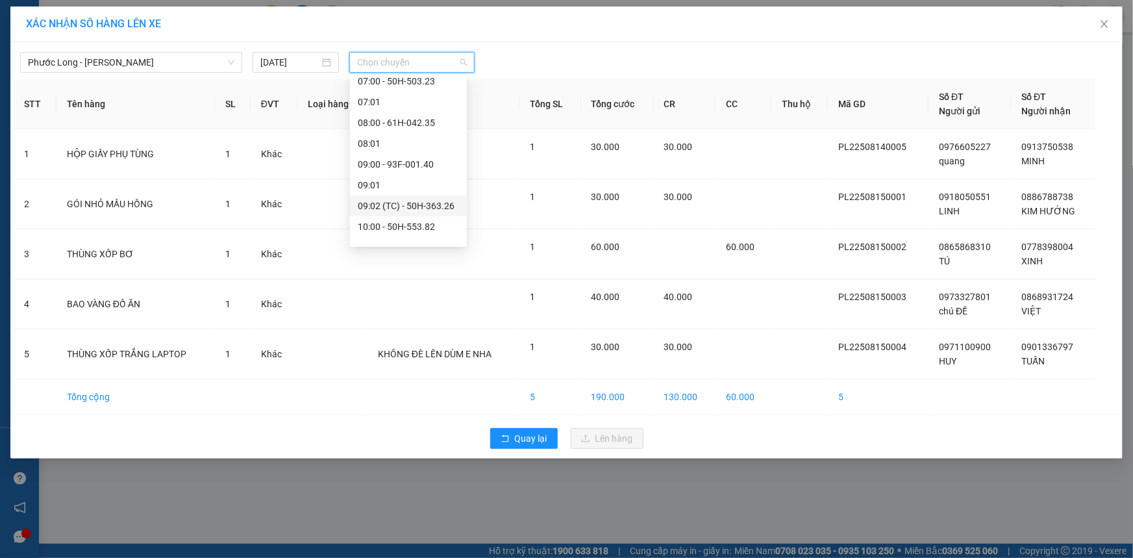
click at [403, 211] on div "09:02 (TC) - 50H-363.26" at bounding box center [408, 206] width 101 height 14
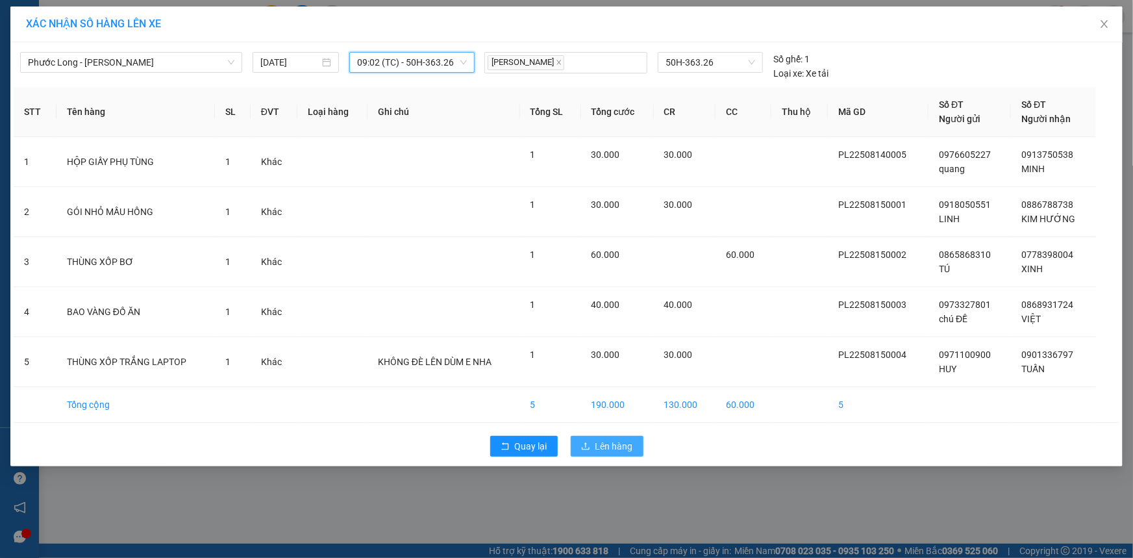
click at [595, 448] on span "Lên hàng" at bounding box center [614, 446] width 38 height 14
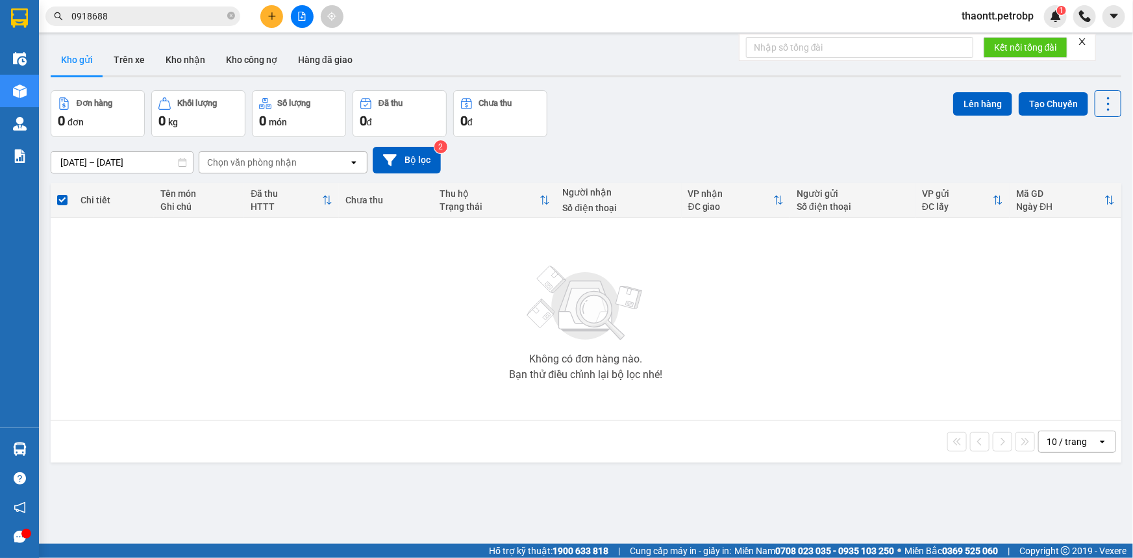
click at [169, 62] on button "Kho nhận" at bounding box center [185, 59] width 60 height 31
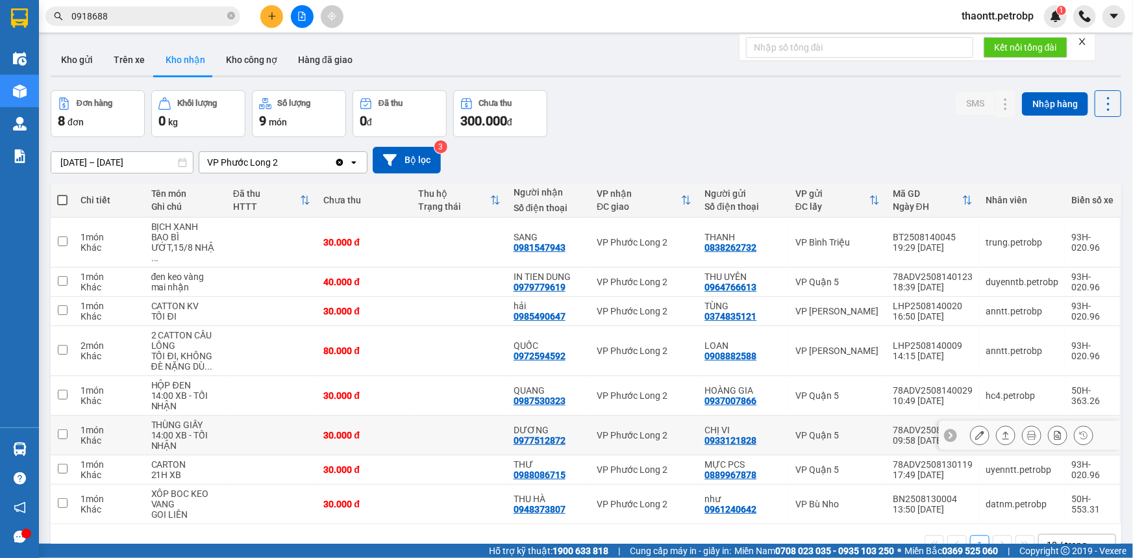
click at [428, 420] on td at bounding box center [459, 436] width 95 height 40
checkbox input "true"
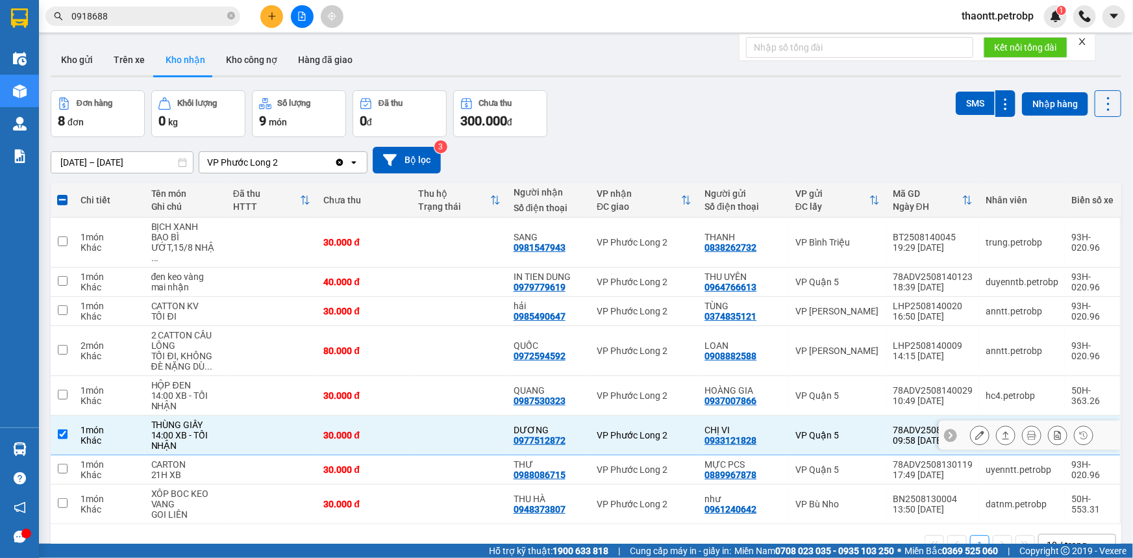
scroll to position [58, 0]
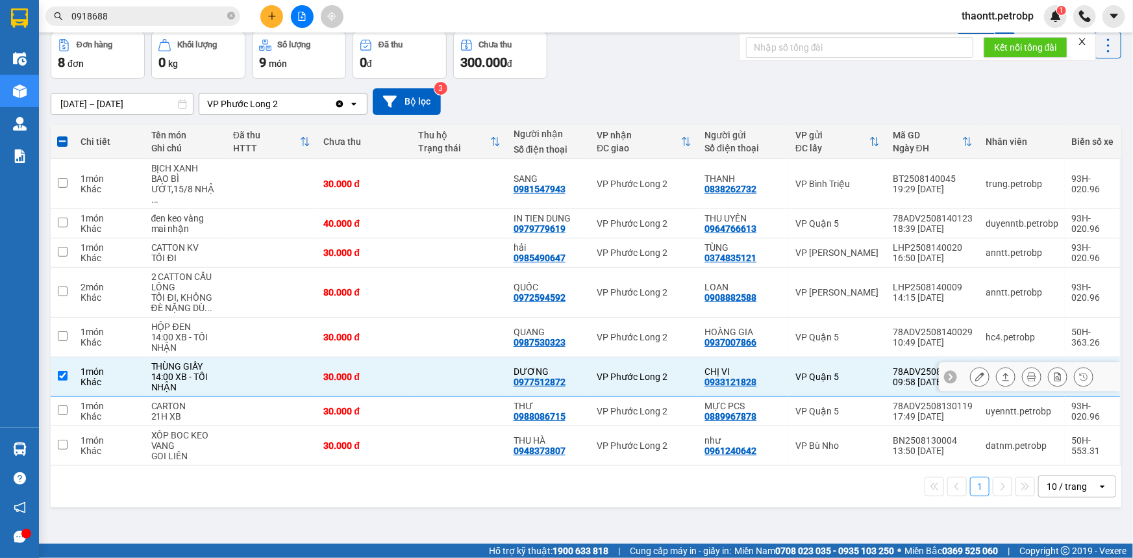
click at [971, 366] on button at bounding box center [980, 377] width 18 height 23
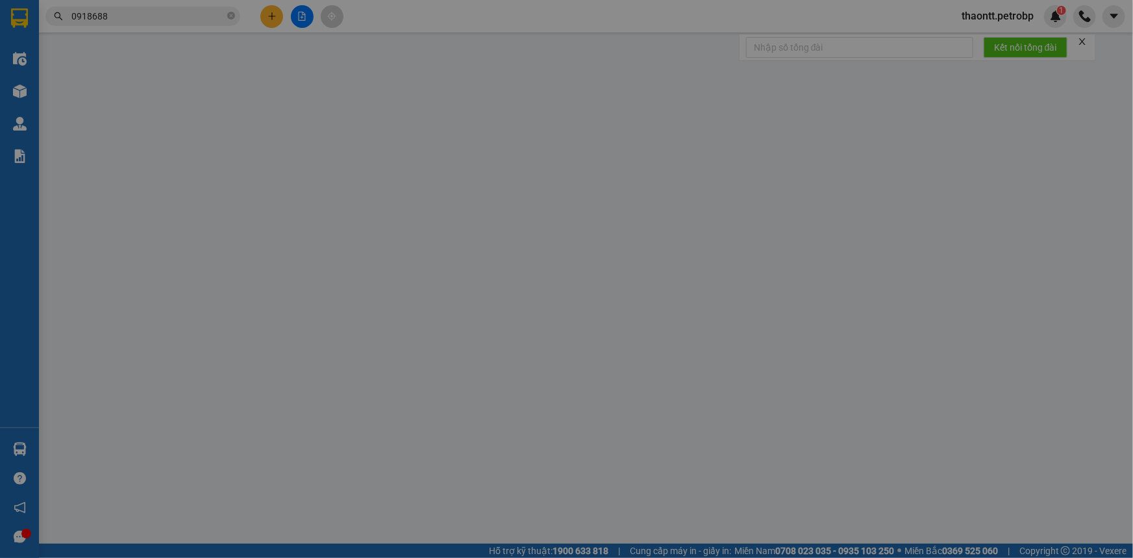
type input "0933121828"
type input "CHỊ VI"
type input "0977512872"
type input "DƯƠNG"
type input "30.000"
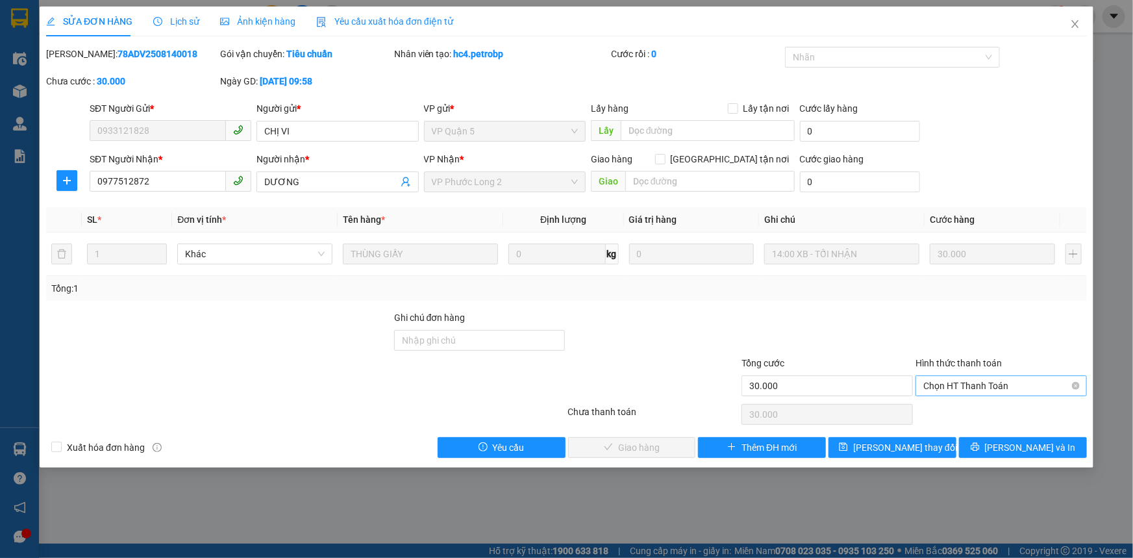
click at [1023, 383] on span "Chọn HT Thanh Toán" at bounding box center [1001, 385] width 156 height 19
click at [973, 415] on div "Tại văn phòng" at bounding box center [1001, 411] width 156 height 14
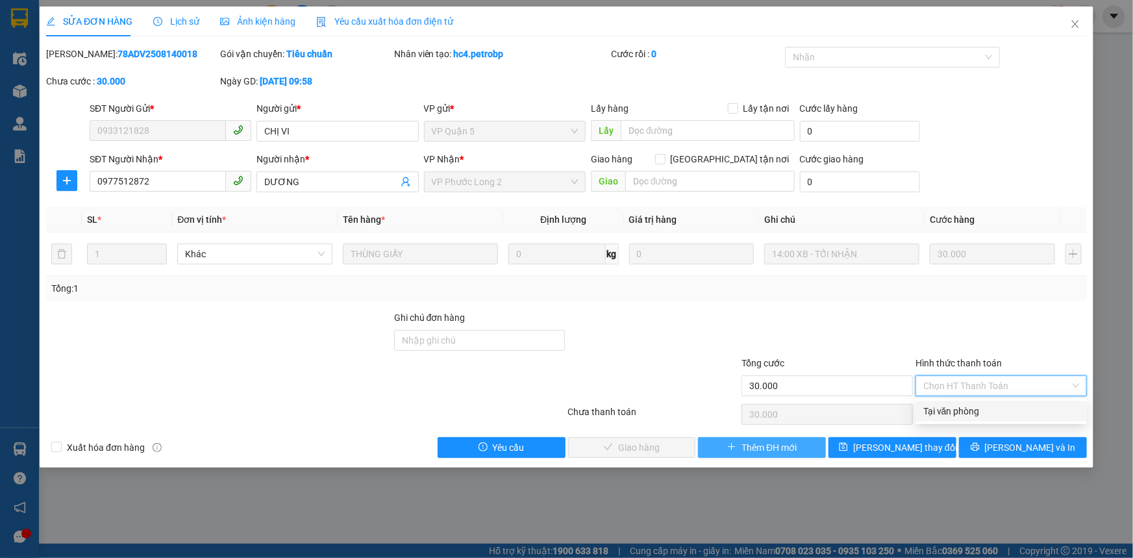
type input "0"
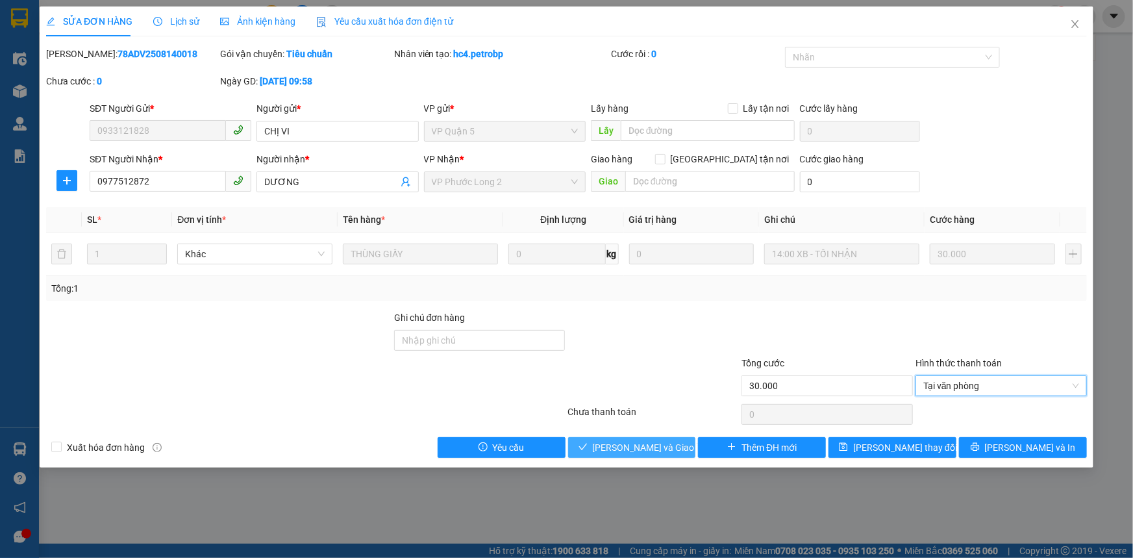
click at [649, 451] on span "[PERSON_NAME] và Giao hàng" at bounding box center [655, 447] width 125 height 14
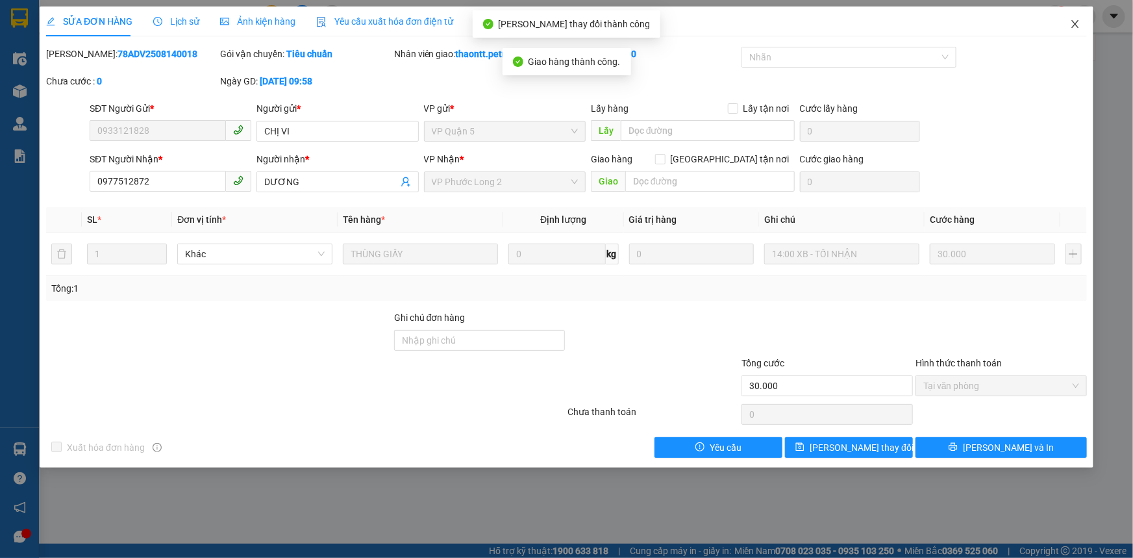
click at [1073, 20] on icon "close" at bounding box center [1075, 24] width 10 height 10
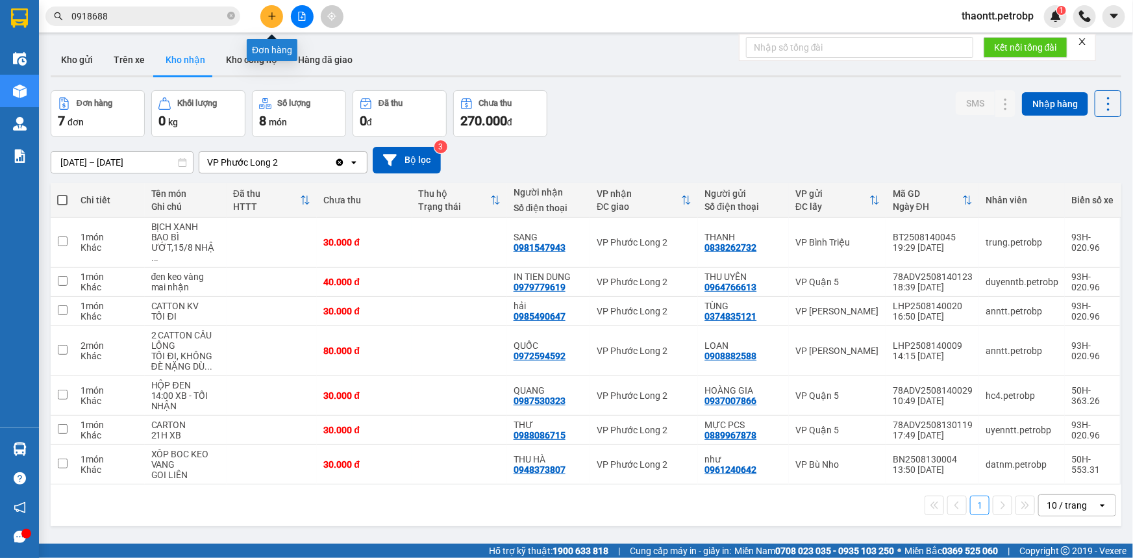
click at [273, 14] on icon "plus" at bounding box center [271, 16] width 9 height 9
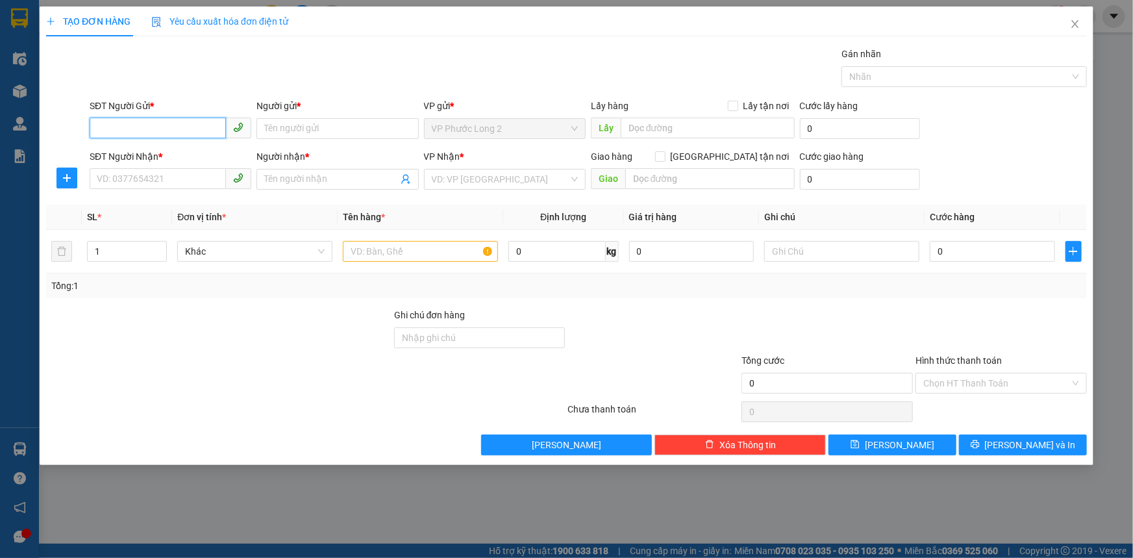
click at [149, 130] on input "SĐT Người Gửi *" at bounding box center [158, 128] width 136 height 21
paste input "0973382737"
type input "0973382737"
click at [197, 133] on input "0973382737" at bounding box center [158, 128] width 136 height 21
click at [205, 153] on div "0973382737 - [PERSON_NAME]" at bounding box center [170, 154] width 146 height 14
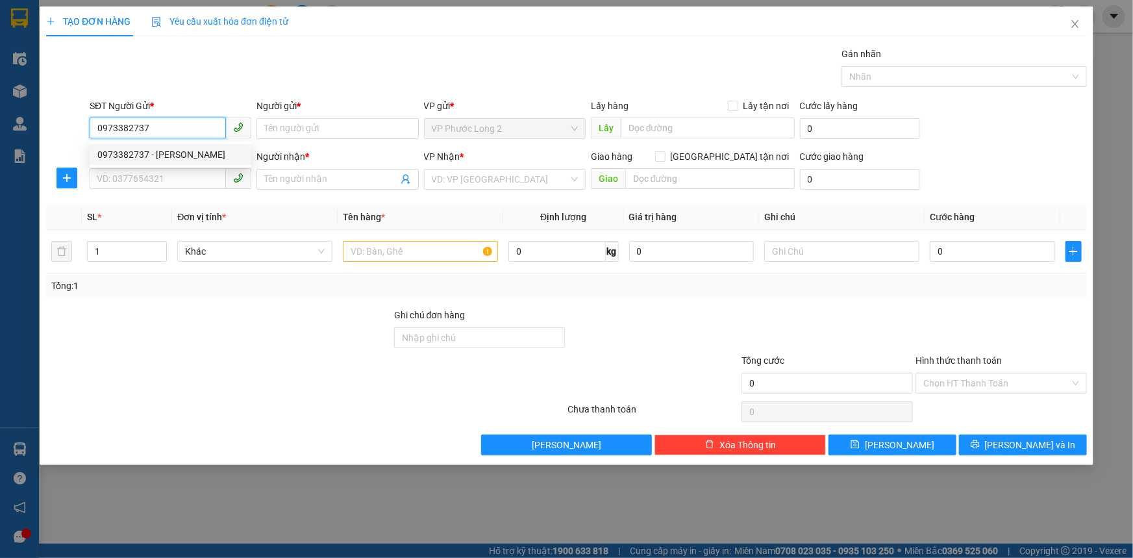
type input "CÔ VÂN"
type input "0934047473"
type input "HIẾU"
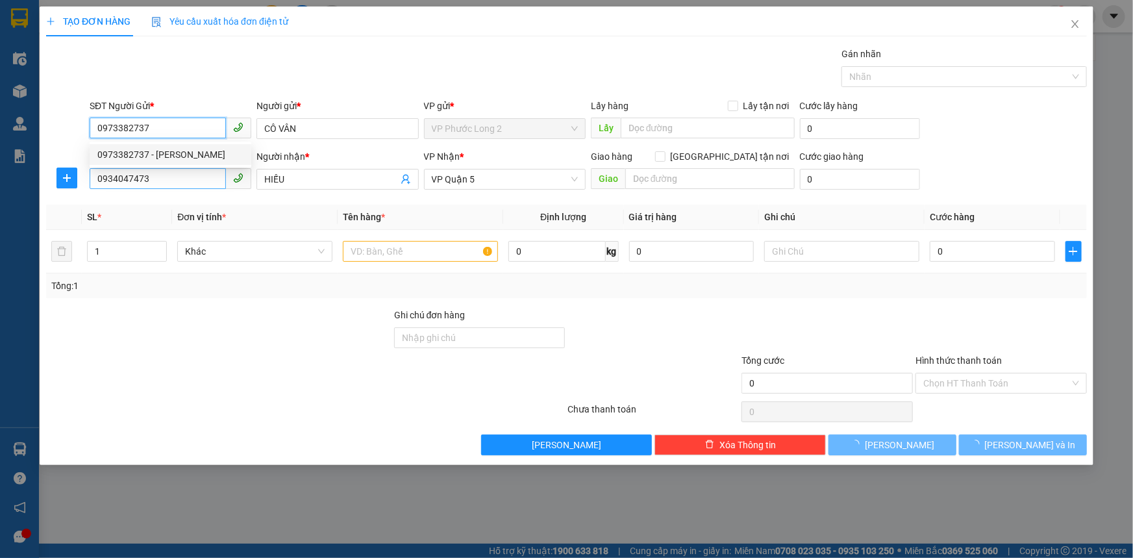
type input "30.000"
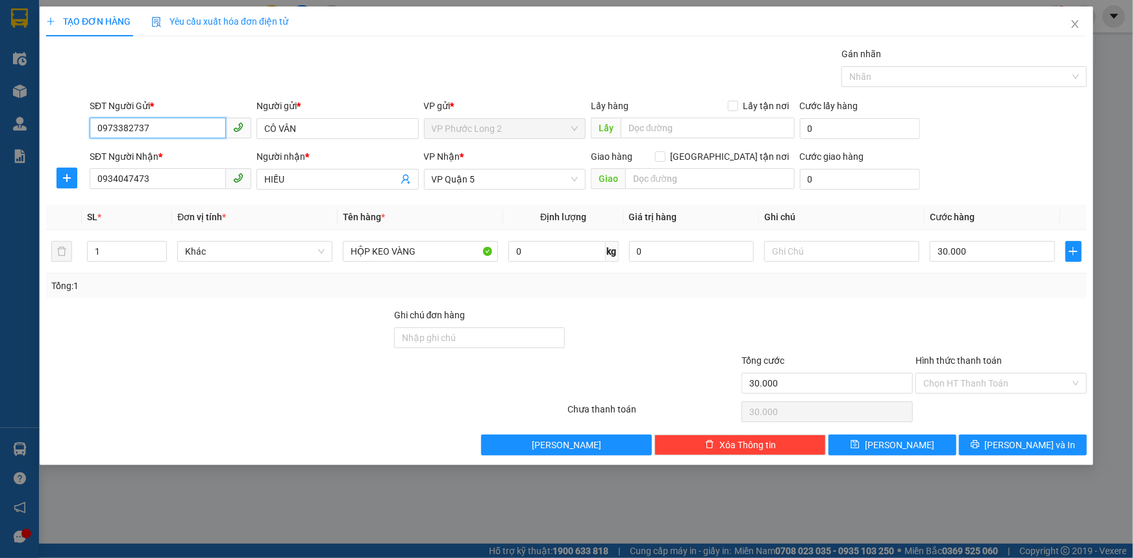
click at [184, 130] on input "0973382737" at bounding box center [158, 128] width 136 height 21
type input "0866594937"
click at [317, 131] on input "CÔ VÂN" at bounding box center [337, 128] width 162 height 21
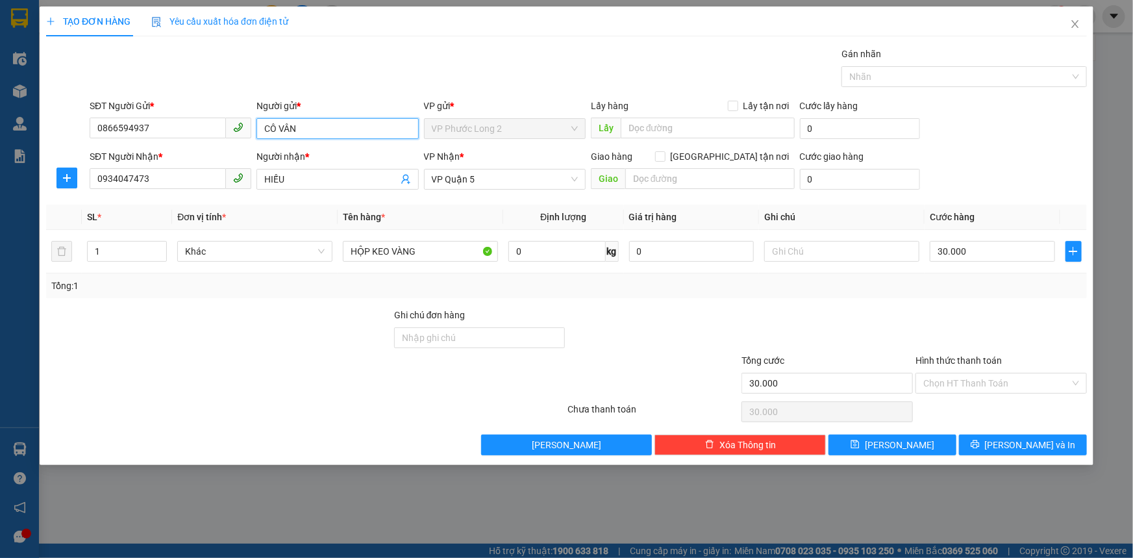
click at [317, 131] on input "CÔ VÂN" at bounding box center [337, 128] width 162 height 21
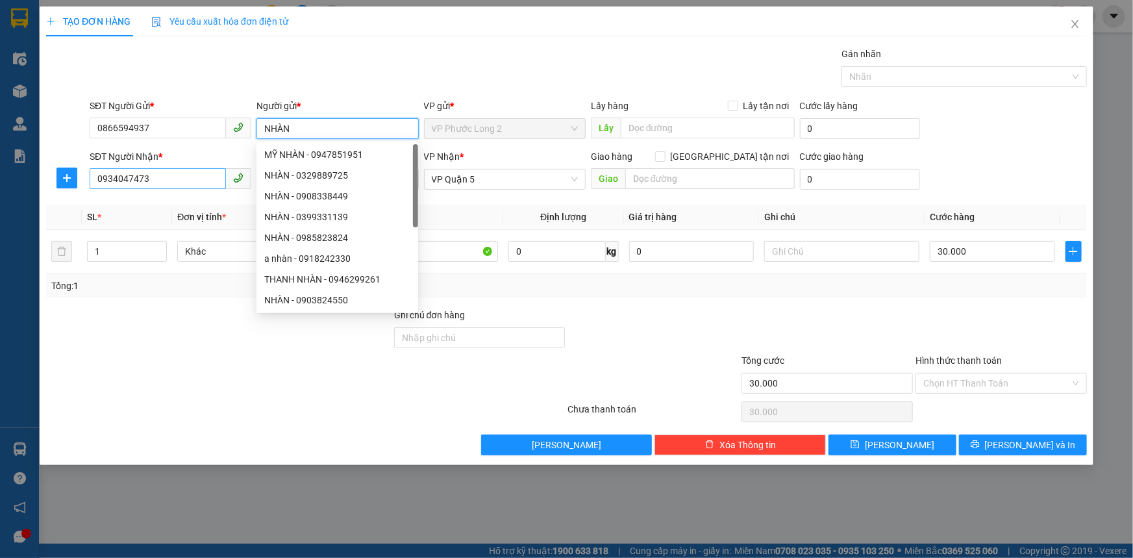
type input "NHÀN"
click at [202, 171] on input "0934047473" at bounding box center [158, 178] width 136 height 21
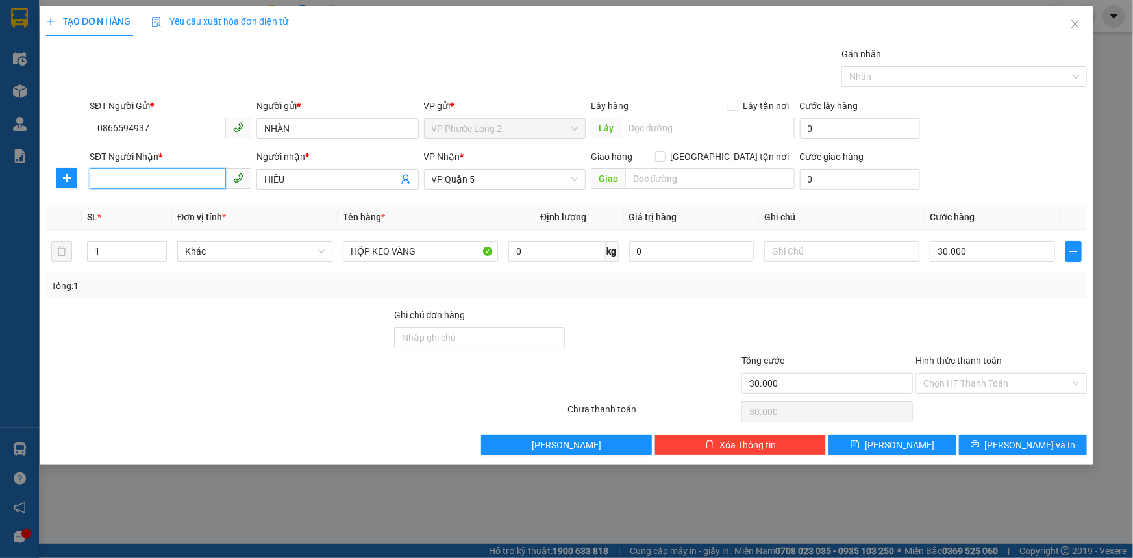
click at [179, 178] on input "SĐT Người Nhận *" at bounding box center [158, 178] width 136 height 21
click at [199, 206] on div "0769827137 - THỊNH-LONG" at bounding box center [170, 205] width 146 height 14
type input "0769827137"
type input "THỊNH-LONG"
type input "0769827137"
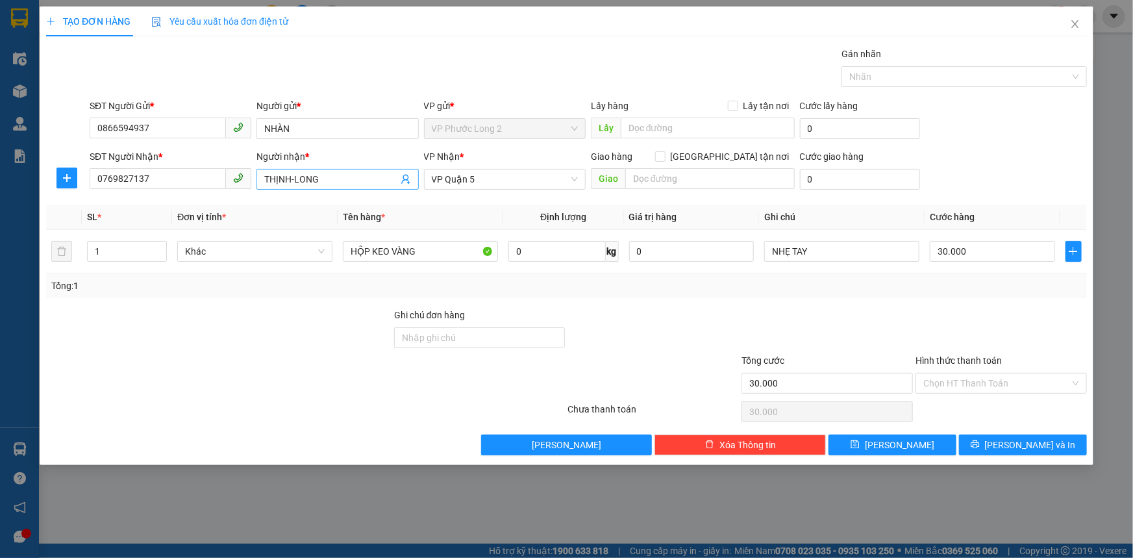
click at [330, 181] on input "THỊNH-LONG" at bounding box center [330, 179] width 133 height 14
type input "THỊNH-"
click at [999, 247] on input "30.000" at bounding box center [992, 251] width 125 height 21
click at [1004, 380] on input "Hình thức thanh toán" at bounding box center [996, 382] width 147 height 19
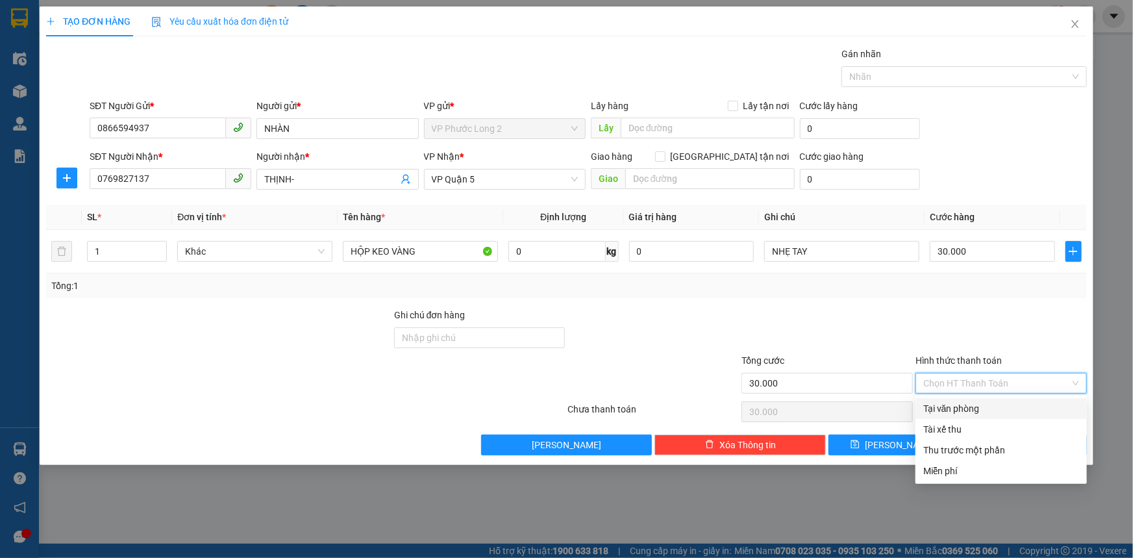
click at [988, 410] on div "Tại văn phòng" at bounding box center [1001, 408] width 156 height 14
type input "0"
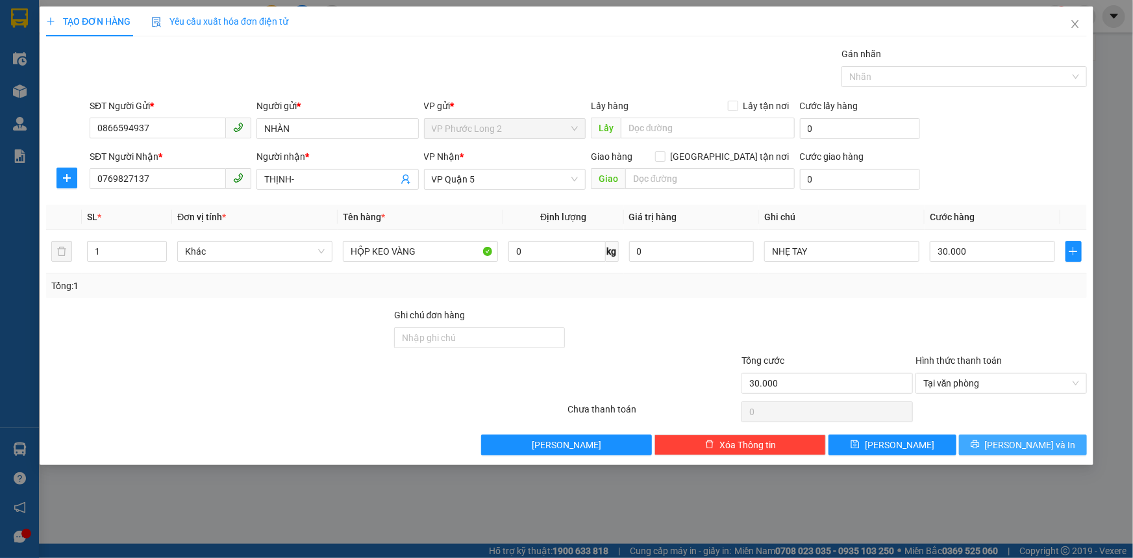
click at [1021, 444] on span "[PERSON_NAME] và In" at bounding box center [1030, 445] width 91 height 14
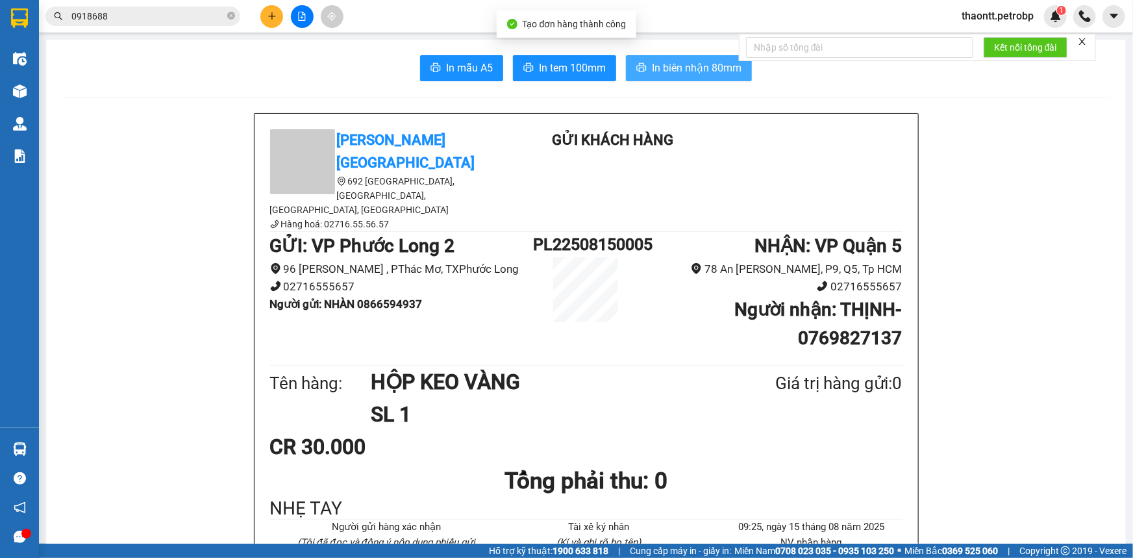
click at [652, 67] on span "In biên nhận 80mm" at bounding box center [697, 68] width 90 height 16
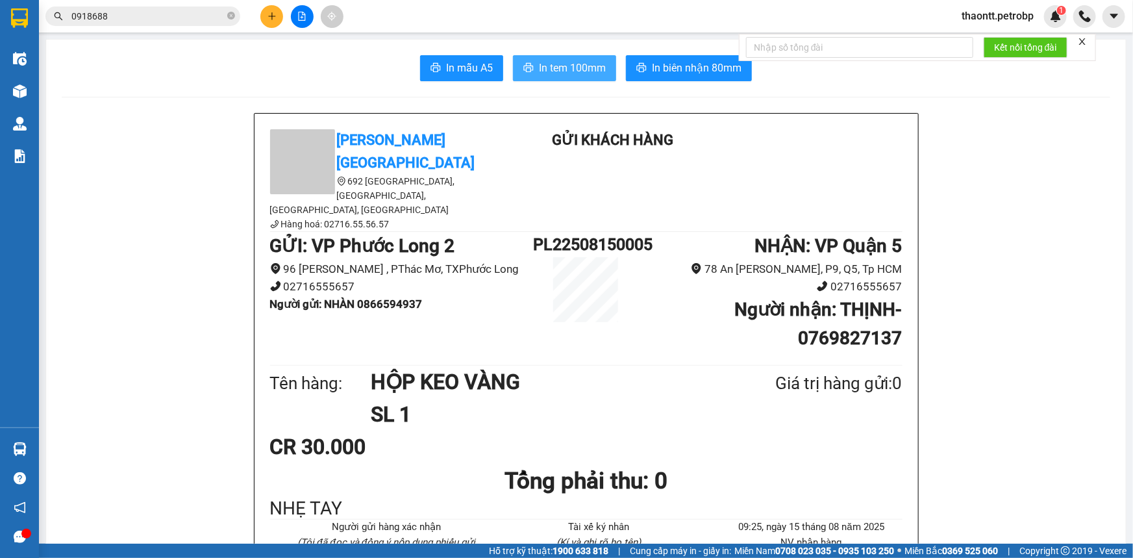
click at [573, 79] on button "In tem 100mm" at bounding box center [564, 68] width 103 height 26
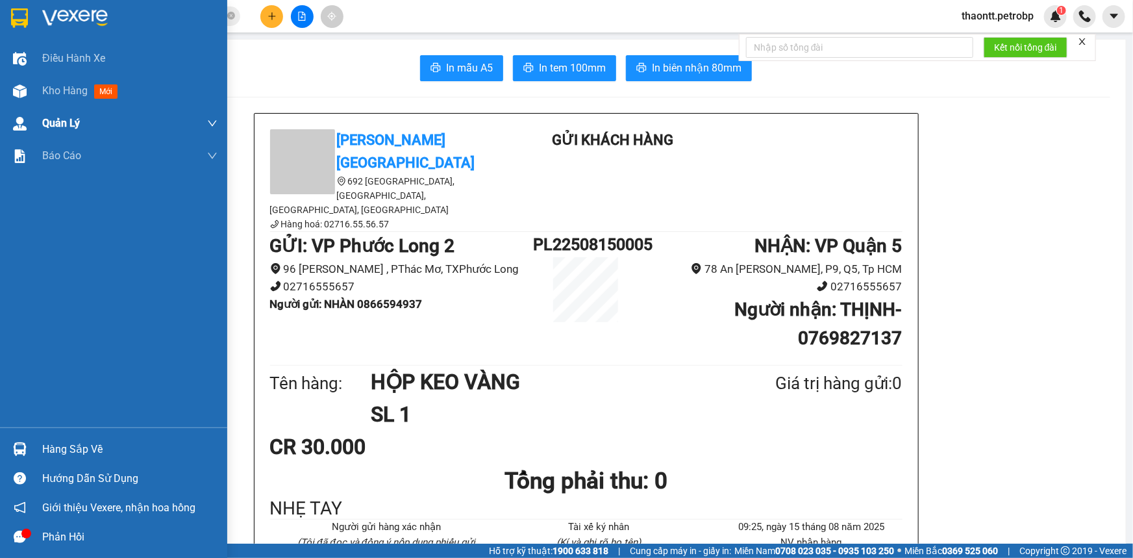
drag, startPoint x: 46, startPoint y: 101, endPoint x: 98, endPoint y: 119, distance: 55.0
click at [48, 101] on div "Kho hàng mới" at bounding box center [129, 91] width 175 height 32
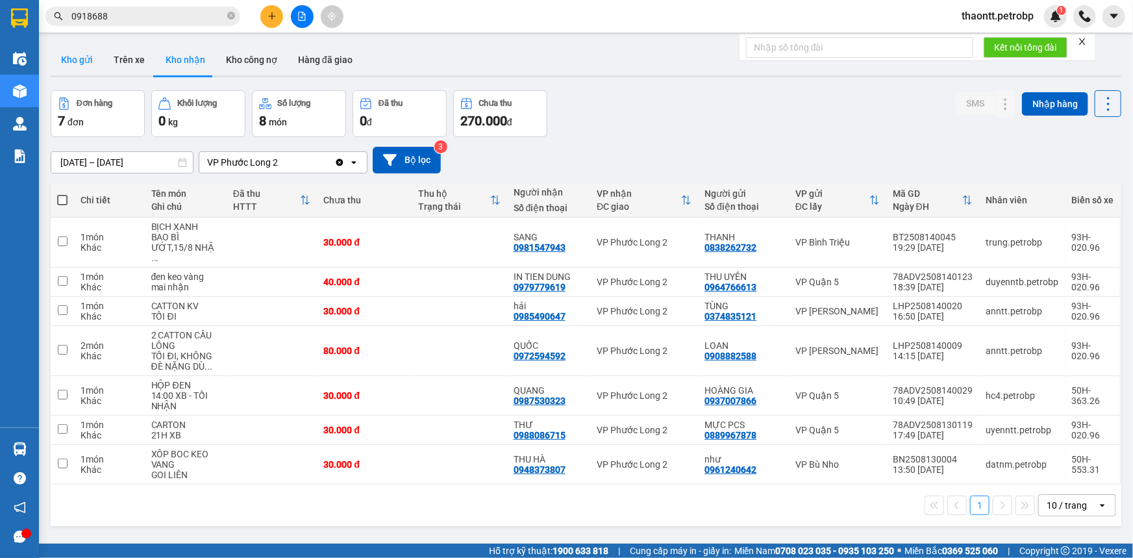
click at [77, 68] on button "Kho gửi" at bounding box center [77, 59] width 53 height 31
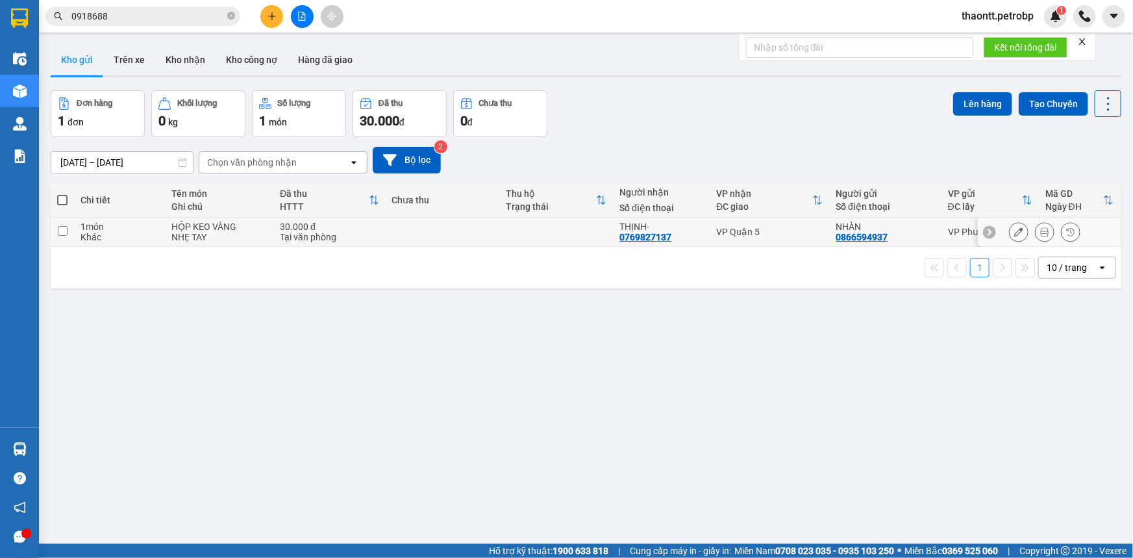
click at [239, 234] on div "NHẸ TAY" at bounding box center [218, 237] width 95 height 10
checkbox input "true"
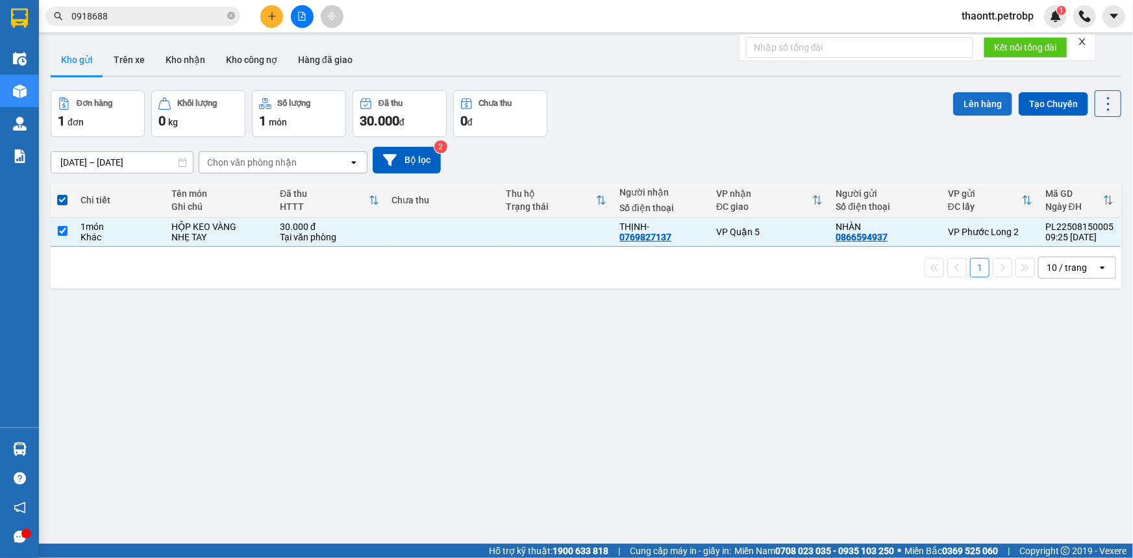
click at [987, 99] on button "Lên hàng" at bounding box center [982, 103] width 59 height 23
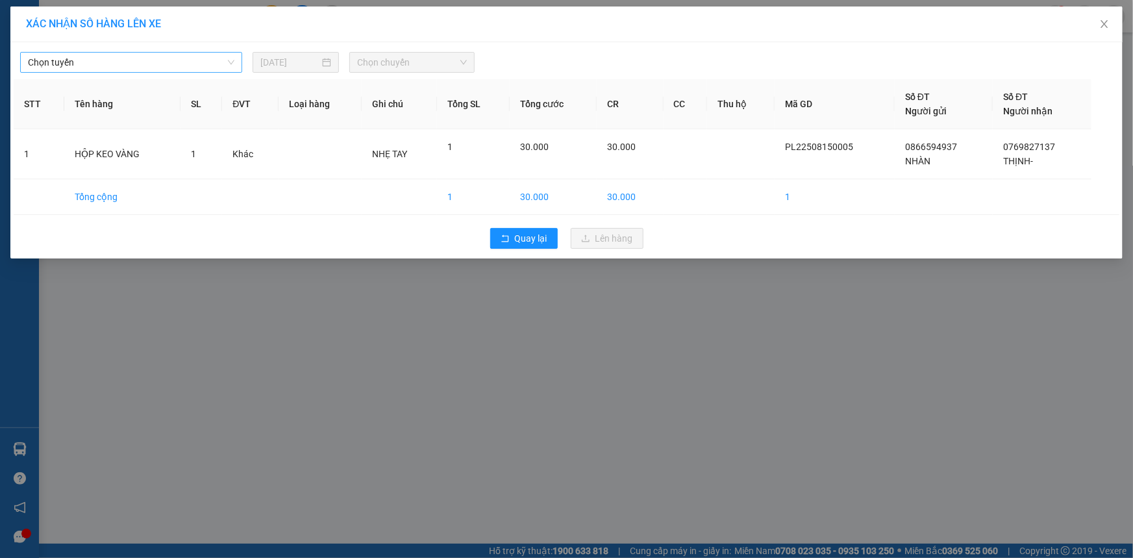
click at [174, 70] on span "Chọn tuyến" at bounding box center [131, 62] width 206 height 19
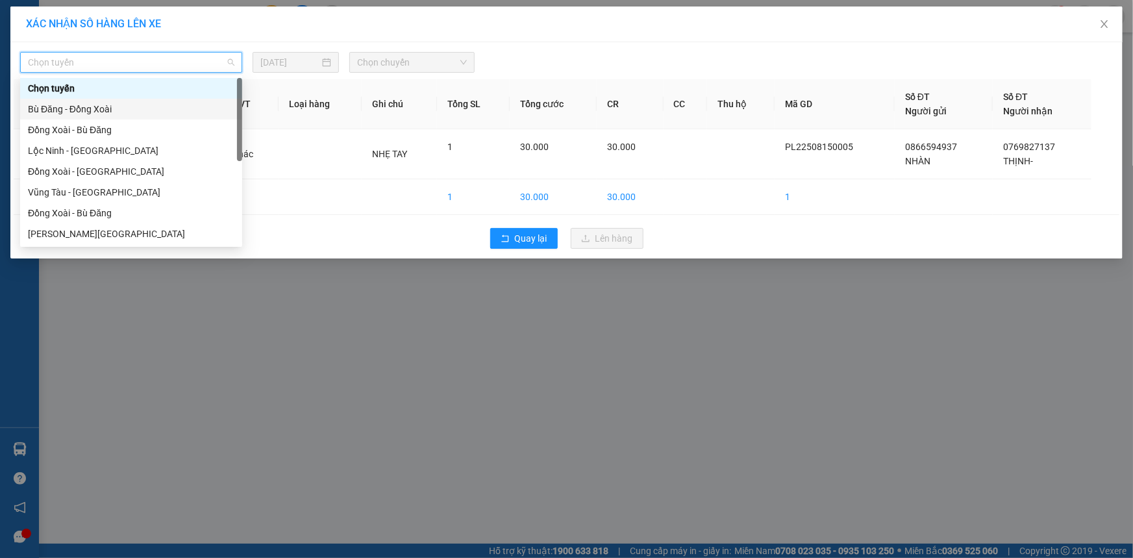
scroll to position [177, 0]
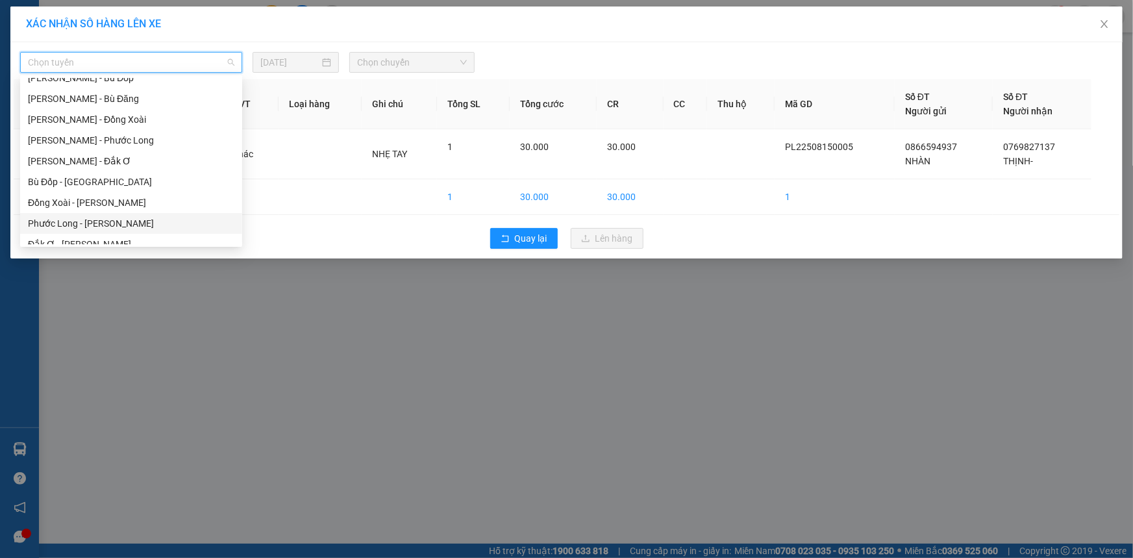
click at [110, 222] on div "Phước Long - [PERSON_NAME]" at bounding box center [131, 223] width 206 height 14
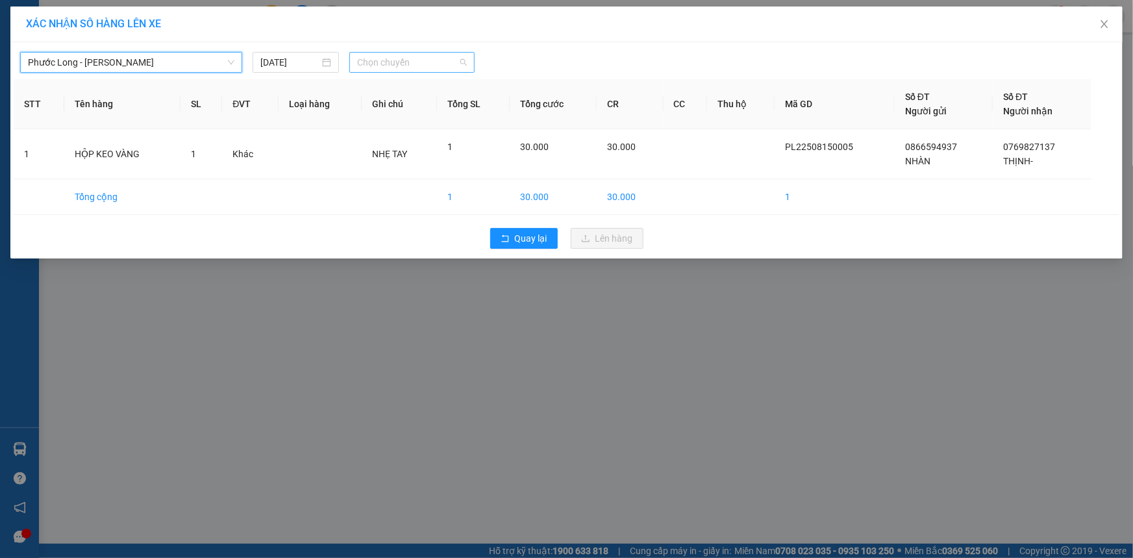
click at [432, 56] on span "Chọn chuyến" at bounding box center [412, 62] width 110 height 19
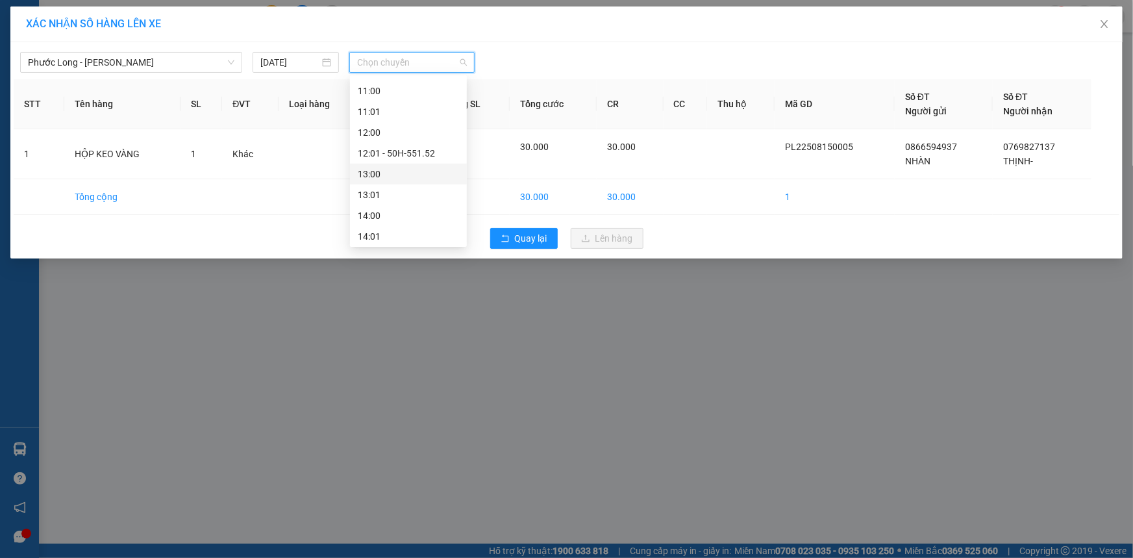
scroll to position [295, 0]
click at [421, 168] on div "10:00 - 50H-553.82" at bounding box center [408, 167] width 101 height 14
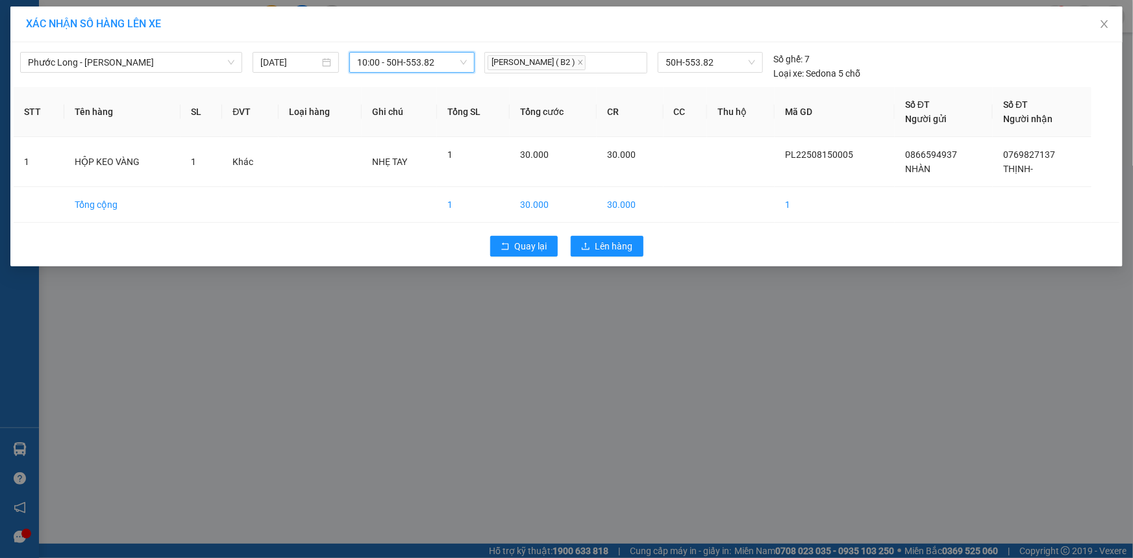
click at [647, 249] on div "Quay lại Lên hàng" at bounding box center [567, 246] width 1106 height 34
click at [628, 248] on span "Lên hàng" at bounding box center [614, 246] width 38 height 14
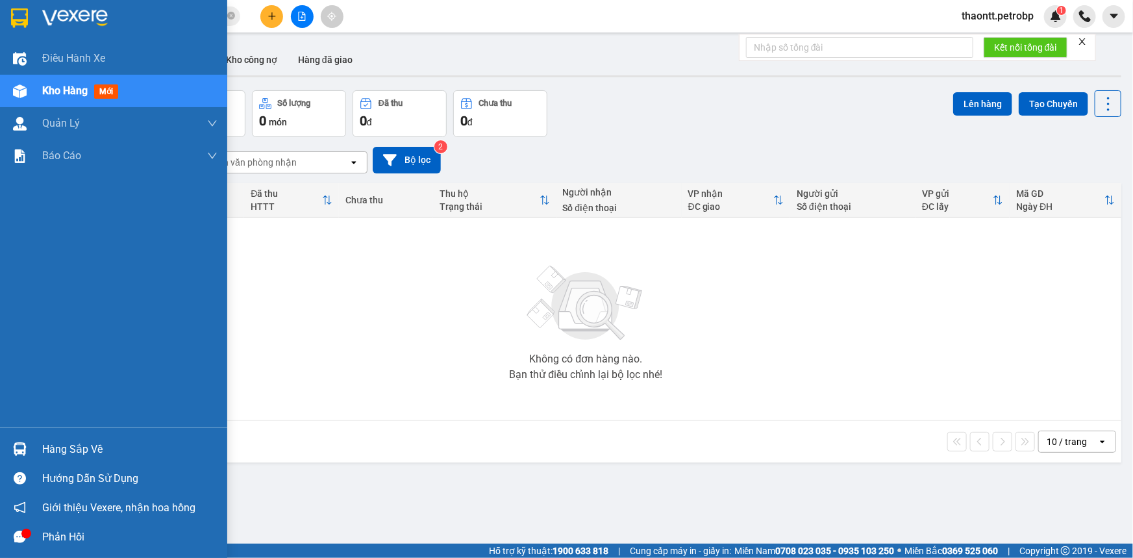
click at [34, 447] on div "Hàng sắp về" at bounding box center [113, 448] width 227 height 29
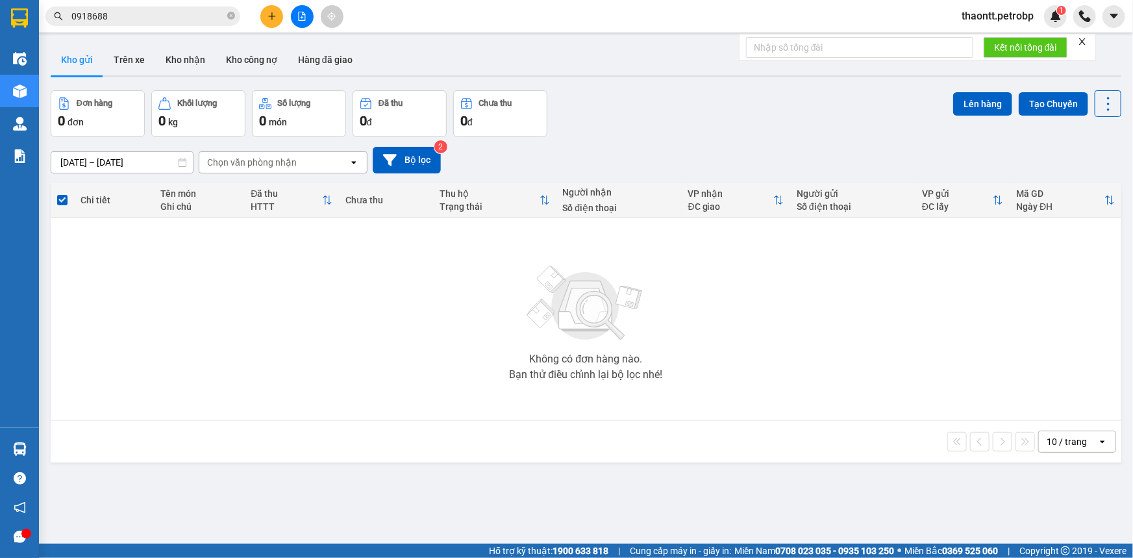
click at [401, 339] on section "Kết quả tìm kiếm ( 23 ) Bộ lọc Mã ĐH Trạng thái Món hàng Tổng cước Chưa cước Ng…" at bounding box center [566, 279] width 1133 height 558
click at [193, 68] on button "Kho nhận" at bounding box center [185, 59] width 60 height 31
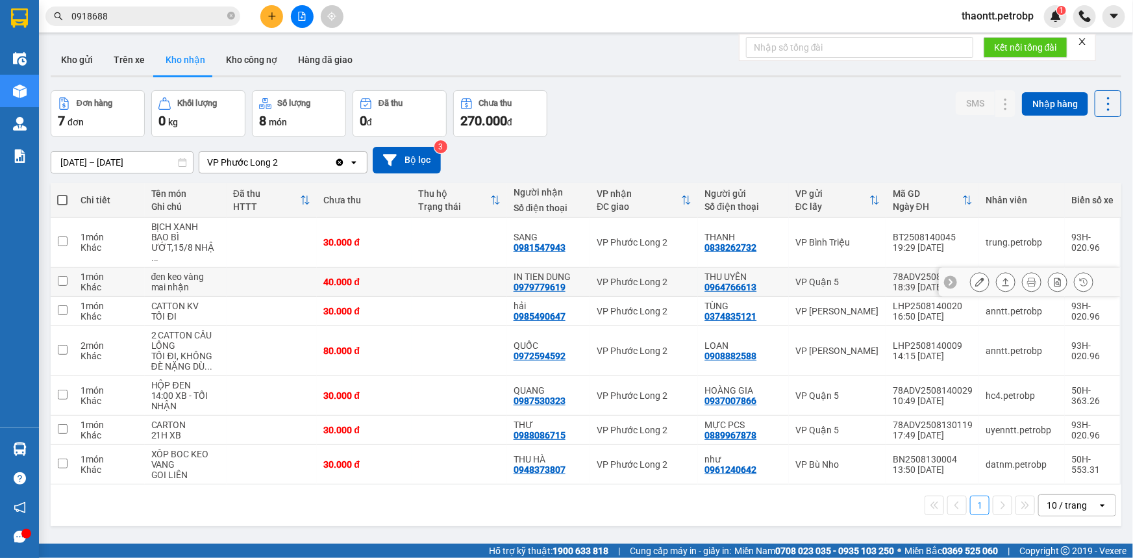
click at [441, 278] on td at bounding box center [459, 281] width 95 height 29
checkbox input "true"
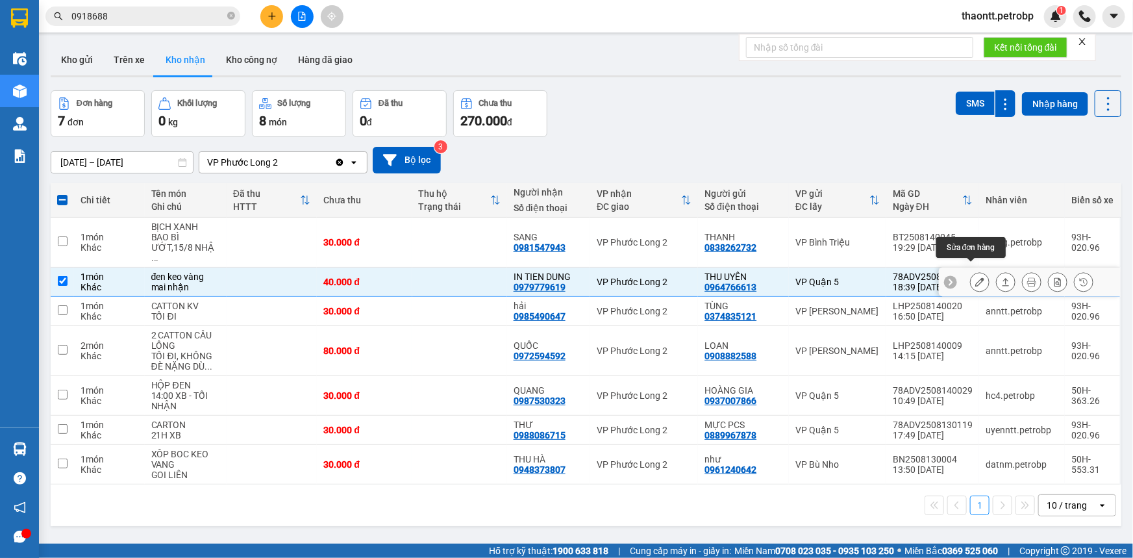
click at [980, 273] on button at bounding box center [980, 282] width 18 height 23
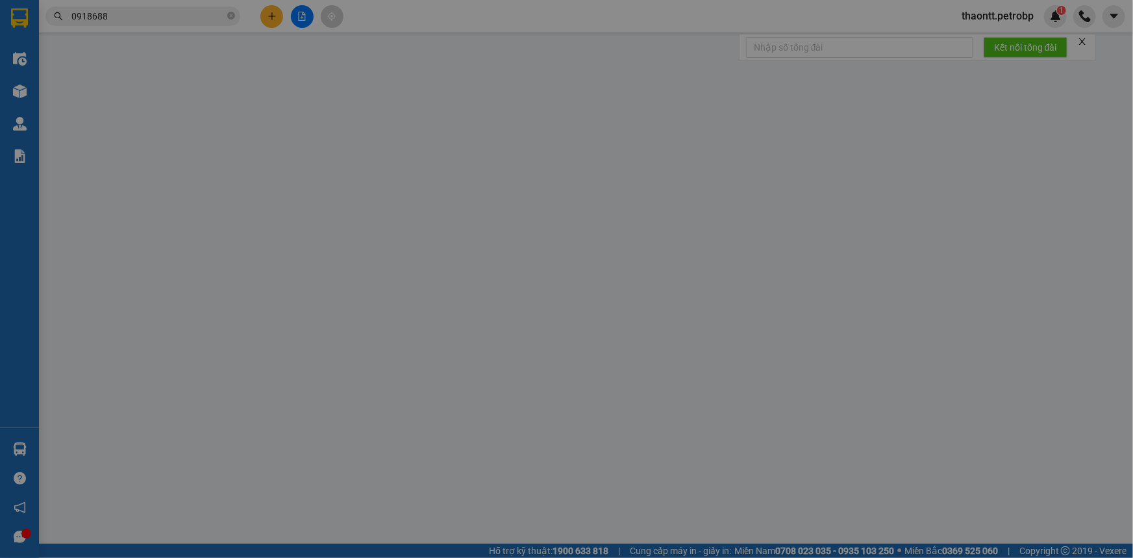
type input "0964766613"
type input "THU UYÊN"
type input "0979779619"
type input "IN TIEN DUNG"
type input "40.000"
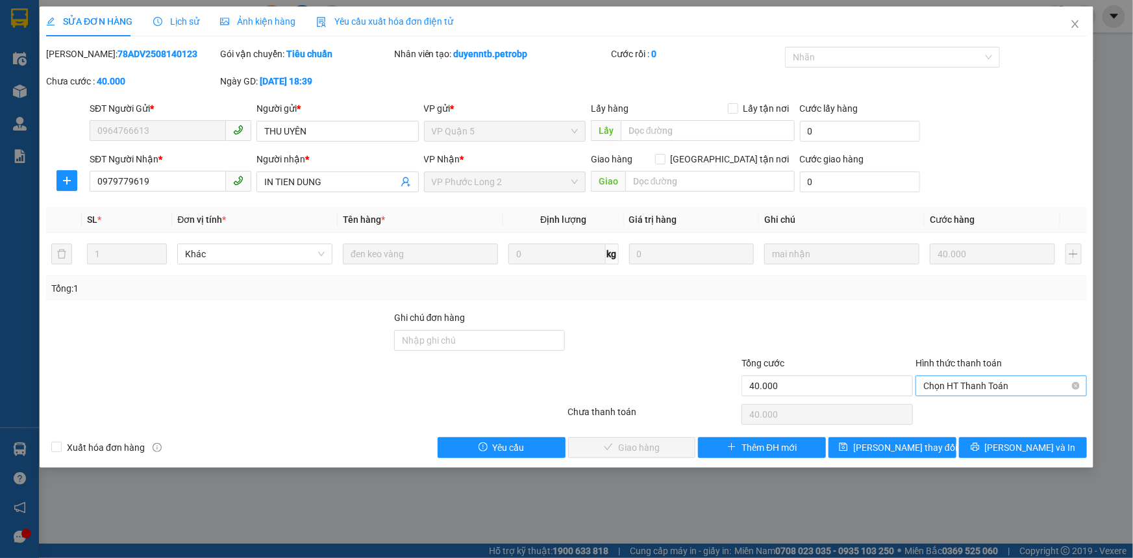
click at [973, 388] on span "Chọn HT Thanh Toán" at bounding box center [1001, 385] width 156 height 19
click at [961, 415] on div "Tại văn phòng" at bounding box center [1001, 411] width 156 height 14
type input "0"
click at [642, 444] on span "[PERSON_NAME] và Giao hàng" at bounding box center [655, 447] width 125 height 14
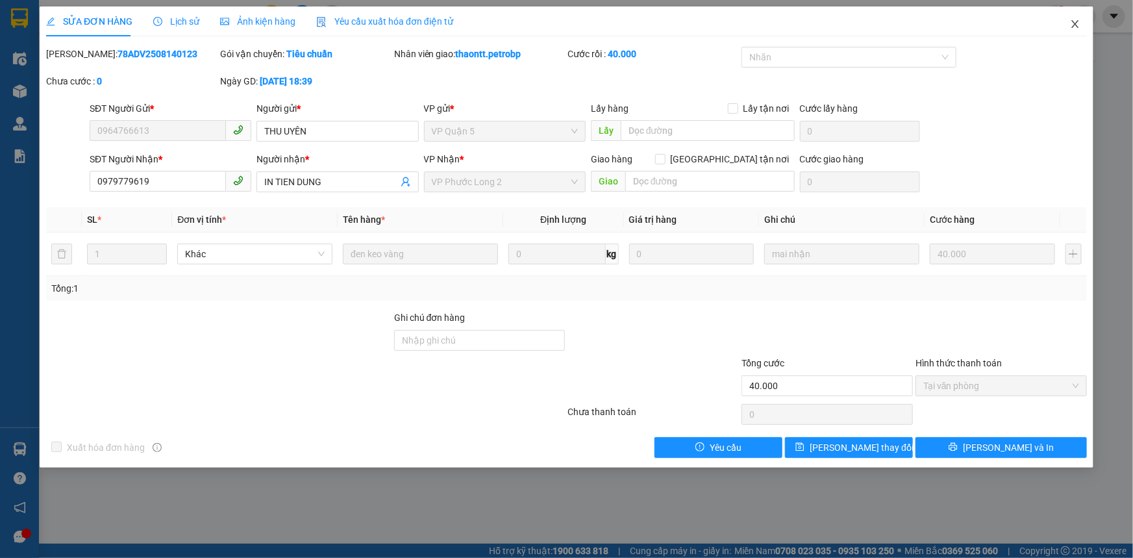
click at [1071, 22] on icon "close" at bounding box center [1075, 24] width 10 height 10
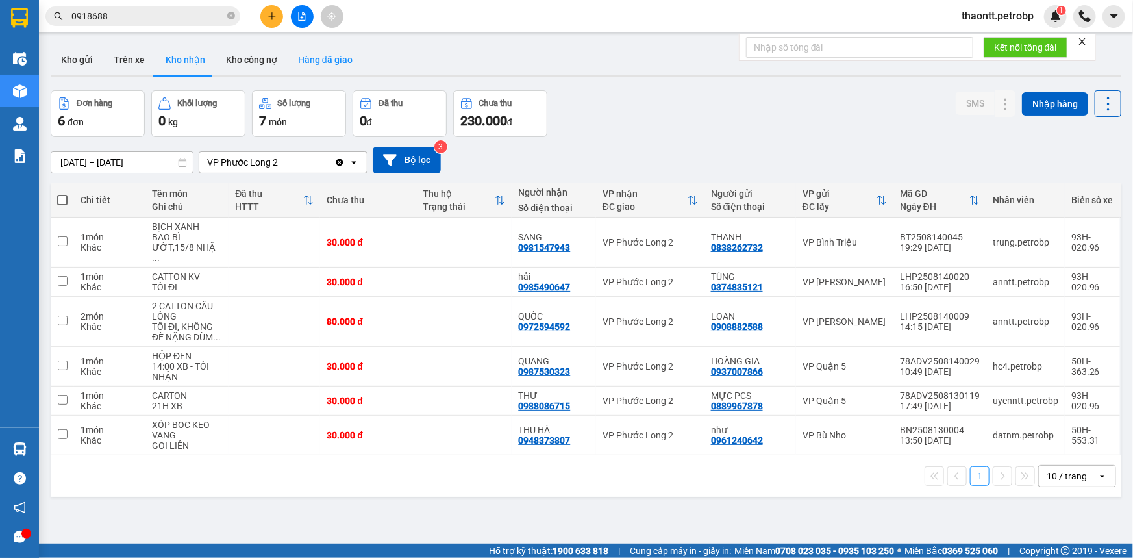
click at [321, 55] on button "Hàng đã giao" at bounding box center [325, 59] width 75 height 31
